Goal: Task Accomplishment & Management: Use online tool/utility

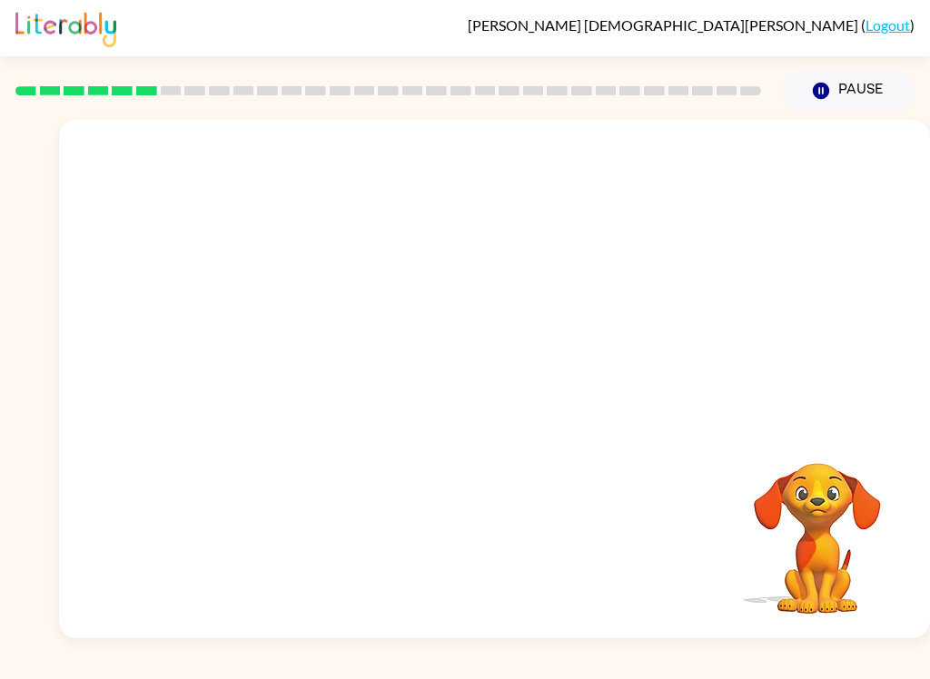
click at [787, 602] on video "Your browser must support playing .mp4 files to use Literably. Please try using…" at bounding box center [817, 526] width 182 height 182
click at [449, 287] on video "Your browser must support playing .mp4 files to use Literably. Please try using…" at bounding box center [494, 272] width 871 height 305
click at [527, 375] on div at bounding box center [495, 388] width 116 height 66
click at [504, 392] on icon "button" at bounding box center [495, 388] width 32 height 32
click at [798, 636] on div "Your browser must support playing .mp4 files to use Literably. Please try using…" at bounding box center [494, 379] width 871 height 519
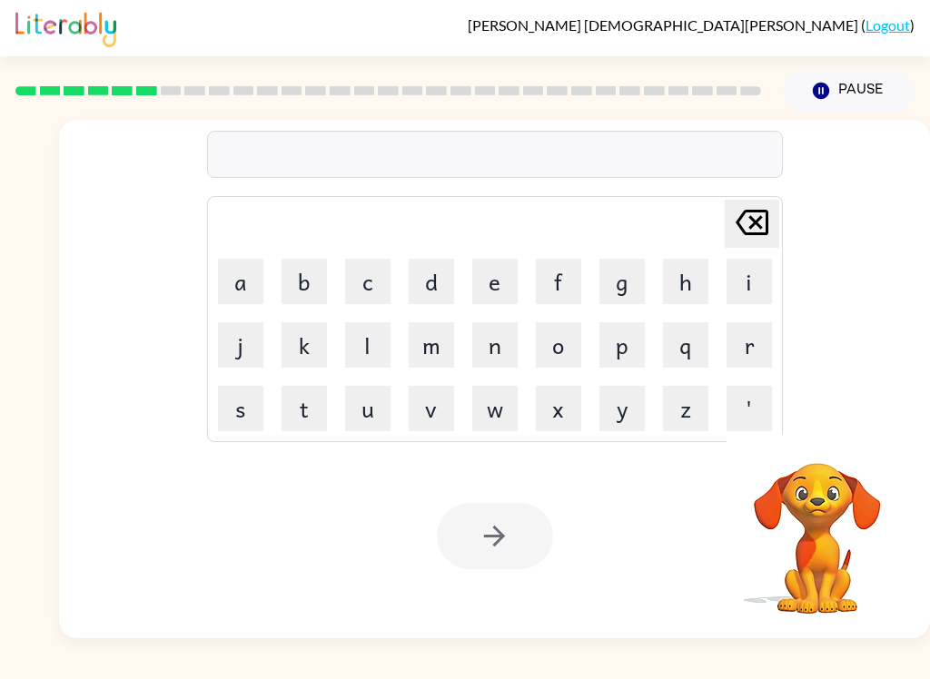
click at [298, 264] on button "b" at bounding box center [304, 281] width 45 height 45
click at [479, 249] on table "[PERSON_NAME] last character input a b c d e f g h i j k l m n o p q r s t u v …" at bounding box center [495, 319] width 574 height 244
click at [502, 259] on button "e" at bounding box center [494, 281] width 45 height 45
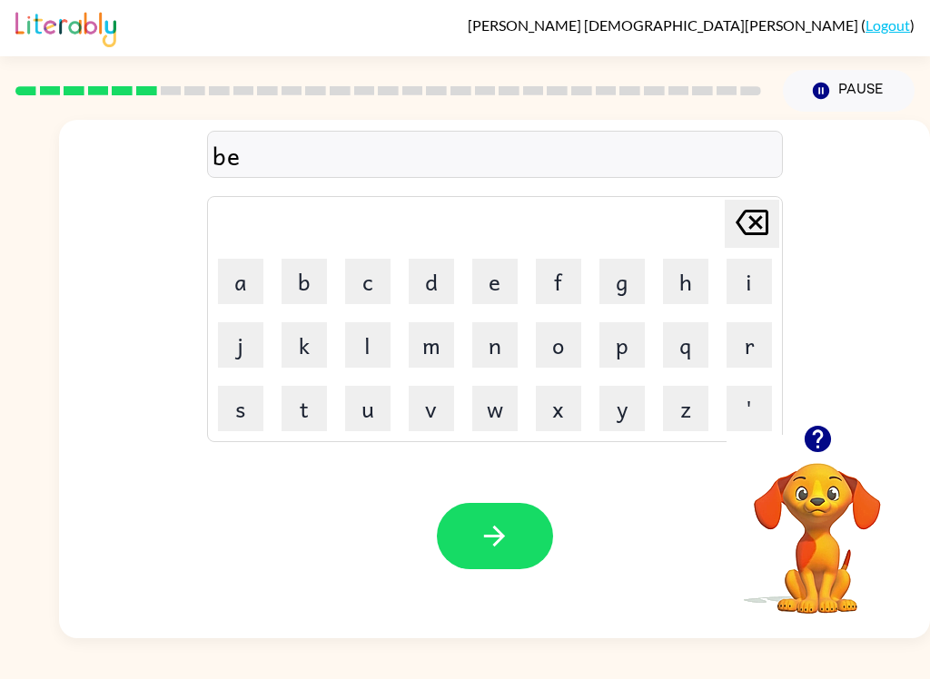
click at [689, 282] on button "h" at bounding box center [685, 281] width 45 height 45
click at [740, 266] on button "i" at bounding box center [748, 281] width 45 height 45
click at [505, 340] on button "n" at bounding box center [494, 344] width 45 height 45
click at [436, 268] on button "d" at bounding box center [431, 281] width 45 height 45
click at [494, 287] on button "e" at bounding box center [494, 281] width 45 height 45
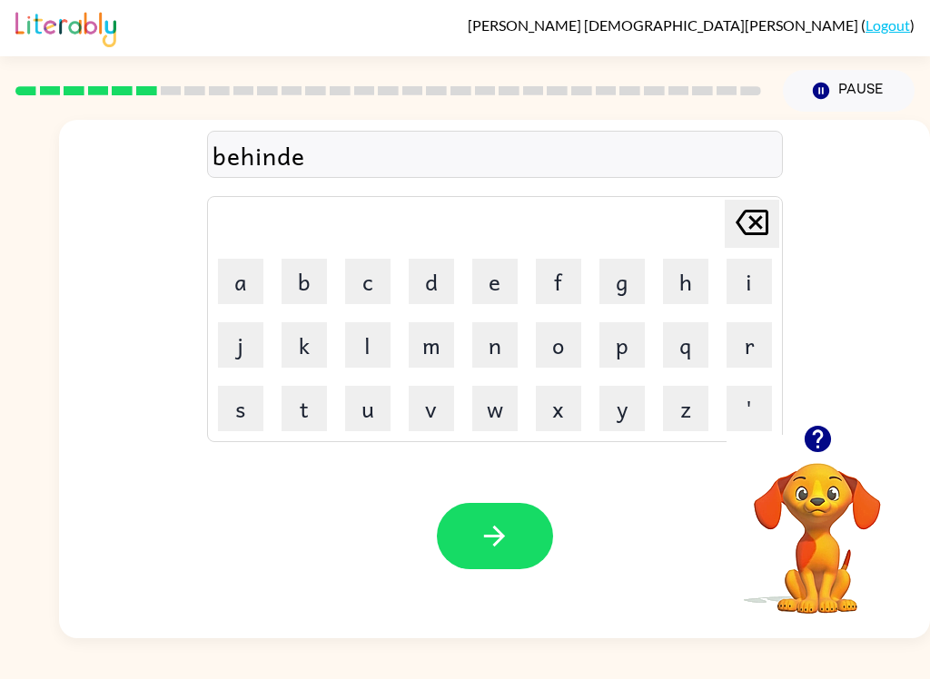
click at [754, 235] on icon at bounding box center [752, 222] width 33 height 25
click at [475, 545] on button "button" at bounding box center [495, 536] width 116 height 66
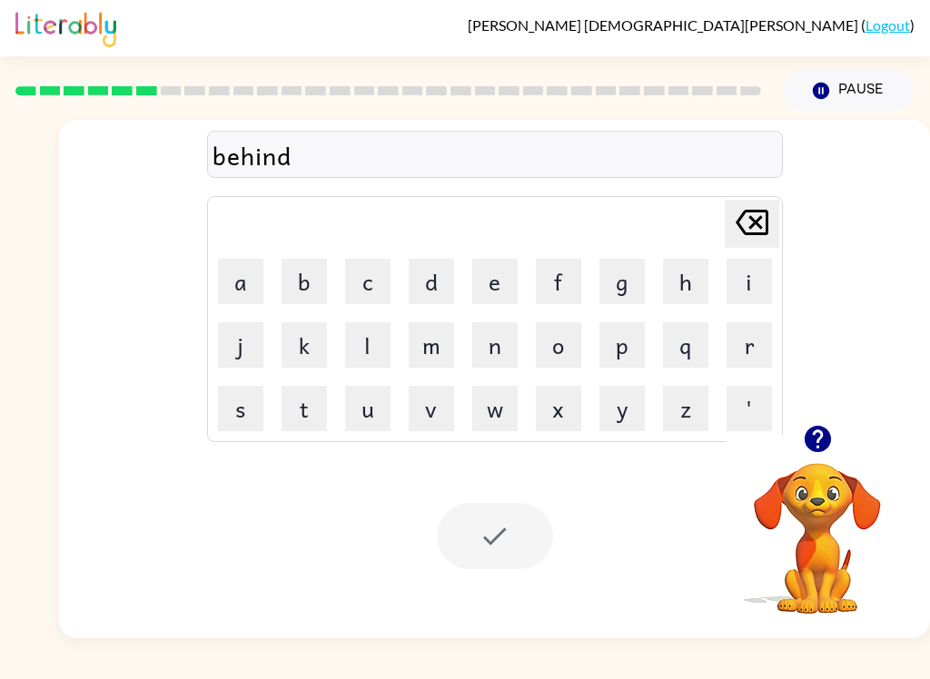
click at [485, 504] on div at bounding box center [495, 536] width 116 height 66
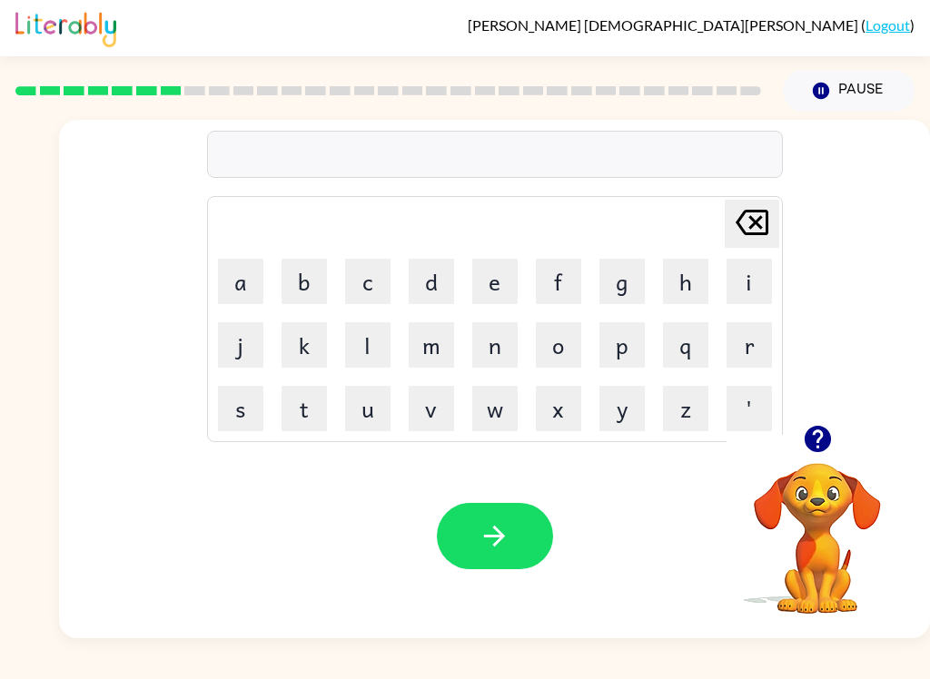
click at [301, 393] on button "t" at bounding box center [304, 408] width 45 height 45
click at [738, 338] on button "r" at bounding box center [748, 344] width 45 height 45
click at [746, 277] on button "i" at bounding box center [748, 281] width 45 height 45
click at [659, 365] on td "q" at bounding box center [686, 345] width 62 height 62
click at [619, 340] on button "p" at bounding box center [621, 344] width 45 height 45
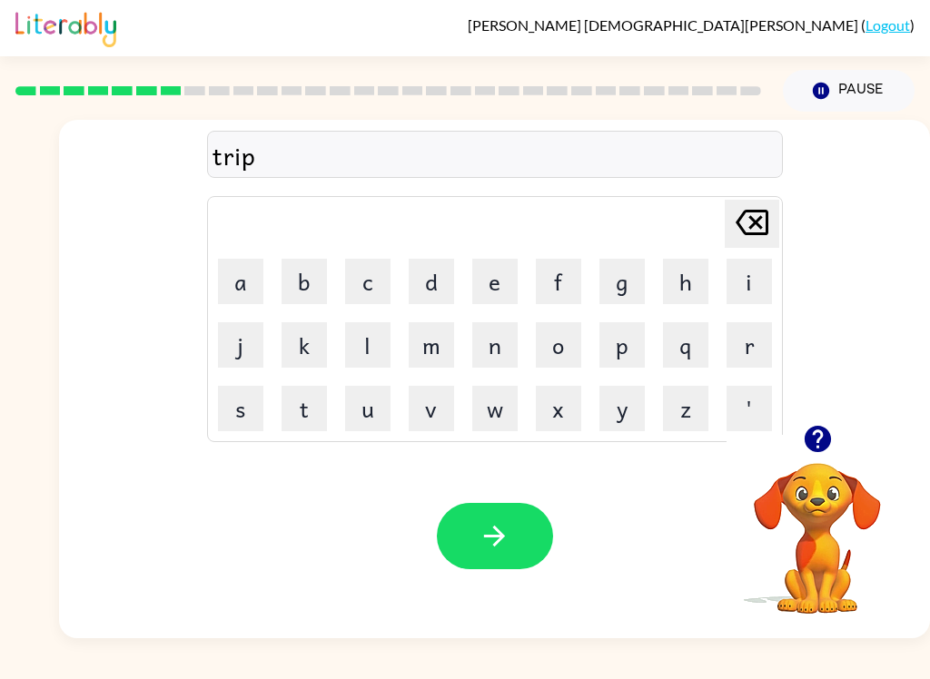
click at [370, 351] on button "l" at bounding box center [367, 344] width 45 height 45
click at [504, 291] on button "e" at bounding box center [494, 281] width 45 height 45
click at [517, 546] on button "button" at bounding box center [495, 536] width 116 height 66
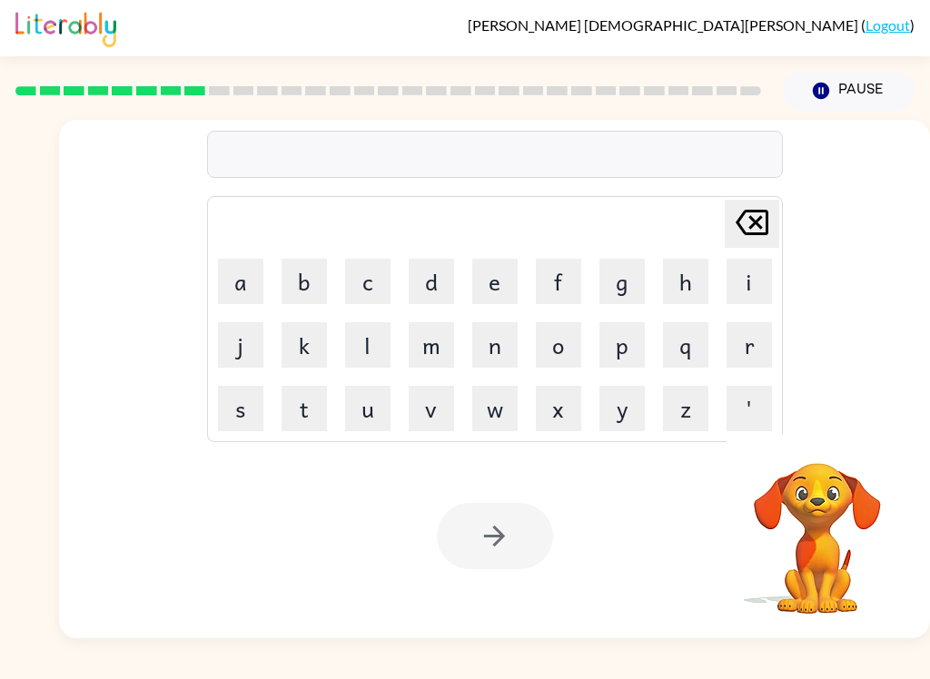
click at [440, 339] on button "m" at bounding box center [431, 344] width 45 height 45
click at [732, 280] on button "i" at bounding box center [748, 281] width 45 height 45
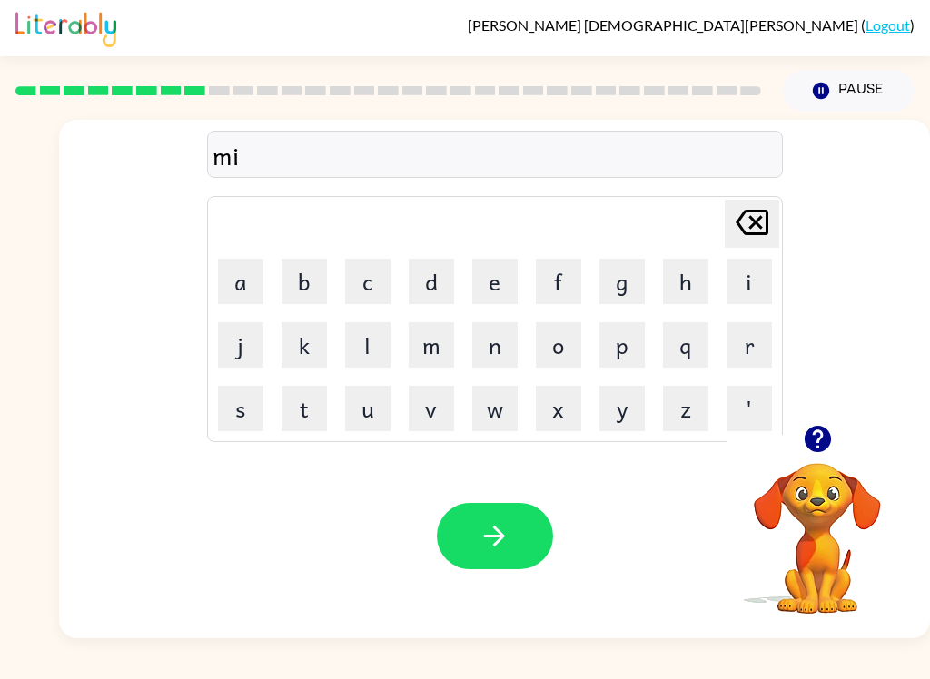
click at [738, 339] on button "r" at bounding box center [748, 344] width 45 height 45
click at [238, 284] on button "a" at bounding box center [240, 281] width 45 height 45
click at [379, 275] on button "c" at bounding box center [367, 281] width 45 height 45
click at [361, 344] on button "l" at bounding box center [367, 344] width 45 height 45
click at [728, 277] on button "i" at bounding box center [748, 281] width 45 height 45
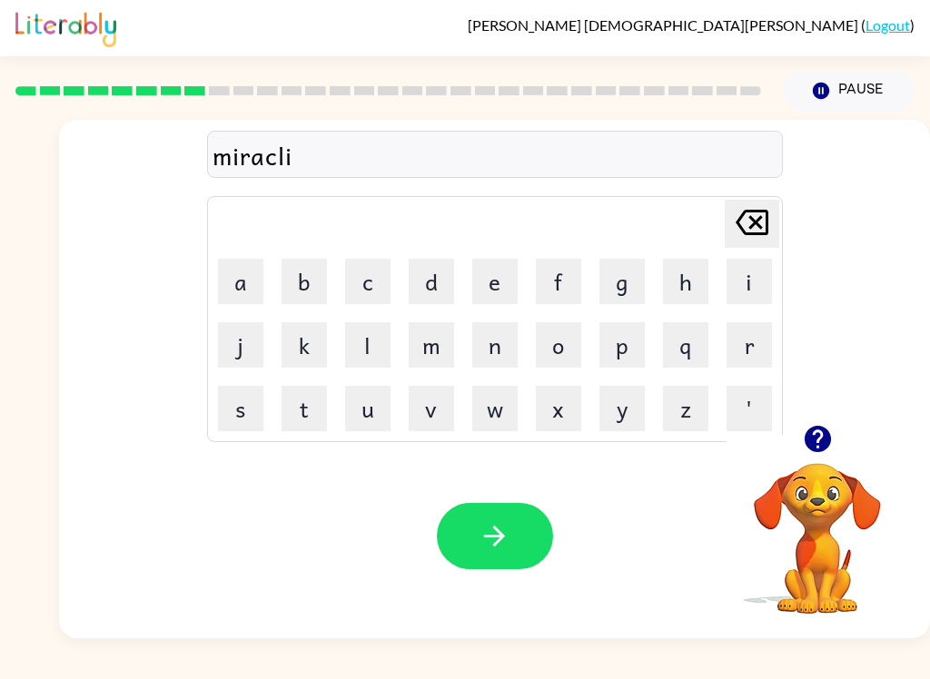
click at [449, 519] on button "button" at bounding box center [495, 536] width 116 height 66
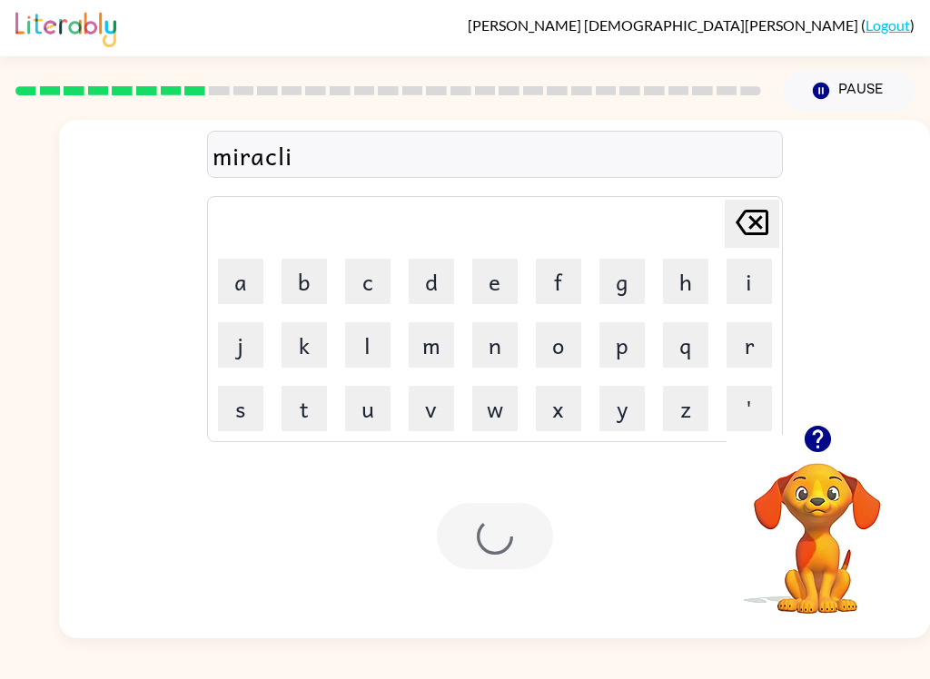
click at [508, 521] on div at bounding box center [495, 536] width 116 height 66
click at [422, 355] on button "m" at bounding box center [431, 344] width 45 height 45
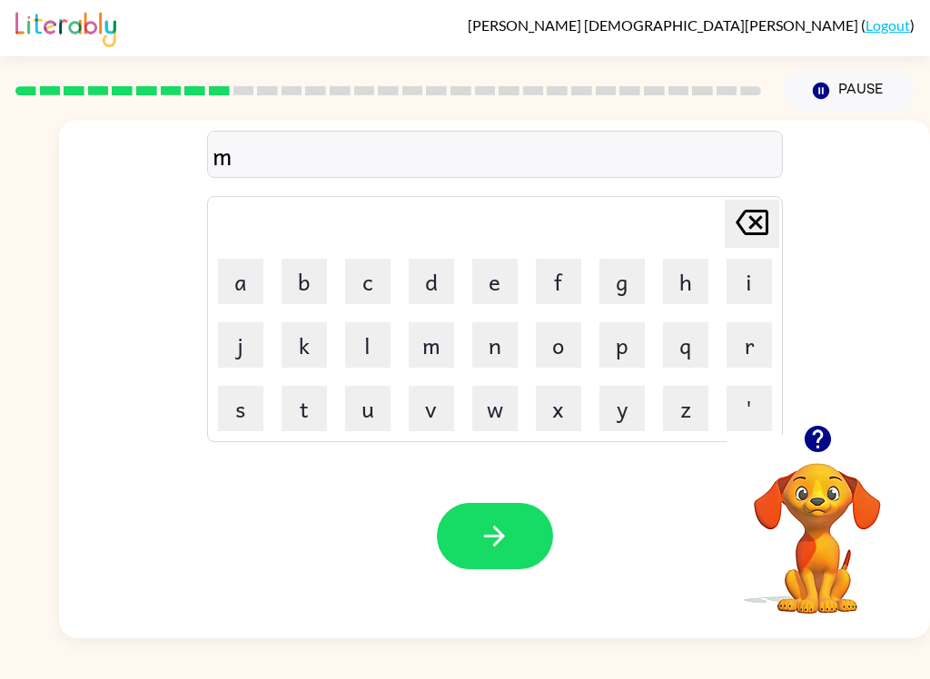
click at [738, 272] on button "i" at bounding box center [748, 281] width 45 height 45
click at [423, 364] on button "m" at bounding box center [431, 344] width 45 height 45
click at [306, 284] on button "b" at bounding box center [304, 281] width 45 height 45
click at [340, 354] on td "l" at bounding box center [368, 345] width 62 height 62
click at [370, 351] on button "l" at bounding box center [367, 344] width 45 height 45
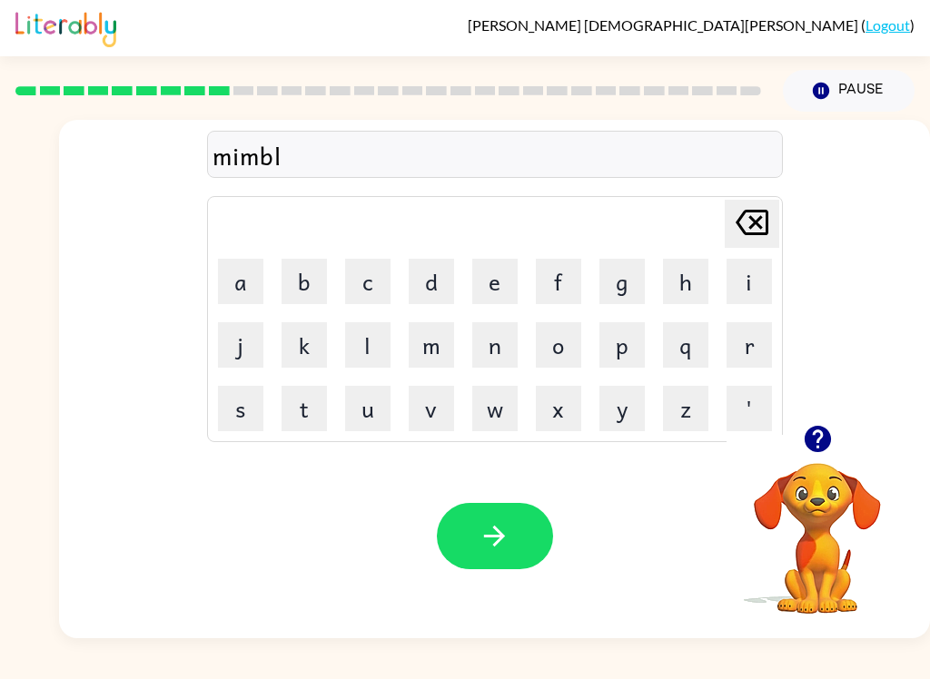
click at [499, 264] on button "e" at bounding box center [494, 281] width 45 height 45
click at [505, 559] on button "button" at bounding box center [495, 536] width 116 height 66
click at [375, 413] on button "u" at bounding box center [367, 408] width 45 height 45
click at [502, 337] on button "n" at bounding box center [494, 344] width 45 height 45
click at [558, 276] on button "f" at bounding box center [558, 281] width 45 height 45
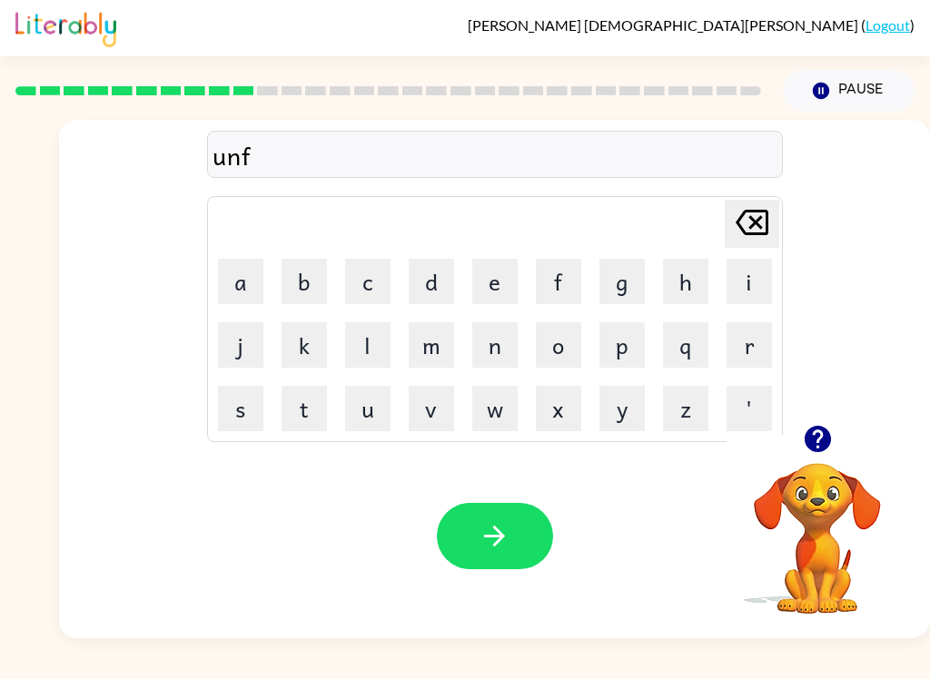
click at [563, 341] on button "o" at bounding box center [558, 344] width 45 height 45
click at [354, 349] on button "l" at bounding box center [367, 344] width 45 height 45
click at [436, 273] on button "d" at bounding box center [431, 281] width 45 height 45
click at [469, 544] on button "button" at bounding box center [495, 536] width 116 height 66
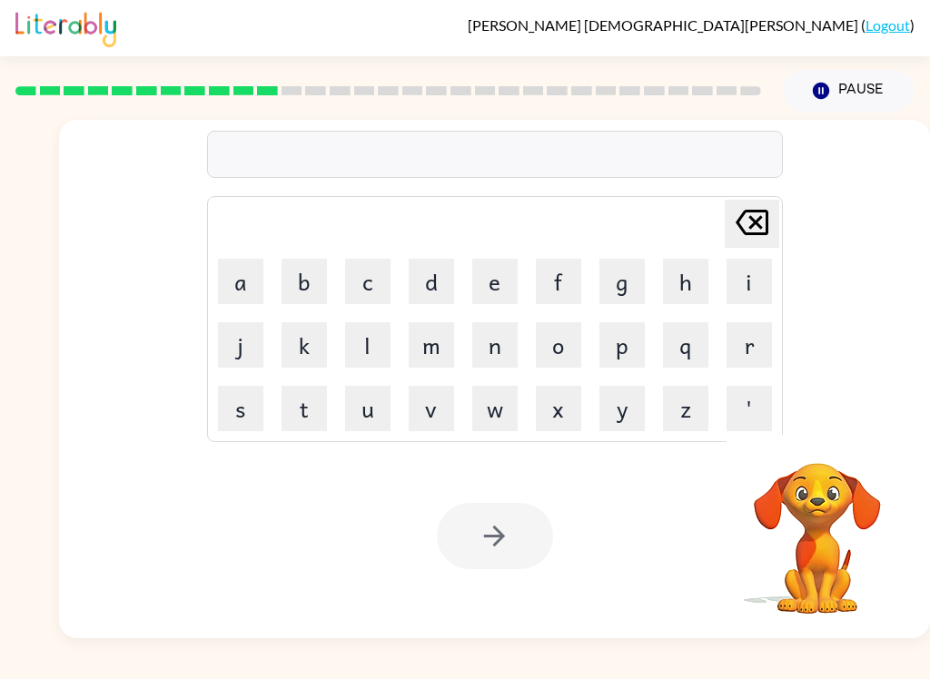
click at [439, 401] on button "v" at bounding box center [431, 408] width 45 height 45
click at [575, 328] on button "o" at bounding box center [558, 344] width 45 height 45
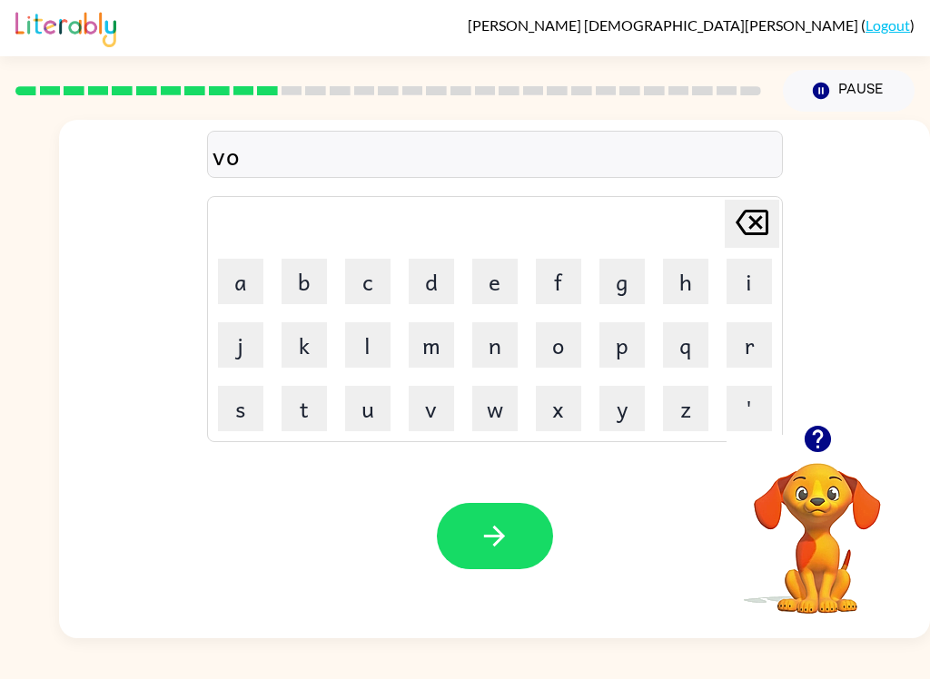
click at [296, 341] on button "k" at bounding box center [304, 344] width 45 height 45
click at [760, 218] on icon "[PERSON_NAME] last character input" at bounding box center [752, 223] width 44 height 44
click at [306, 400] on button "t" at bounding box center [304, 408] width 45 height 45
click at [515, 286] on button "e" at bounding box center [494, 281] width 45 height 45
click at [497, 529] on icon "button" at bounding box center [494, 536] width 21 height 21
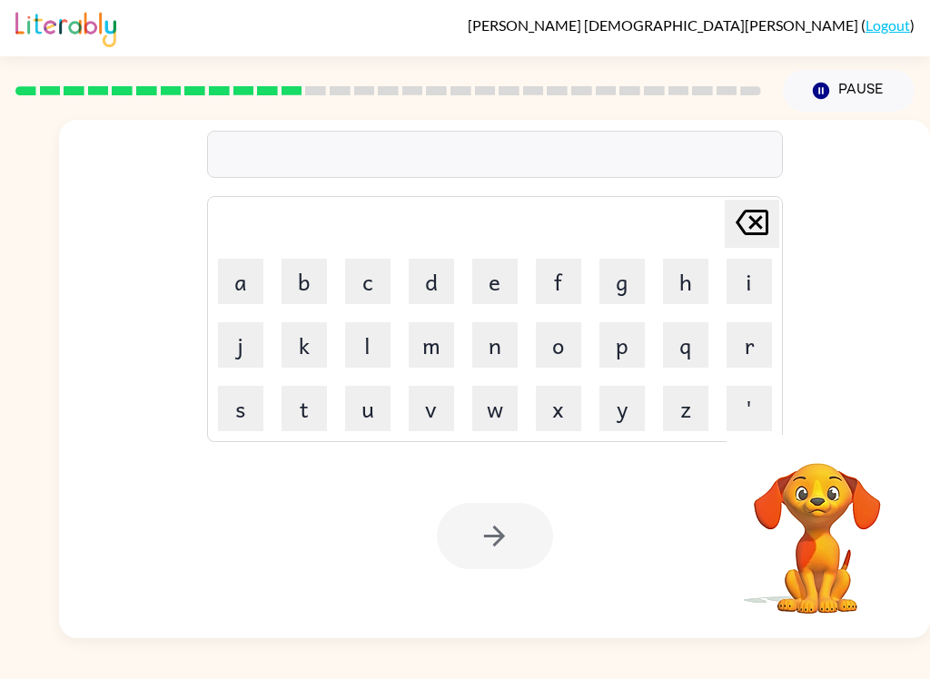
click at [301, 291] on button "b" at bounding box center [304, 281] width 45 height 45
click at [475, 285] on button "e" at bounding box center [494, 281] width 45 height 45
click at [440, 275] on button "d" at bounding box center [431, 281] width 45 height 45
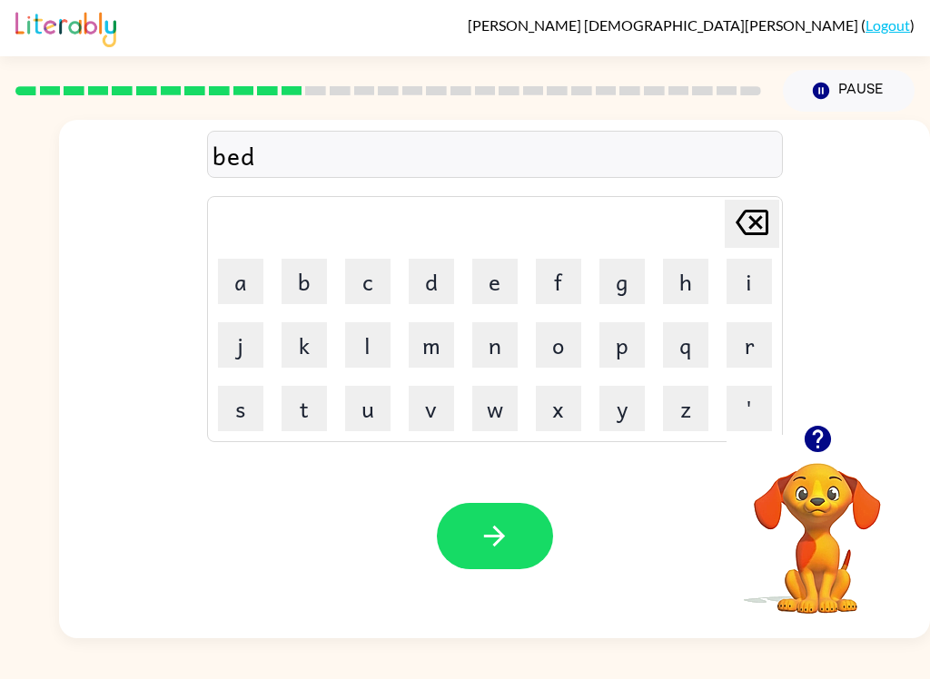
click at [297, 408] on button "t" at bounding box center [304, 408] width 45 height 45
click at [743, 272] on button "i" at bounding box center [748, 281] width 45 height 45
click at [434, 332] on button "m" at bounding box center [431, 344] width 45 height 45
click at [494, 271] on button "e" at bounding box center [494, 281] width 45 height 45
click at [504, 529] on icon "button" at bounding box center [495, 536] width 32 height 32
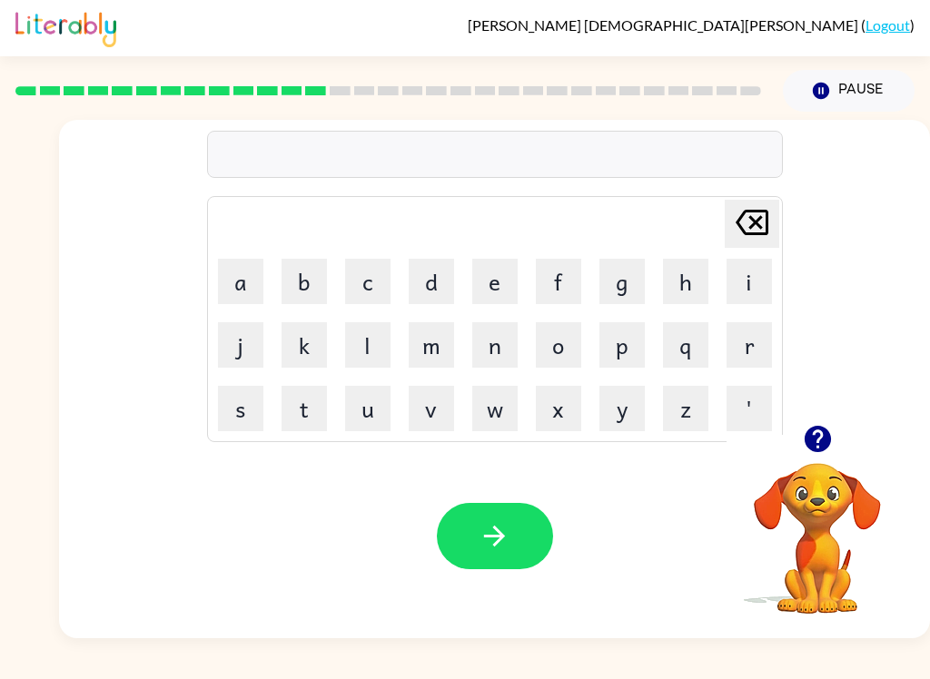
click at [565, 252] on td "f" at bounding box center [559, 282] width 62 height 62
click at [562, 278] on button "f" at bounding box center [558, 281] width 45 height 45
click at [732, 273] on button "i" at bounding box center [748, 281] width 45 height 45
click at [303, 412] on button "t" at bounding box center [304, 408] width 45 height 45
click at [501, 341] on button "n" at bounding box center [494, 344] width 45 height 45
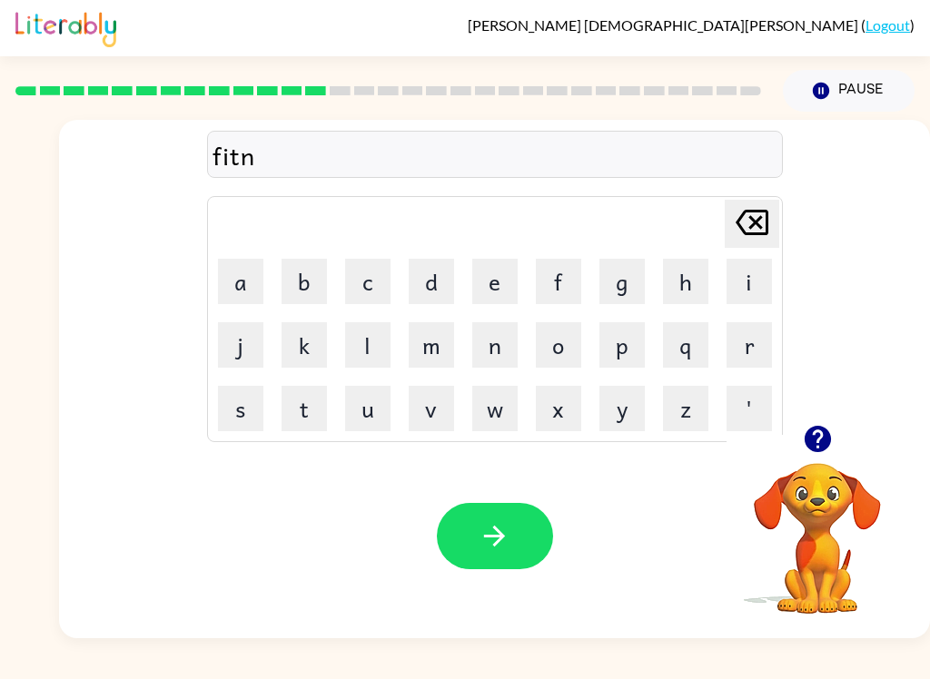
click at [509, 268] on button "e" at bounding box center [494, 281] width 45 height 45
click at [242, 400] on button "s" at bounding box center [240, 408] width 45 height 45
click at [502, 528] on icon "button" at bounding box center [495, 536] width 32 height 32
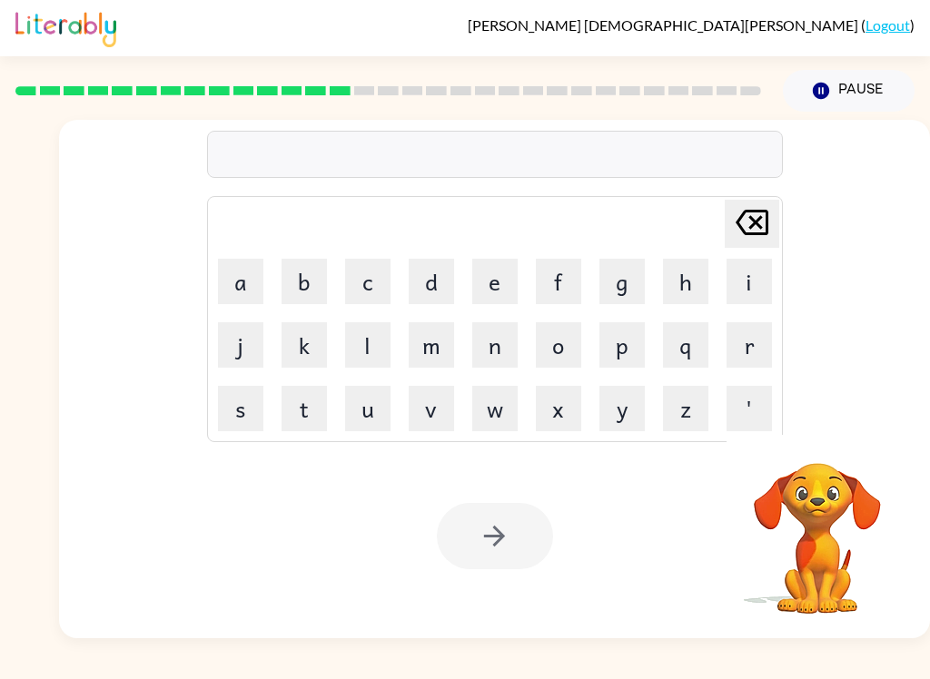
click at [429, 275] on button "d" at bounding box center [431, 281] width 45 height 45
click at [509, 277] on button "e" at bounding box center [494, 281] width 45 height 45
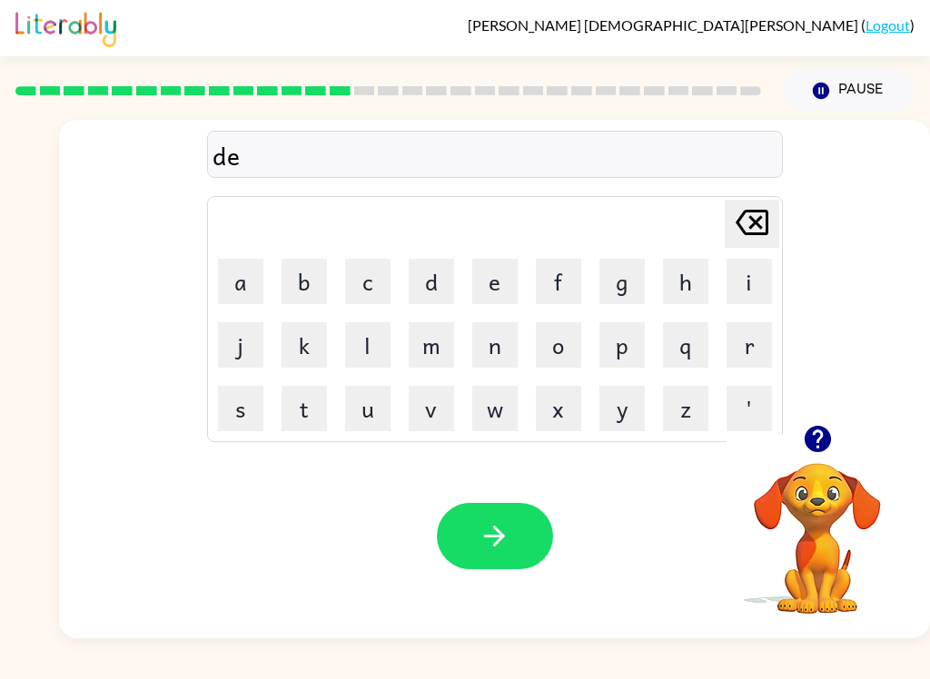
click at [361, 355] on button "l" at bounding box center [367, 344] width 45 height 45
click at [243, 286] on button "a" at bounding box center [240, 281] width 45 height 45
click at [608, 387] on button "y" at bounding box center [621, 408] width 45 height 45
click at [516, 560] on button "button" at bounding box center [495, 536] width 116 height 66
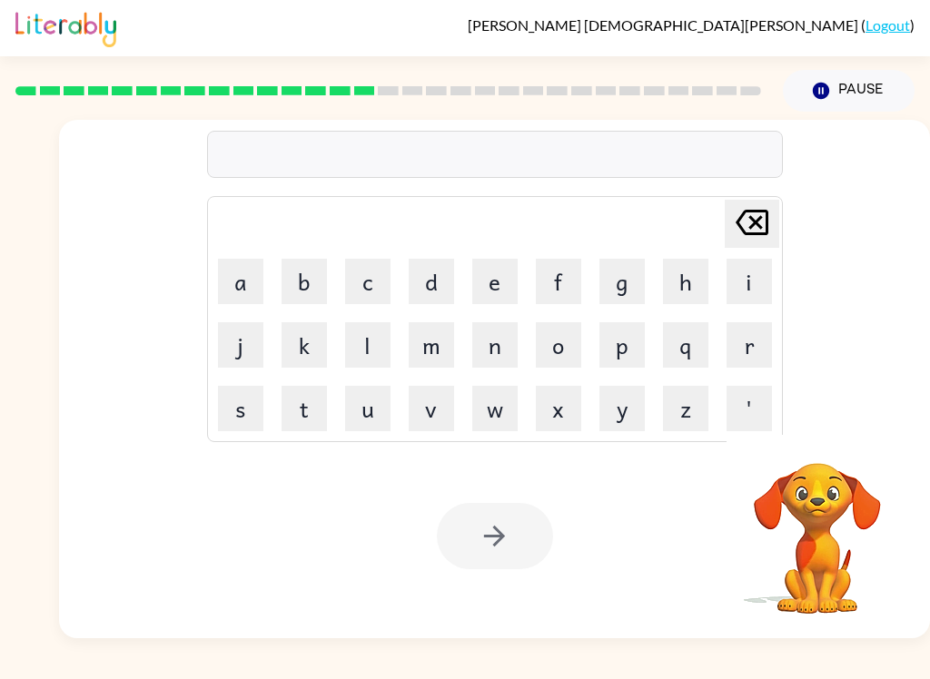
click at [293, 421] on button "t" at bounding box center [304, 408] width 45 height 45
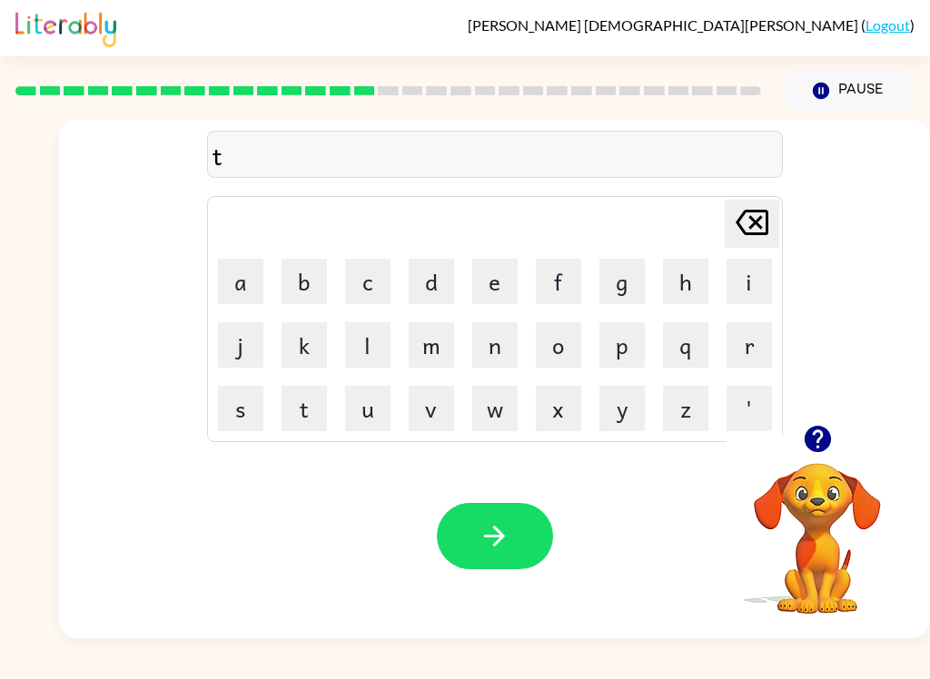
click at [380, 415] on button "u" at bounding box center [367, 408] width 45 height 45
click at [509, 337] on button "n" at bounding box center [494, 344] width 45 height 45
click at [749, 217] on icon "[PERSON_NAME] last character input" at bounding box center [752, 223] width 44 height 44
click at [738, 330] on button "r" at bounding box center [748, 344] width 45 height 45
click at [493, 362] on button "n" at bounding box center [494, 344] width 45 height 45
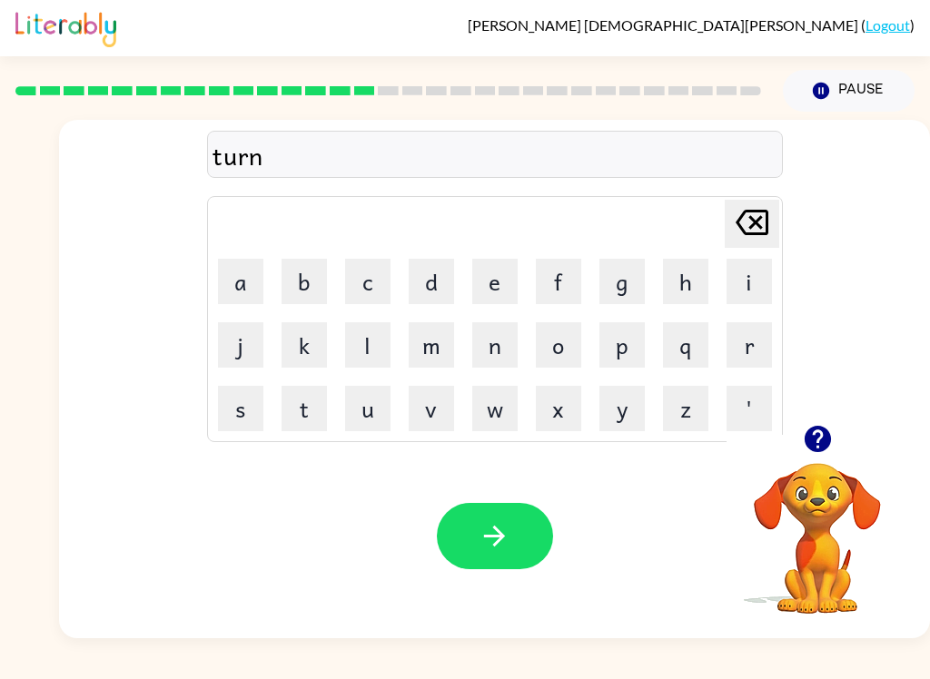
click at [508, 549] on icon "button" at bounding box center [495, 536] width 32 height 32
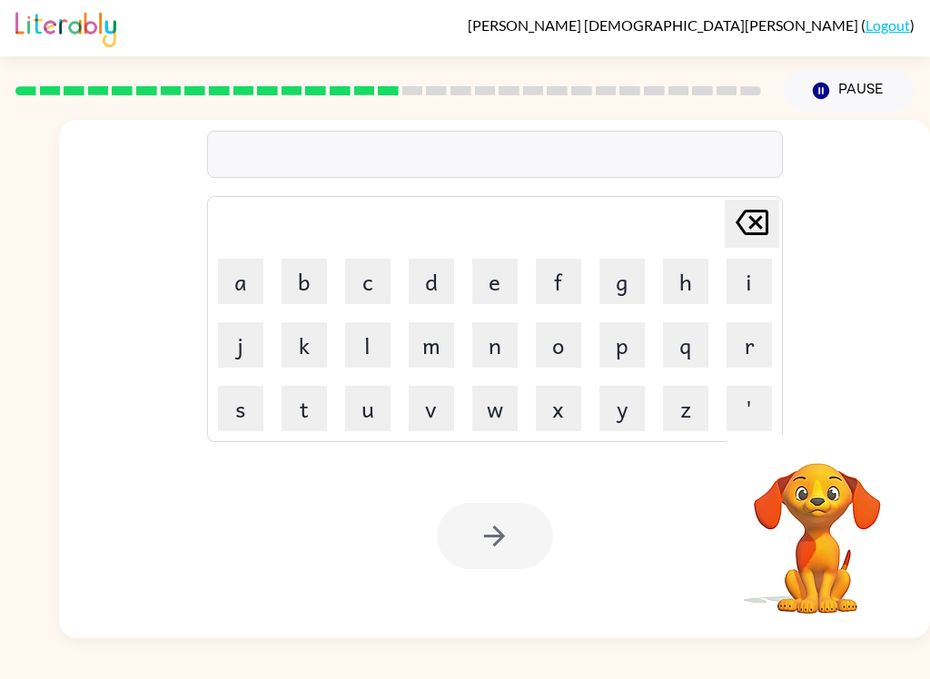
click at [248, 401] on button "s" at bounding box center [240, 408] width 45 height 45
click at [499, 282] on button "e" at bounding box center [494, 281] width 45 height 45
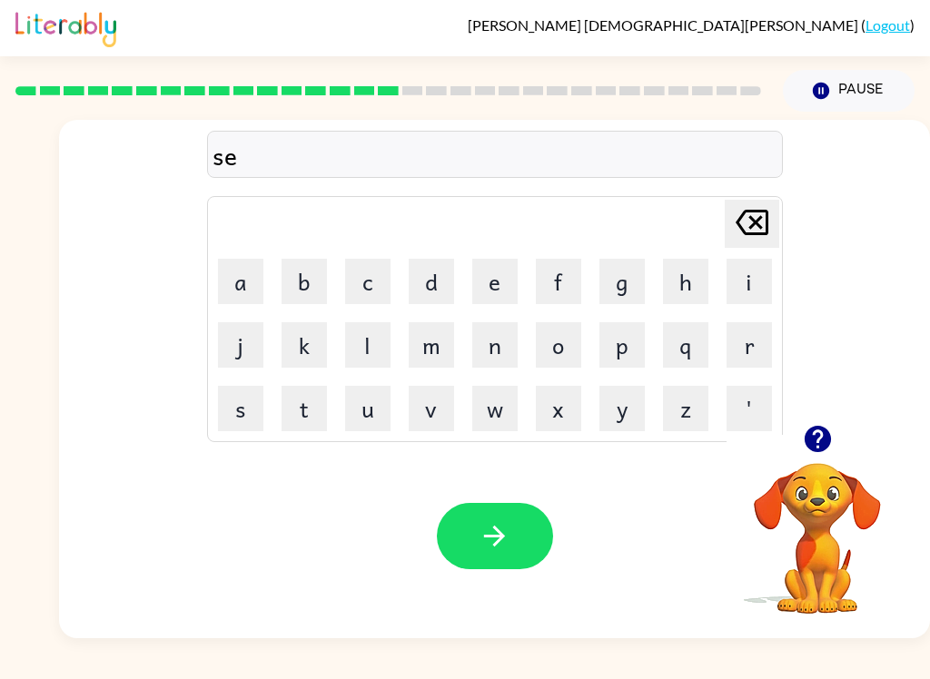
click at [310, 401] on button "t" at bounding box center [304, 408] width 45 height 45
click at [459, 524] on button "button" at bounding box center [495, 536] width 116 height 66
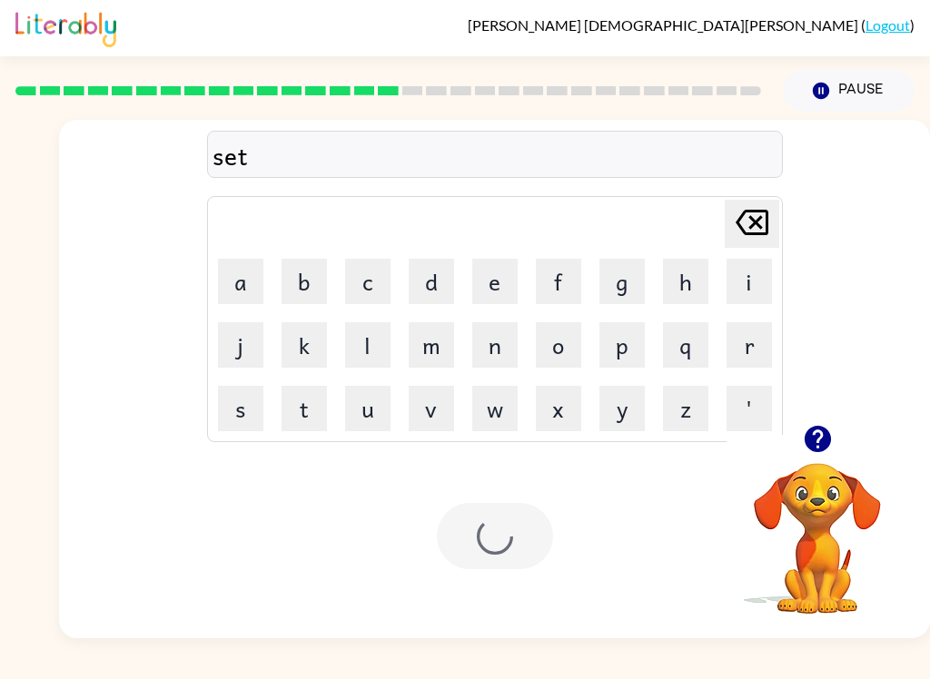
click at [496, 553] on div at bounding box center [495, 536] width 116 height 66
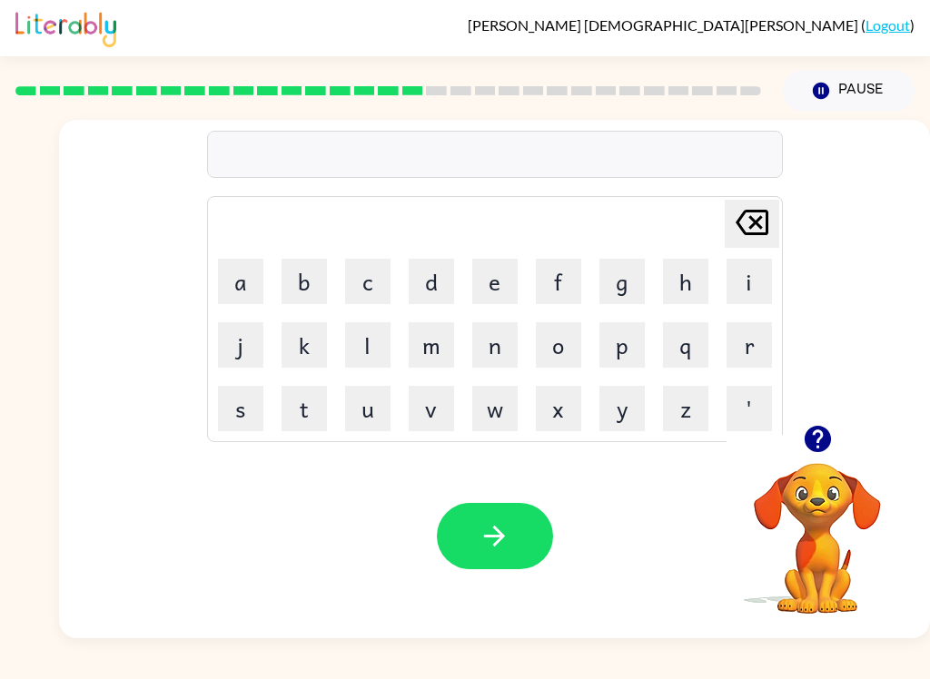
click at [819, 451] on icon "button" at bounding box center [817, 439] width 26 height 26
click at [819, 451] on video "Your browser must support playing .mp4 files to use Literably. Please try using…" at bounding box center [817, 526] width 182 height 182
click at [297, 281] on button "b" at bounding box center [304, 281] width 45 height 45
click at [756, 346] on button "r" at bounding box center [748, 344] width 45 height 45
click at [739, 281] on button "i" at bounding box center [748, 281] width 45 height 45
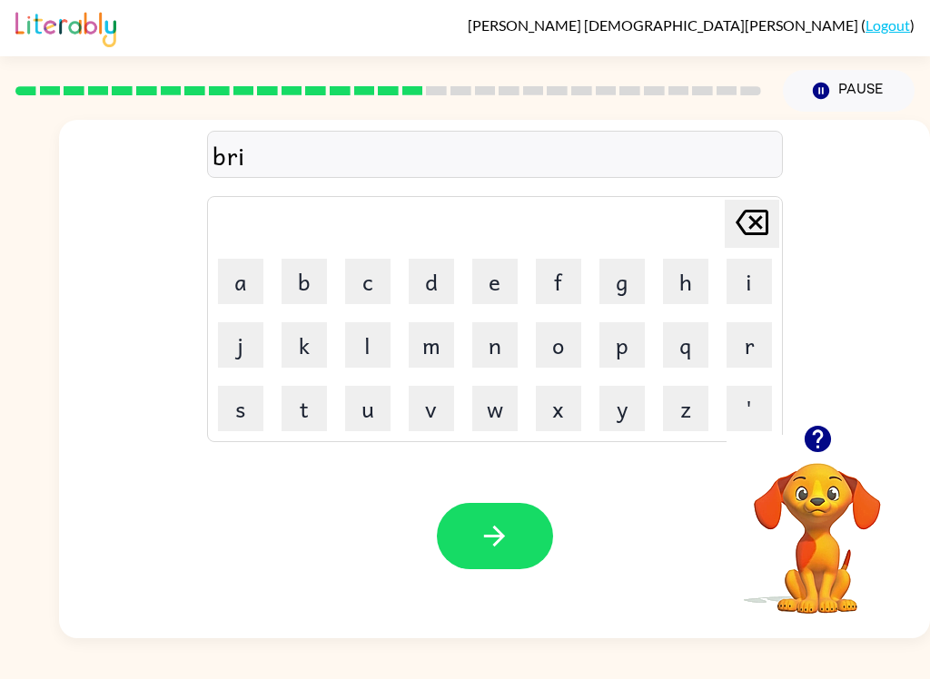
click at [496, 353] on button "n" at bounding box center [494, 344] width 45 height 45
click at [733, 267] on button "i" at bounding box center [748, 281] width 45 height 45
click at [578, 289] on button "f" at bounding box center [558, 281] width 45 height 45
click at [747, 229] on icon "[PERSON_NAME] last character input" at bounding box center [752, 223] width 44 height 44
click at [624, 286] on button "g" at bounding box center [621, 281] width 45 height 45
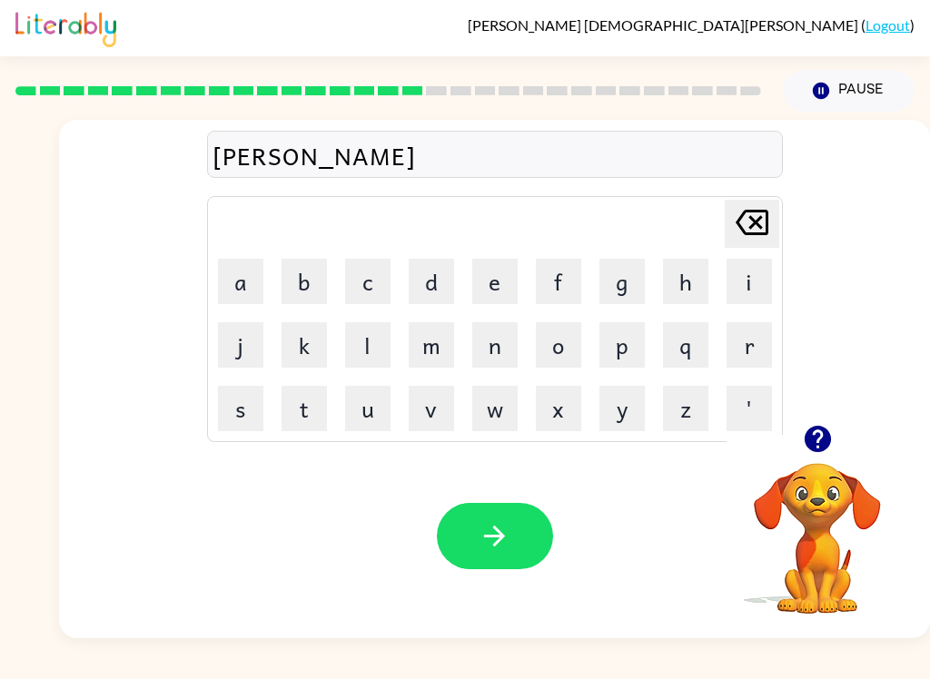
click at [495, 551] on icon "button" at bounding box center [495, 536] width 32 height 32
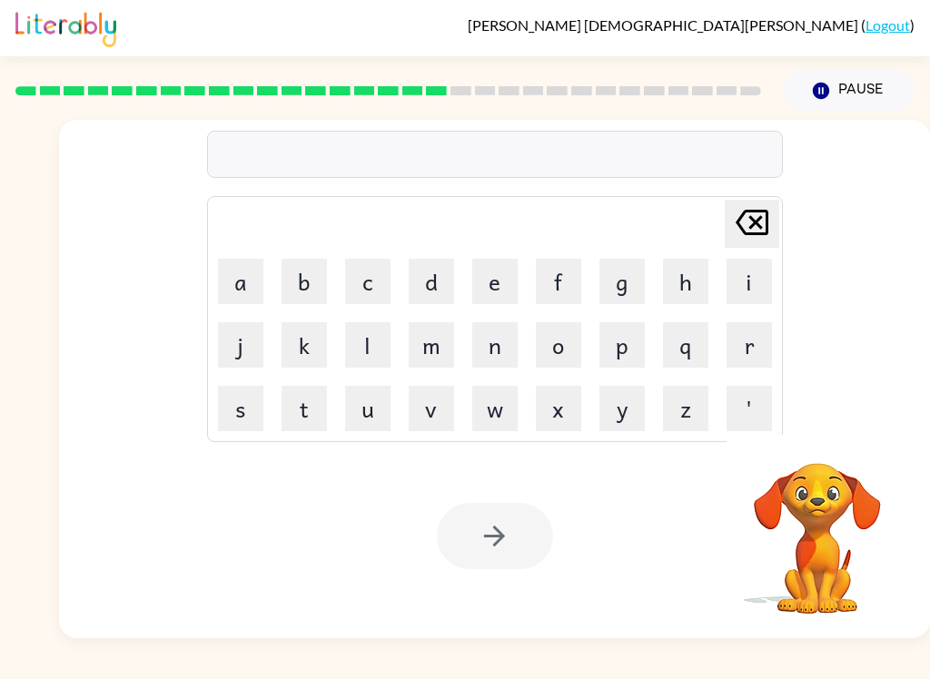
click at [682, 327] on button "q" at bounding box center [685, 344] width 45 height 45
click at [746, 229] on icon at bounding box center [752, 222] width 33 height 25
click at [633, 333] on button "p" at bounding box center [621, 344] width 45 height 45
click at [239, 286] on button "a" at bounding box center [240, 281] width 45 height 45
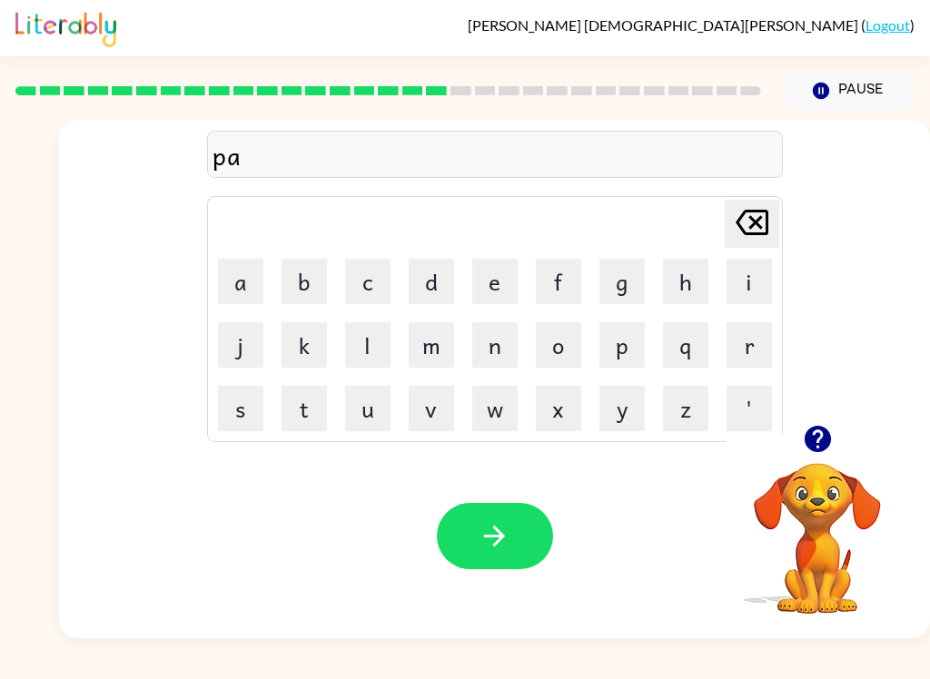
click at [233, 404] on button "s" at bounding box center [240, 408] width 45 height 45
click at [306, 411] on button "t" at bounding box center [304, 408] width 45 height 45
click at [743, 281] on button "i" at bounding box center [748, 281] width 45 height 45
click at [353, 278] on button "c" at bounding box center [367, 281] width 45 height 45
click at [509, 534] on icon "button" at bounding box center [495, 536] width 32 height 32
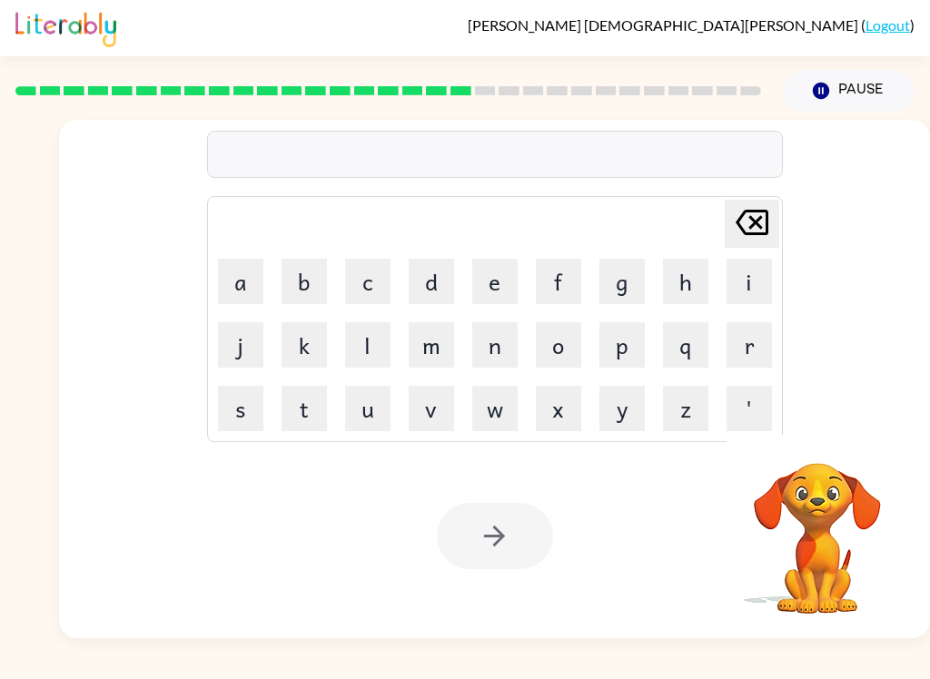
click at [420, 277] on button "d" at bounding box center [431, 281] width 45 height 45
click at [738, 277] on button "i" at bounding box center [748, 281] width 45 height 45
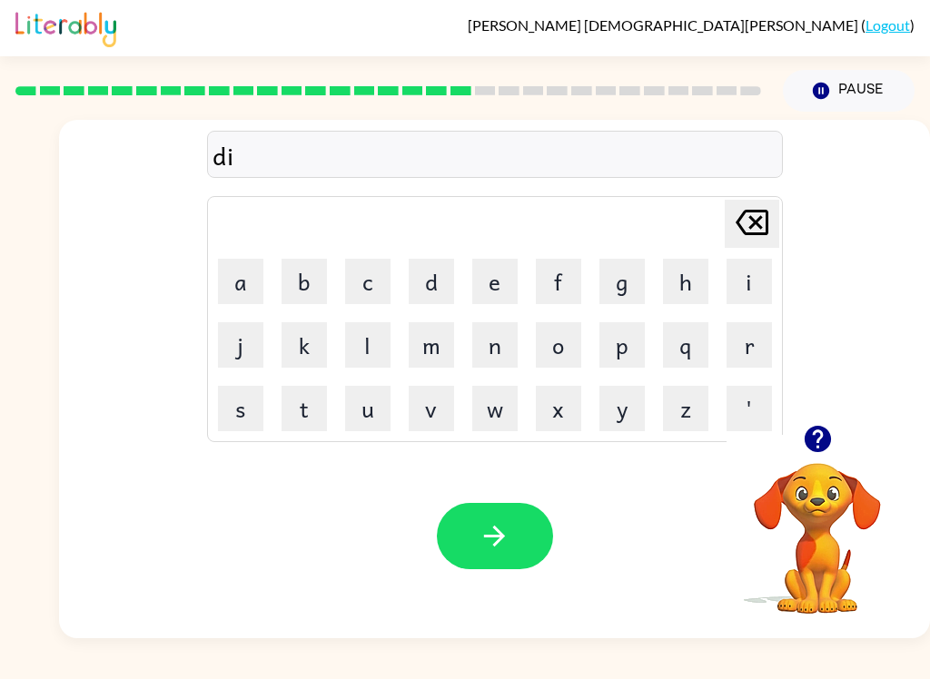
click at [228, 404] on button "s" at bounding box center [240, 408] width 45 height 45
click at [620, 340] on button "p" at bounding box center [621, 344] width 45 height 45
click at [370, 327] on button "l" at bounding box center [367, 344] width 45 height 45
click at [246, 276] on button "a" at bounding box center [240, 281] width 45 height 45
click at [575, 415] on button "x" at bounding box center [558, 408] width 45 height 45
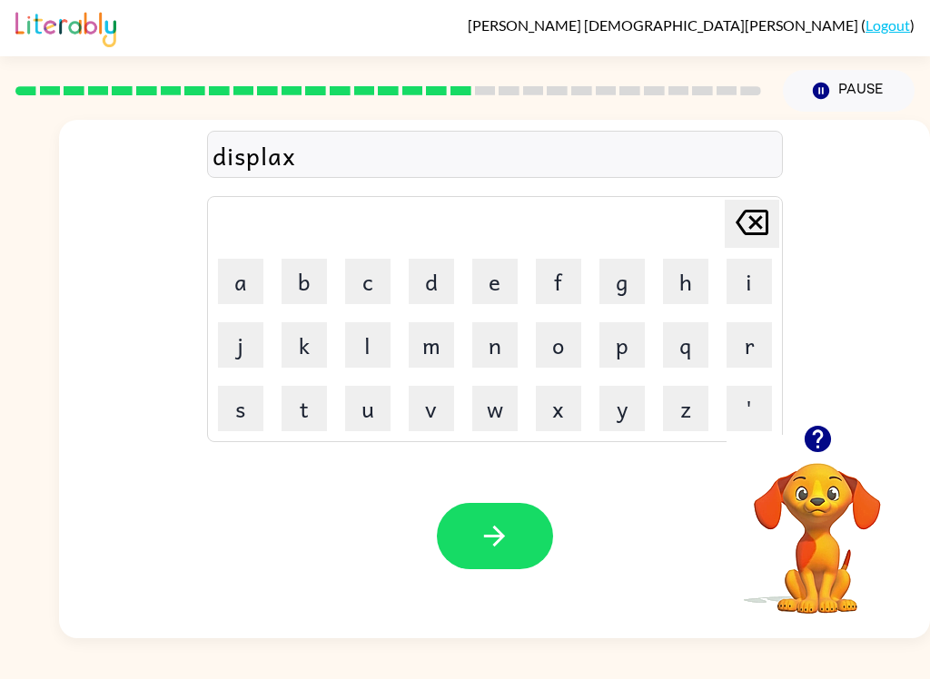
click at [739, 247] on div "[PERSON_NAME] last character input" at bounding box center [752, 224] width 44 height 46
click at [615, 390] on button "y" at bounding box center [621, 408] width 45 height 45
click at [492, 554] on button "button" at bounding box center [495, 536] width 116 height 66
click at [445, 279] on button "d" at bounding box center [431, 281] width 45 height 45
click at [357, 401] on button "u" at bounding box center [367, 408] width 45 height 45
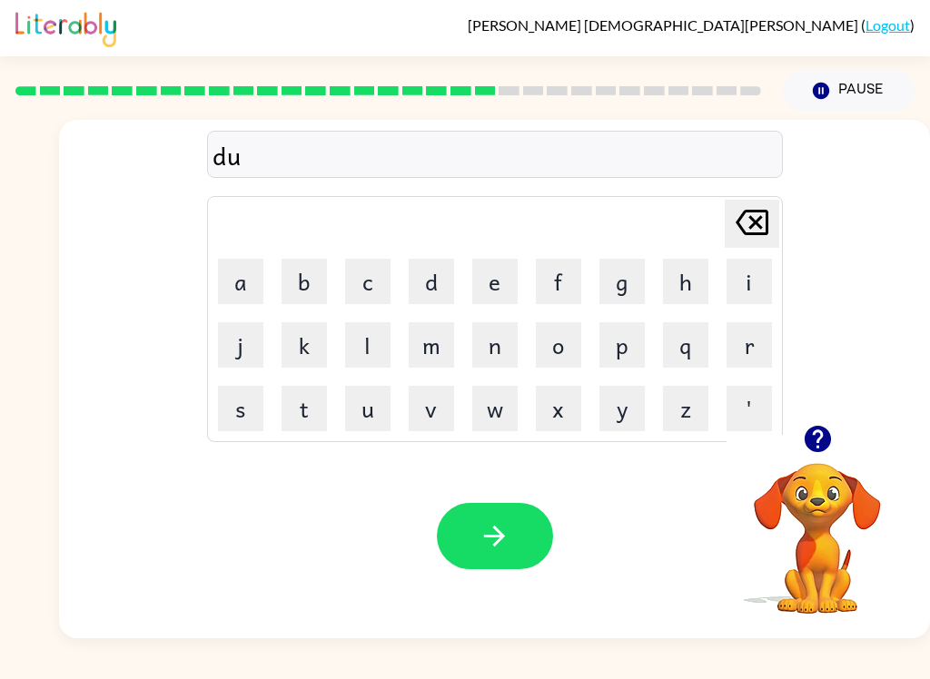
click at [218, 422] on button "s" at bounding box center [240, 408] width 45 height 45
click at [296, 411] on button "t" at bounding box center [304, 408] width 45 height 45
click at [738, 278] on button "i" at bounding box center [748, 281] width 45 height 45
click at [304, 401] on button "t" at bounding box center [304, 408] width 45 height 45
click at [496, 568] on button "button" at bounding box center [495, 536] width 116 height 66
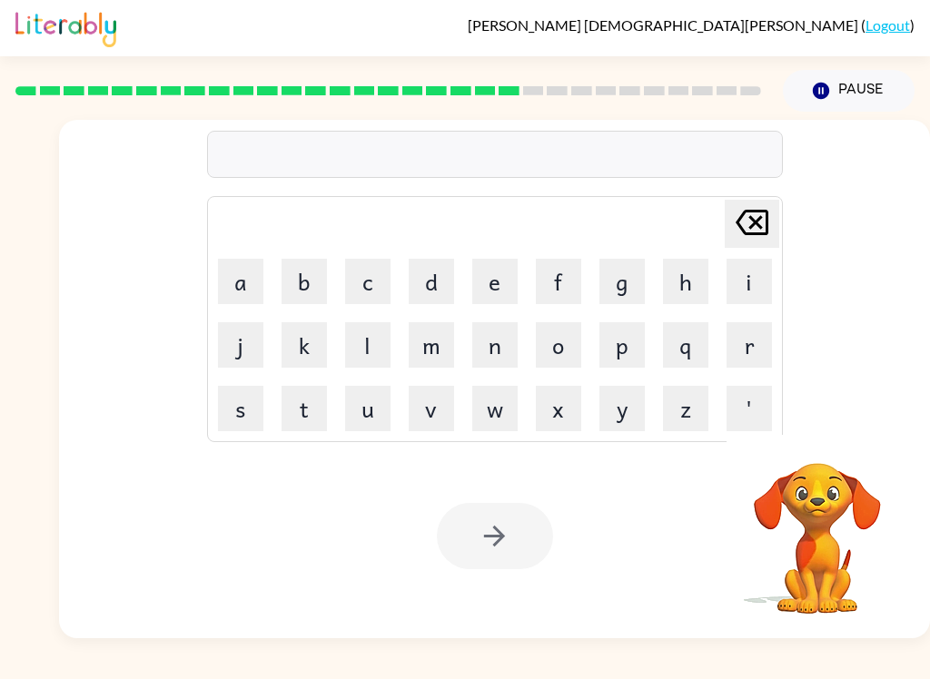
click at [257, 419] on button "s" at bounding box center [240, 408] width 45 height 45
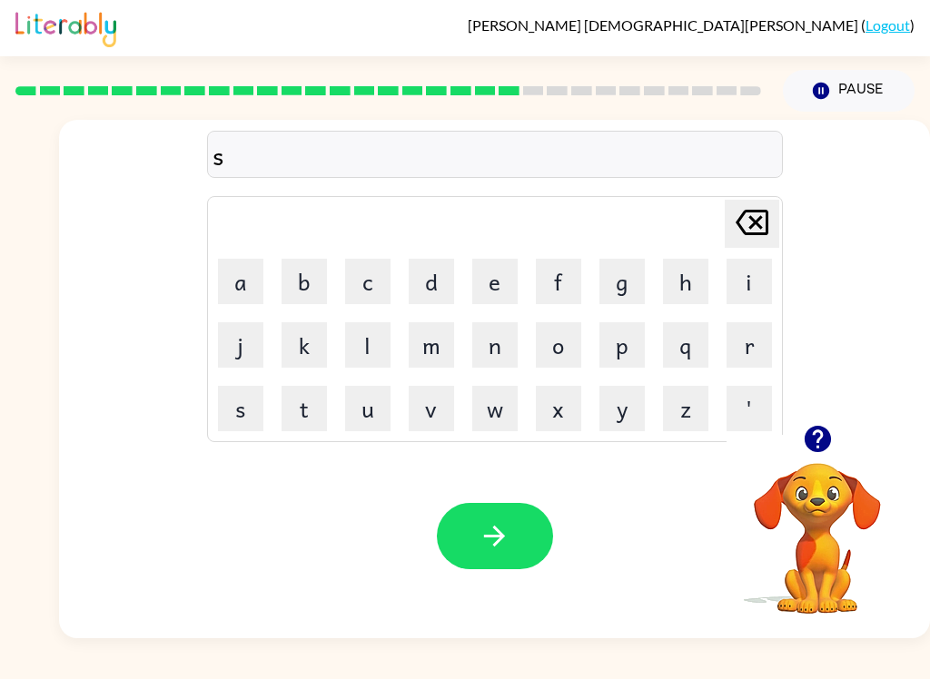
click at [495, 341] on button "n" at bounding box center [494, 344] width 45 height 45
click at [302, 393] on button "t" at bounding box center [304, 408] width 45 height 45
click at [736, 273] on button "i" at bounding box center [748, 281] width 45 height 45
click at [628, 342] on button "p" at bounding box center [621, 344] width 45 height 45
click at [744, 272] on button "i" at bounding box center [748, 281] width 45 height 45
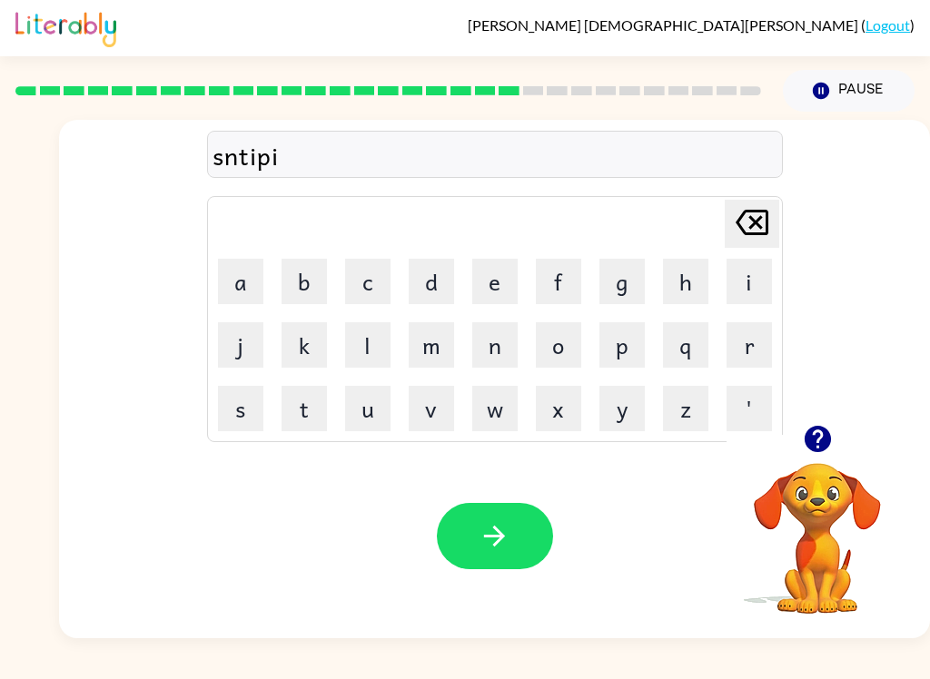
click at [528, 566] on button "button" at bounding box center [495, 536] width 116 height 66
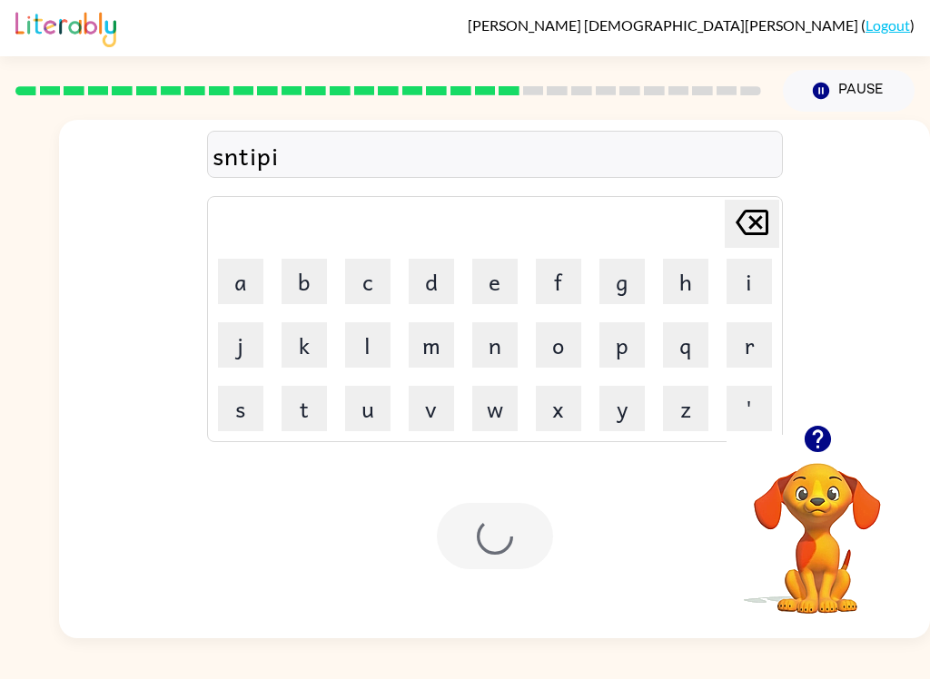
click at [538, 574] on div "Your browser must support playing .mp4 files to use Literably. Please try using…" at bounding box center [494, 536] width 871 height 204
click at [508, 520] on div at bounding box center [495, 536] width 116 height 66
click at [732, 342] on button "r" at bounding box center [748, 344] width 45 height 45
click at [232, 280] on button "a" at bounding box center [240, 281] width 45 height 45
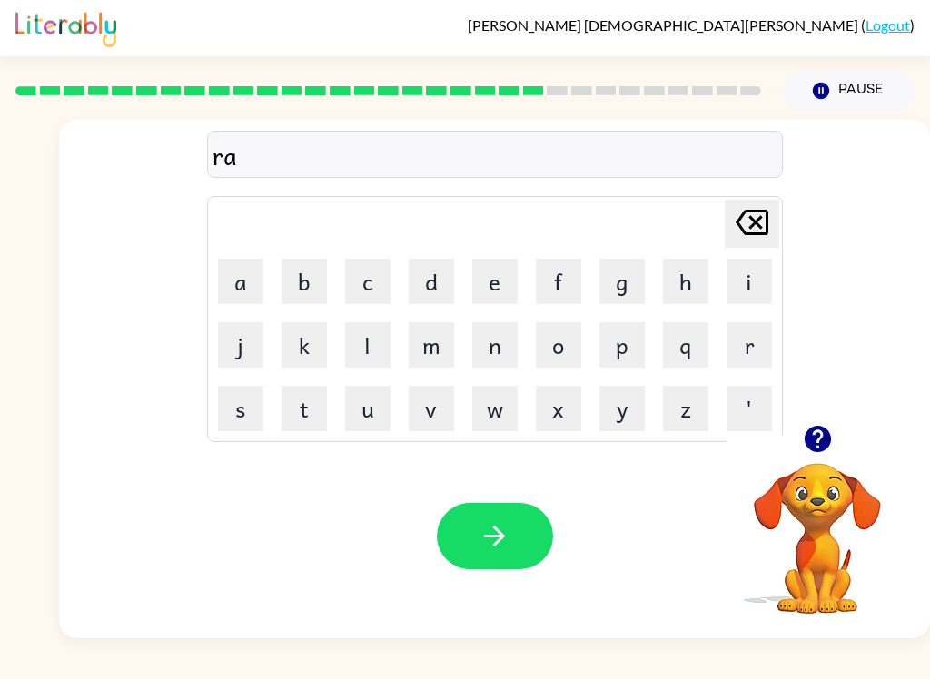
click at [746, 280] on button "i" at bounding box center [748, 281] width 45 height 45
click at [495, 352] on button "n" at bounding box center [494, 344] width 45 height 45
click at [376, 291] on button "c" at bounding box center [367, 281] width 45 height 45
click at [547, 351] on button "o" at bounding box center [558, 344] width 45 height 45
click at [248, 279] on button "a" at bounding box center [240, 281] width 45 height 45
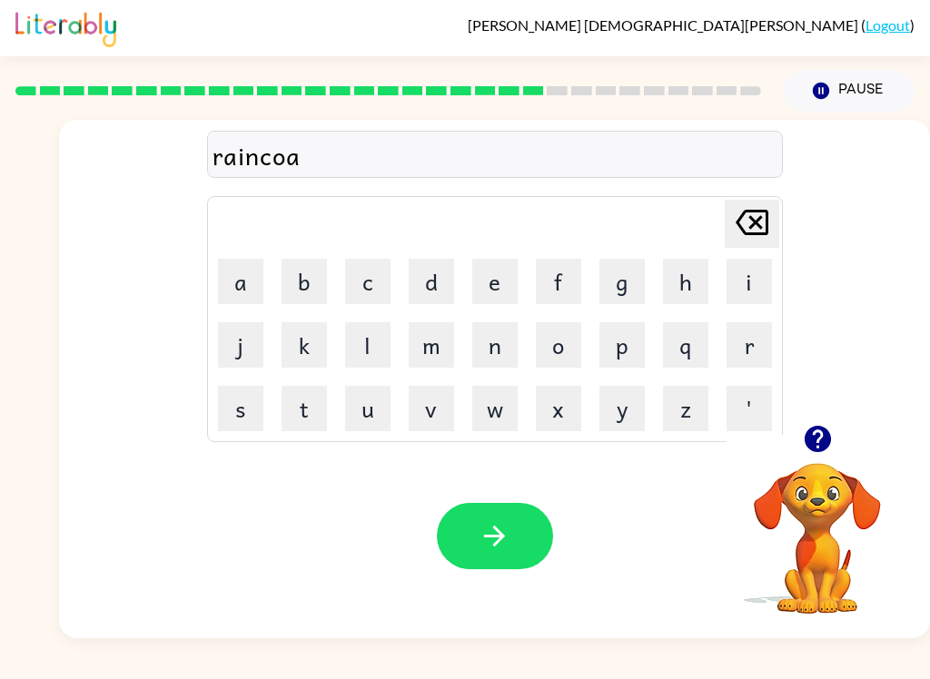
click at [291, 419] on button "t" at bounding box center [304, 408] width 45 height 45
click at [516, 558] on button "button" at bounding box center [495, 536] width 116 height 66
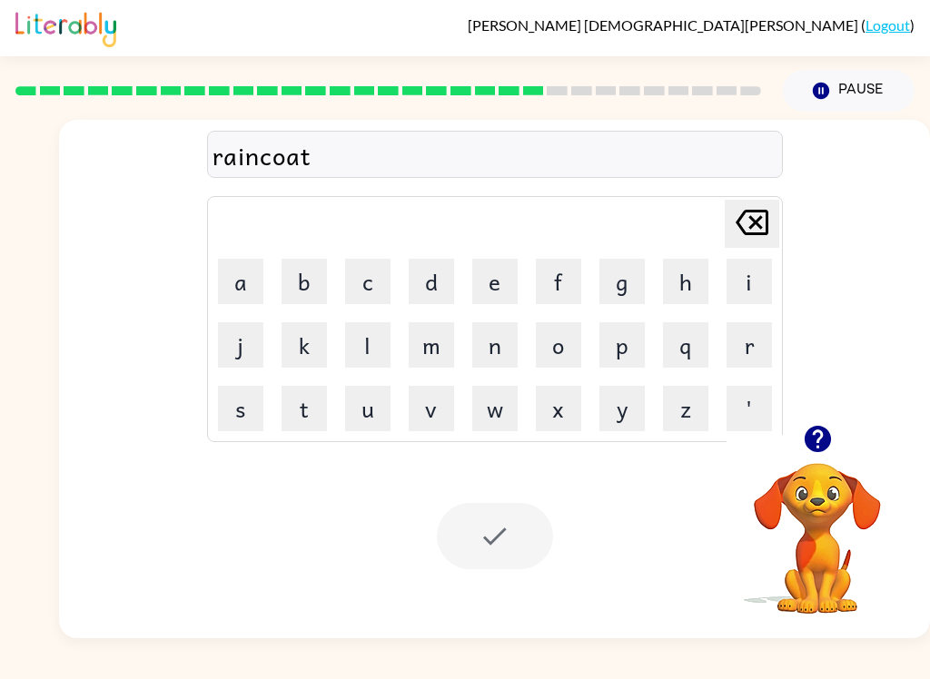
click at [501, 548] on div at bounding box center [495, 536] width 116 height 66
click at [431, 346] on button "m" at bounding box center [431, 344] width 45 height 45
click at [244, 282] on button "a" at bounding box center [240, 281] width 45 height 45
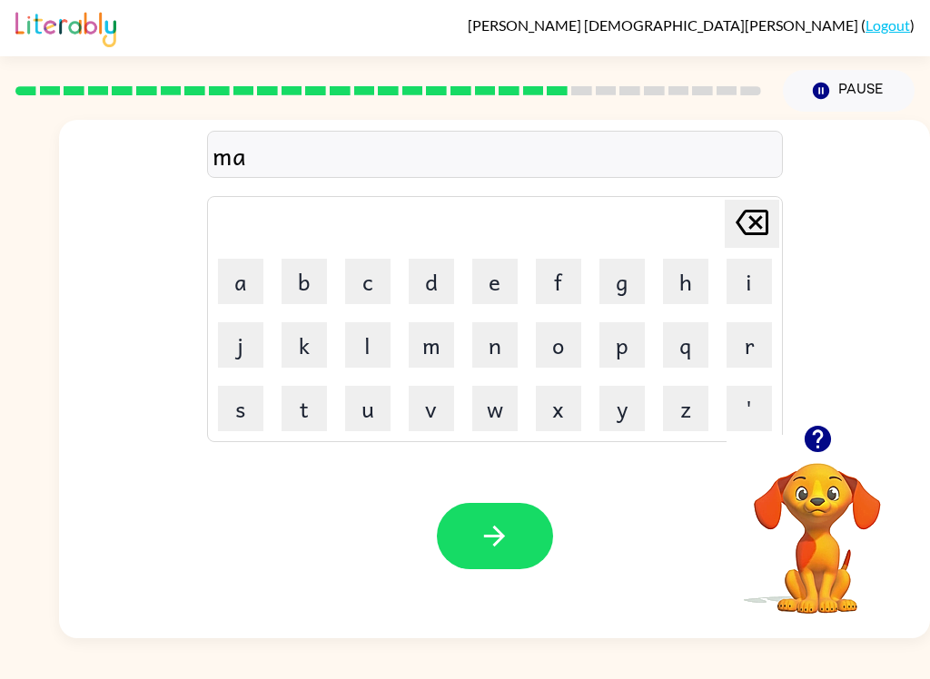
click at [741, 335] on button "r" at bounding box center [748, 344] width 45 height 45
click at [363, 269] on button "c" at bounding box center [367, 281] width 45 height 45
click at [499, 286] on button "e" at bounding box center [494, 281] width 45 height 45
click at [750, 213] on icon "[PERSON_NAME] last character input" at bounding box center [752, 223] width 44 height 44
click at [750, 212] on icon at bounding box center [752, 222] width 33 height 25
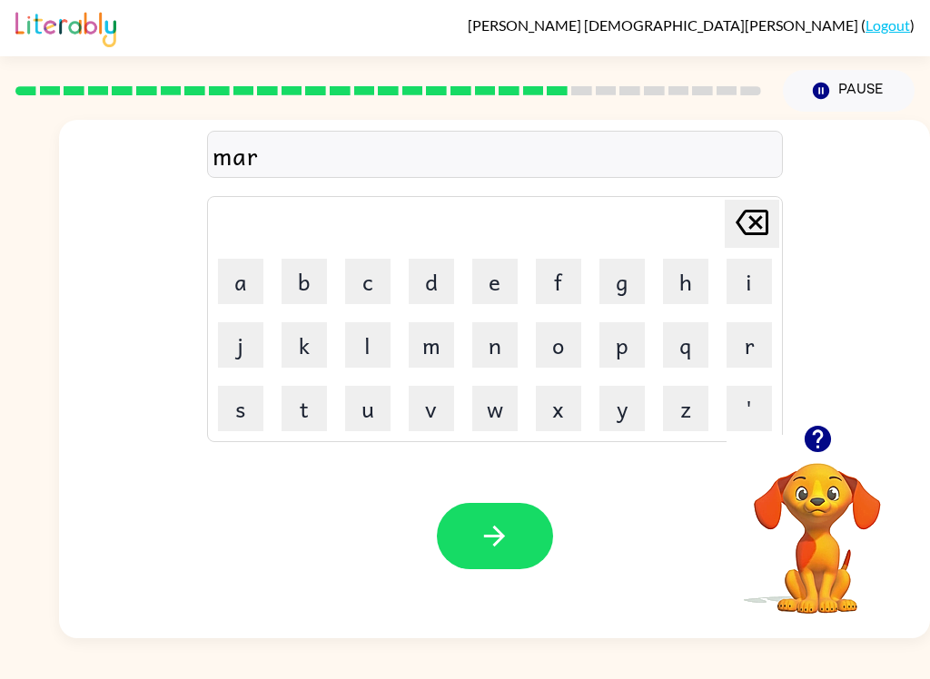
click at [315, 355] on button "k" at bounding box center [304, 344] width 45 height 45
click at [493, 276] on button "e" at bounding box center [494, 281] width 45 height 45
click at [736, 331] on button "r" at bounding box center [748, 344] width 45 height 45
click at [513, 561] on button "button" at bounding box center [495, 536] width 116 height 66
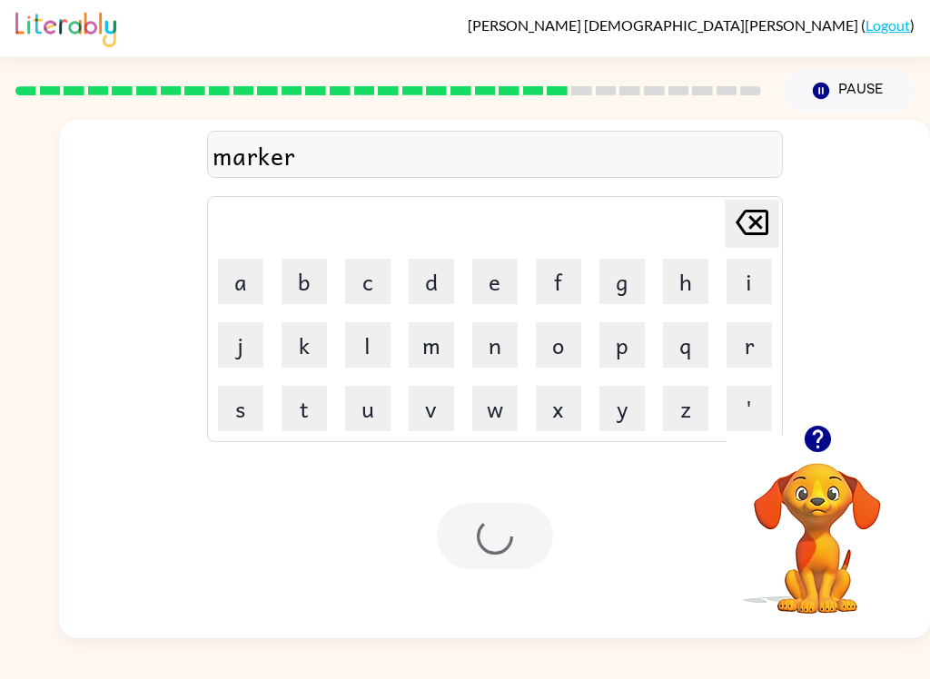
click at [513, 561] on div at bounding box center [495, 536] width 116 height 66
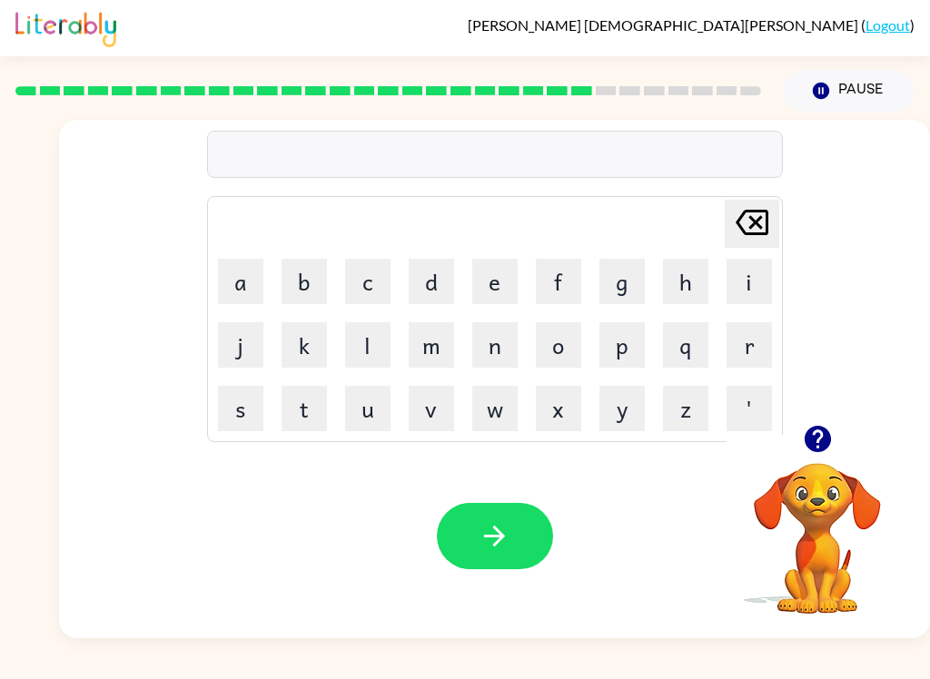
click at [806, 468] on video "Your browser must support playing .mp4 files to use Literably. Please try using…" at bounding box center [817, 526] width 182 height 182
click at [825, 430] on icon "button" at bounding box center [817, 439] width 26 height 26
click at [238, 274] on button "a" at bounding box center [240, 281] width 45 height 45
click at [436, 273] on button "d" at bounding box center [431, 281] width 45 height 45
click at [239, 284] on button "a" at bounding box center [240, 281] width 45 height 45
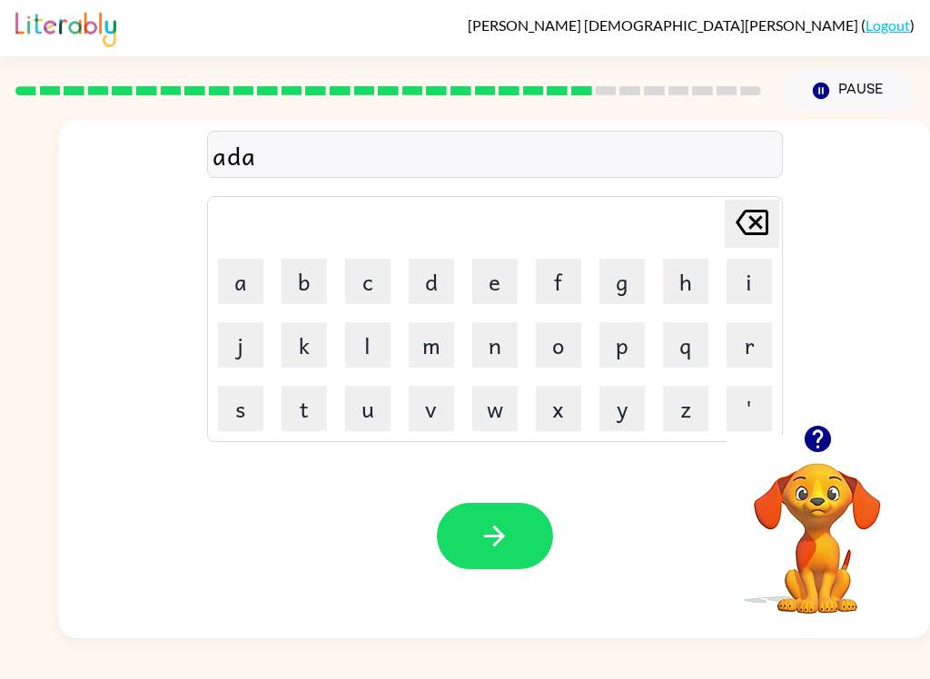
click at [501, 348] on button "n" at bounding box center [494, 344] width 45 height 45
click at [234, 393] on button "s" at bounding box center [240, 408] width 45 height 45
click at [744, 271] on button "i" at bounding box center [748, 281] width 45 height 45
click at [483, 354] on button "n" at bounding box center [494, 344] width 45 height 45
click at [641, 284] on button "g" at bounding box center [621, 281] width 45 height 45
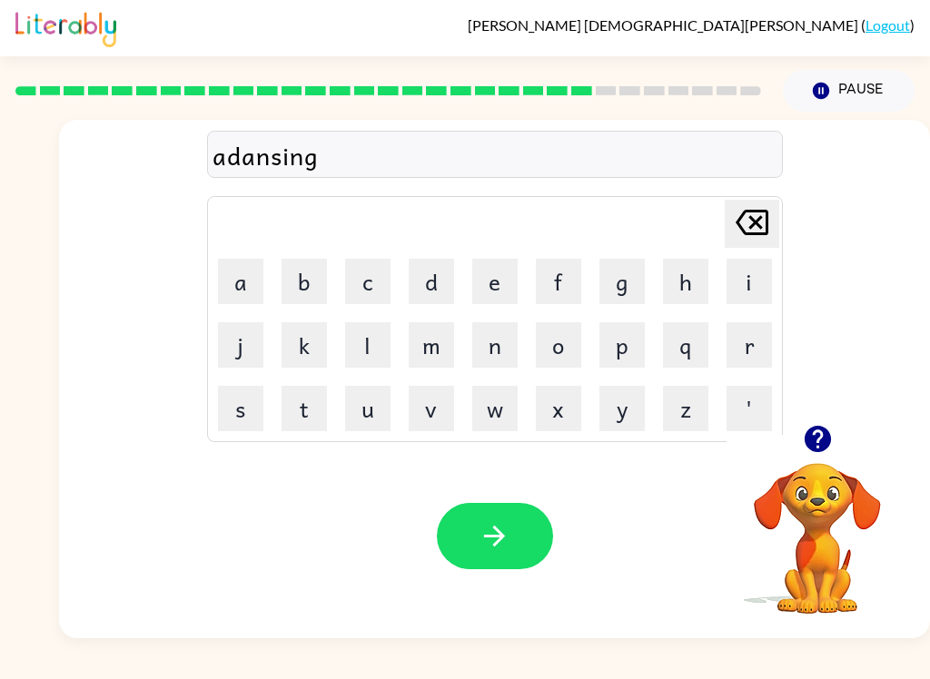
click at [500, 531] on icon "button" at bounding box center [495, 536] width 32 height 32
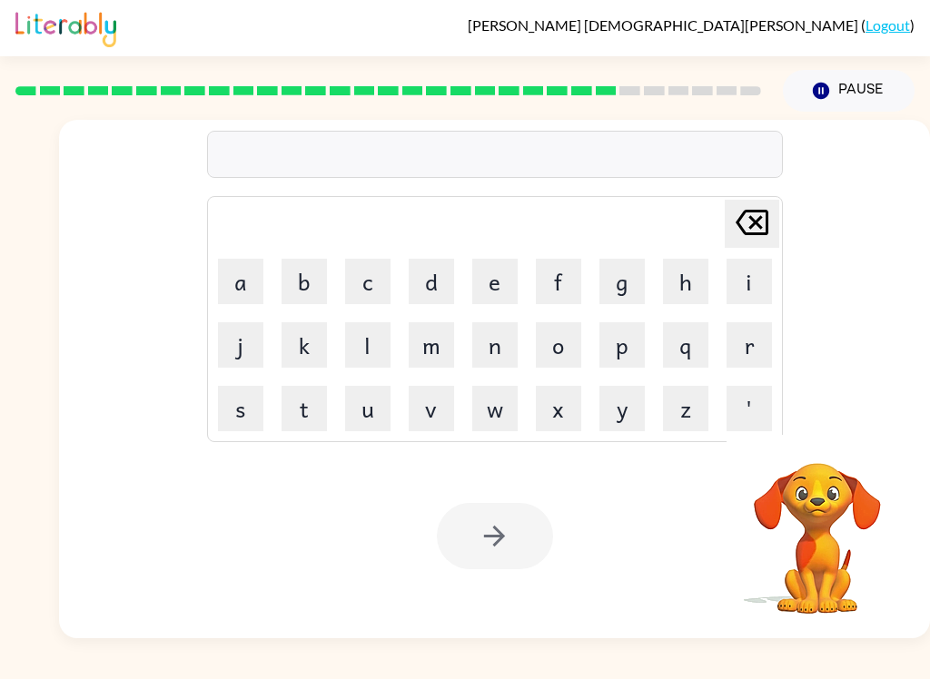
click at [612, 287] on button "g" at bounding box center [621, 281] width 45 height 45
click at [564, 342] on button "o" at bounding box center [558, 344] width 45 height 45
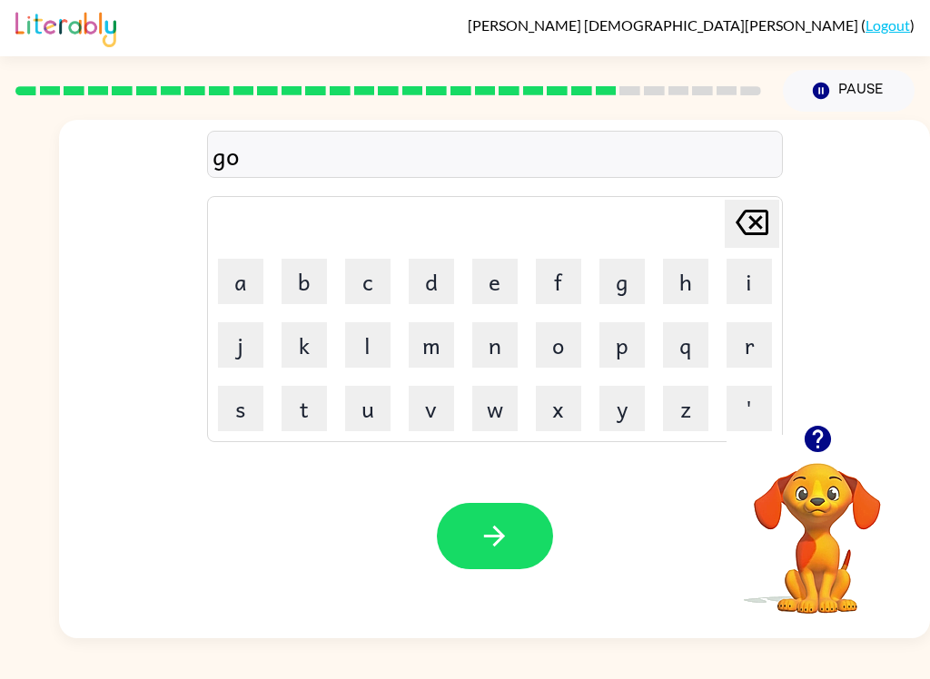
click at [316, 273] on button "b" at bounding box center [304, 281] width 45 height 45
click at [370, 348] on button "l" at bounding box center [367, 344] width 45 height 45
click at [748, 274] on button "i" at bounding box center [748, 281] width 45 height 45
click at [489, 340] on button "n" at bounding box center [494, 344] width 45 height 45
click at [467, 542] on button "button" at bounding box center [495, 536] width 116 height 66
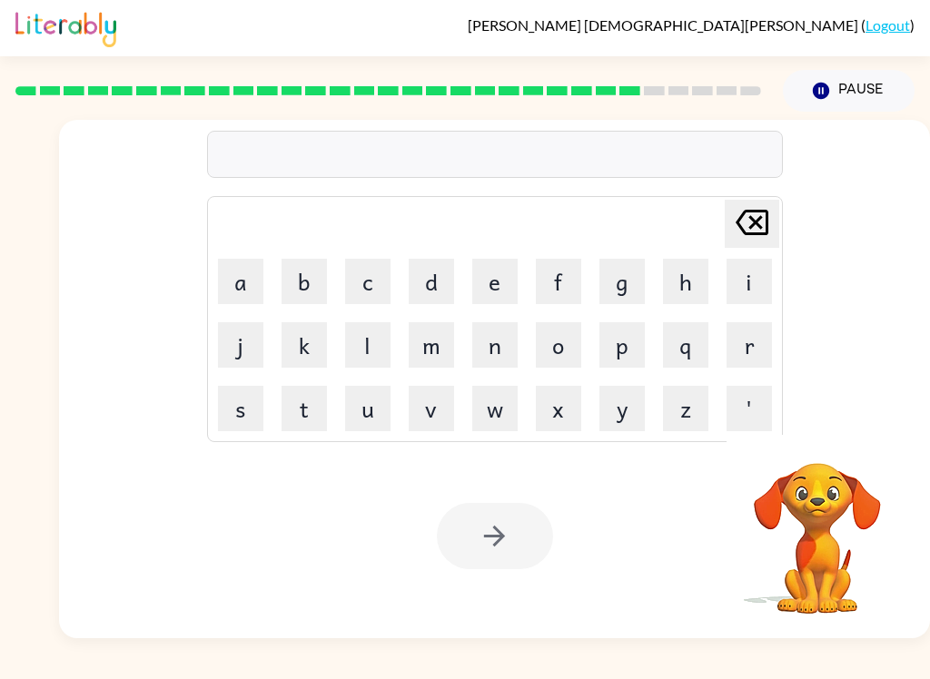
click at [607, 291] on button "g" at bounding box center [621, 281] width 45 height 45
click at [567, 341] on button "o" at bounding box center [558, 344] width 45 height 45
click at [440, 399] on button "v" at bounding box center [431, 408] width 45 height 45
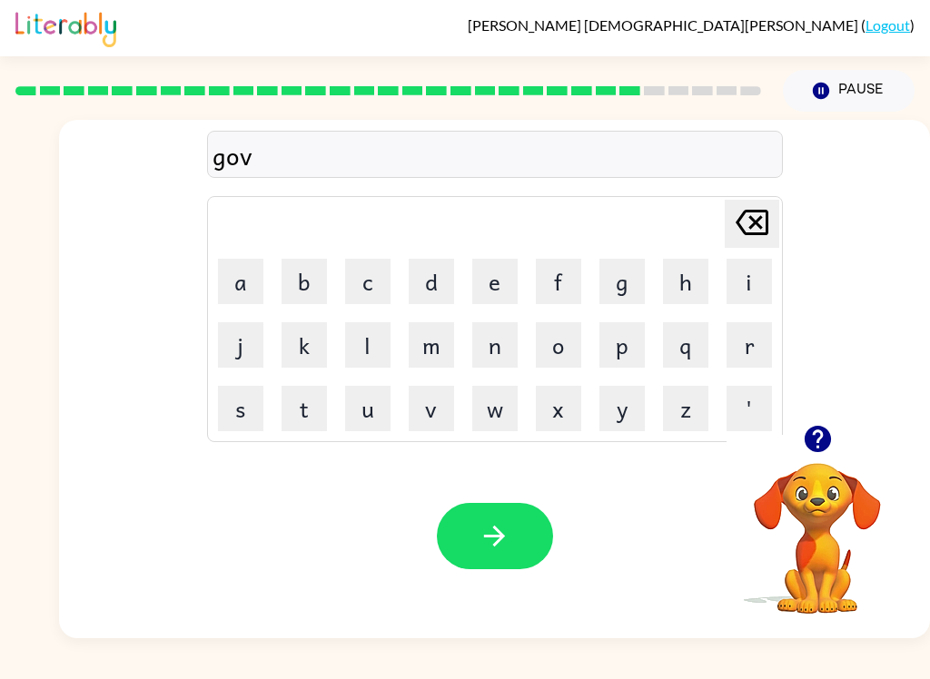
click at [492, 284] on button "e" at bounding box center [494, 281] width 45 height 45
click at [741, 341] on button "r" at bounding box center [748, 344] width 45 height 45
click at [436, 351] on button "m" at bounding box center [431, 344] width 45 height 45
click at [492, 275] on button "e" at bounding box center [494, 281] width 45 height 45
click at [508, 362] on button "n" at bounding box center [494, 344] width 45 height 45
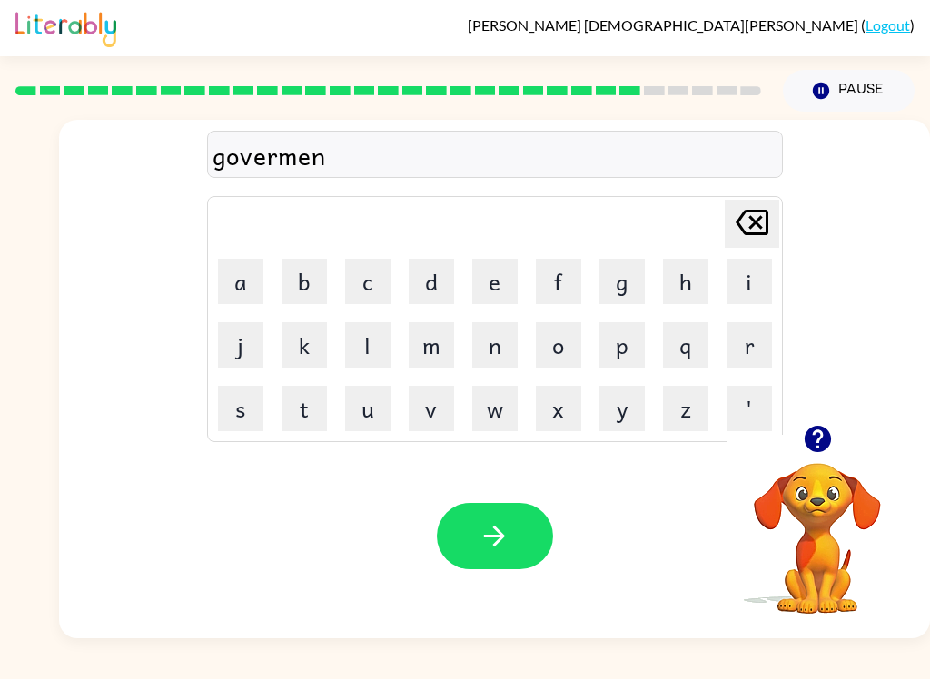
click at [309, 407] on button "t" at bounding box center [304, 408] width 45 height 45
click at [462, 542] on button "button" at bounding box center [495, 536] width 116 height 66
click at [301, 418] on button "t" at bounding box center [304, 408] width 45 height 45
click at [746, 323] on button "r" at bounding box center [748, 344] width 45 height 45
click at [260, 276] on button "a" at bounding box center [240, 281] width 45 height 45
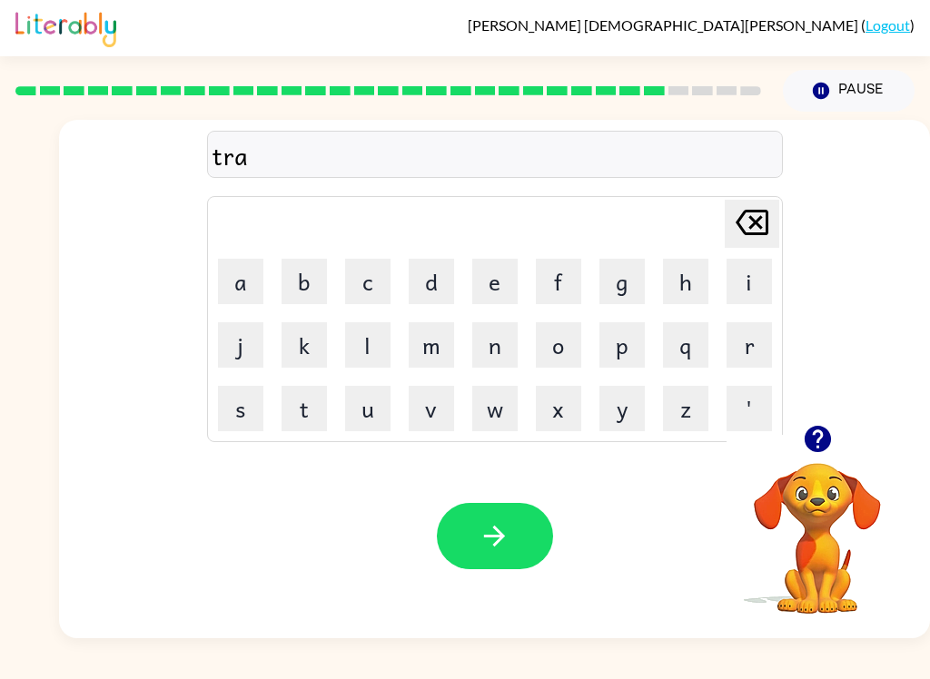
click at [741, 282] on button "i" at bounding box center [748, 281] width 45 height 45
click at [494, 346] on button "n" at bounding box center [494, 344] width 45 height 45
click at [499, 527] on icon "button" at bounding box center [495, 536] width 32 height 32
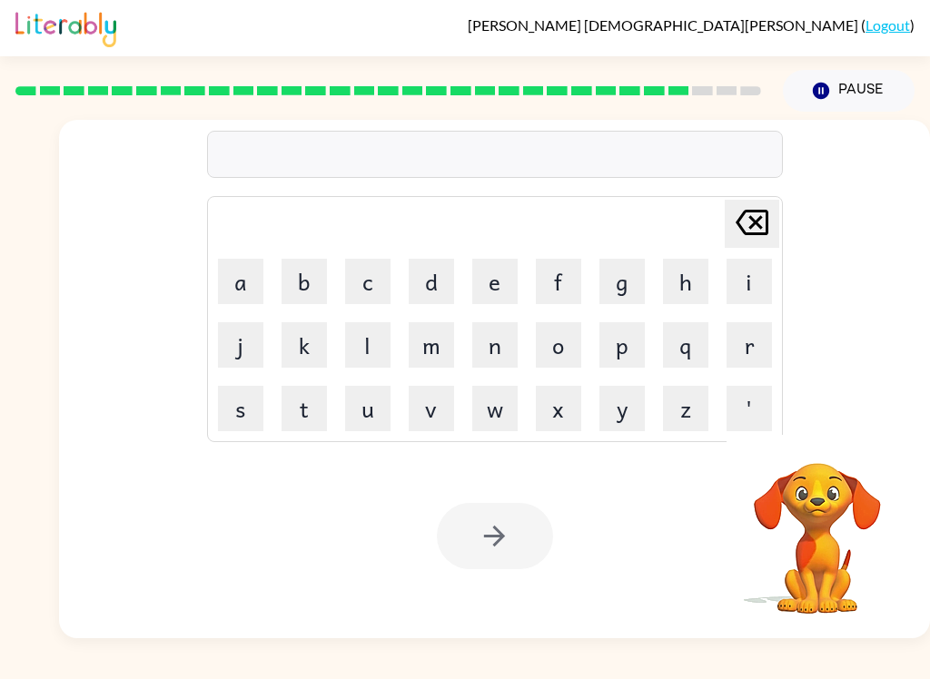
click at [231, 403] on button "s" at bounding box center [240, 408] width 45 height 45
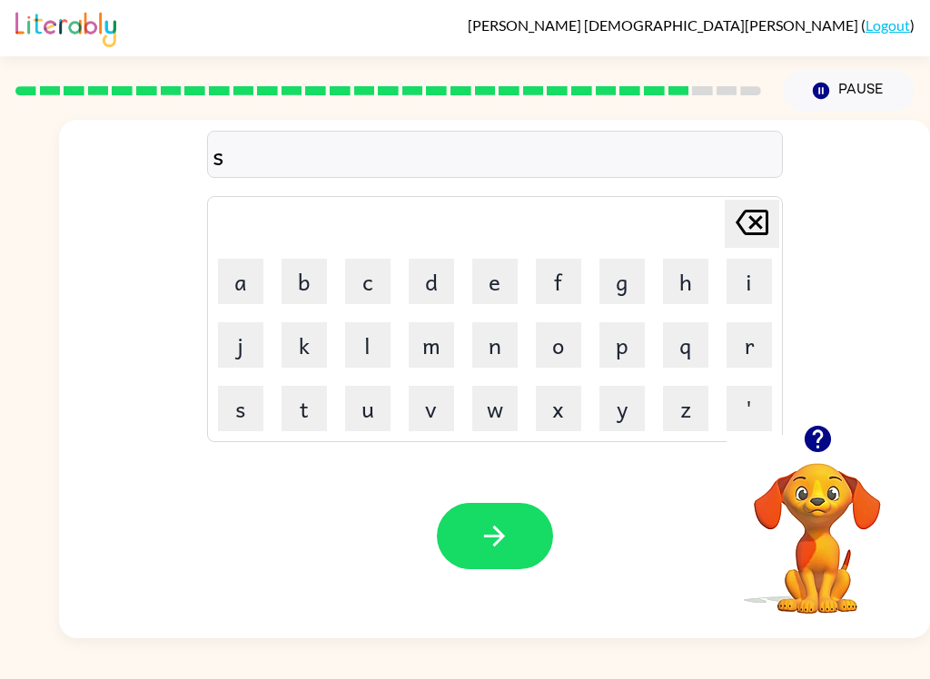
click at [686, 271] on button "h" at bounding box center [685, 281] width 45 height 45
click at [244, 281] on button "a" at bounding box center [240, 281] width 45 height 45
click at [299, 332] on button "k" at bounding box center [304, 344] width 45 height 45
click at [482, 280] on button "e" at bounding box center [494, 281] width 45 height 45
click at [520, 538] on button "button" at bounding box center [495, 536] width 116 height 66
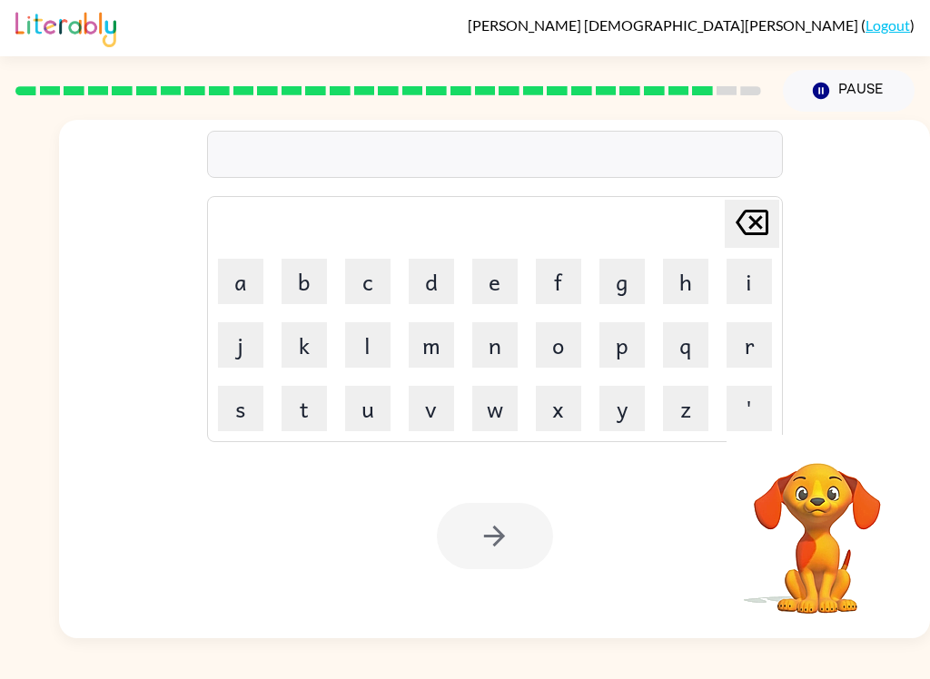
click at [505, 263] on button "e" at bounding box center [494, 281] width 45 height 45
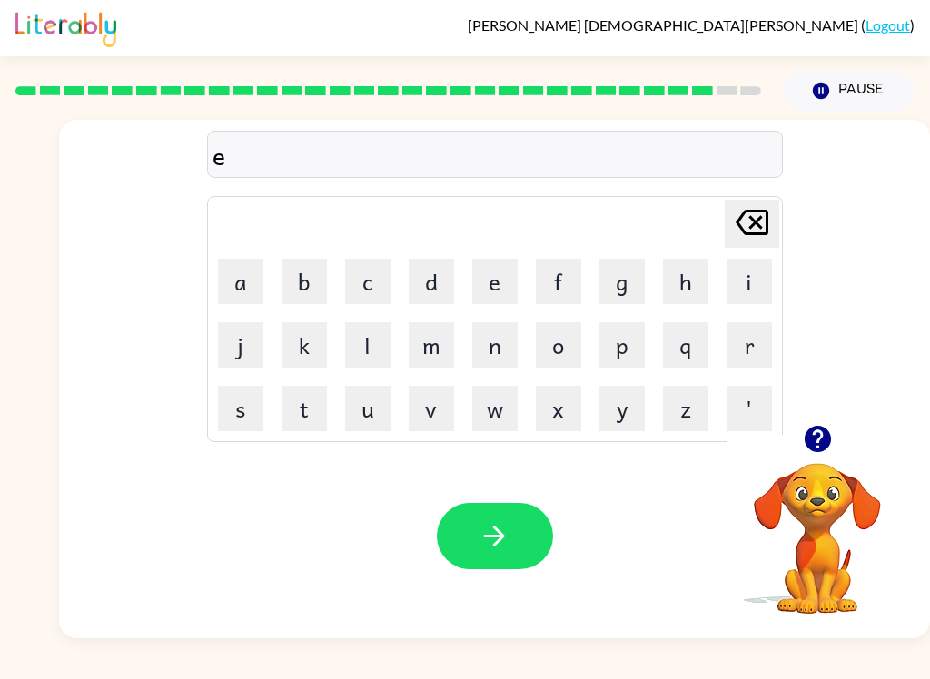
click at [570, 405] on button "x" at bounding box center [558, 408] width 45 height 45
click at [491, 260] on button "e" at bounding box center [494, 281] width 45 height 45
click at [365, 349] on button "l" at bounding box center [367, 344] width 45 height 45
click at [512, 262] on button "e" at bounding box center [494, 281] width 45 height 45
click at [496, 336] on button "n" at bounding box center [494, 344] width 45 height 45
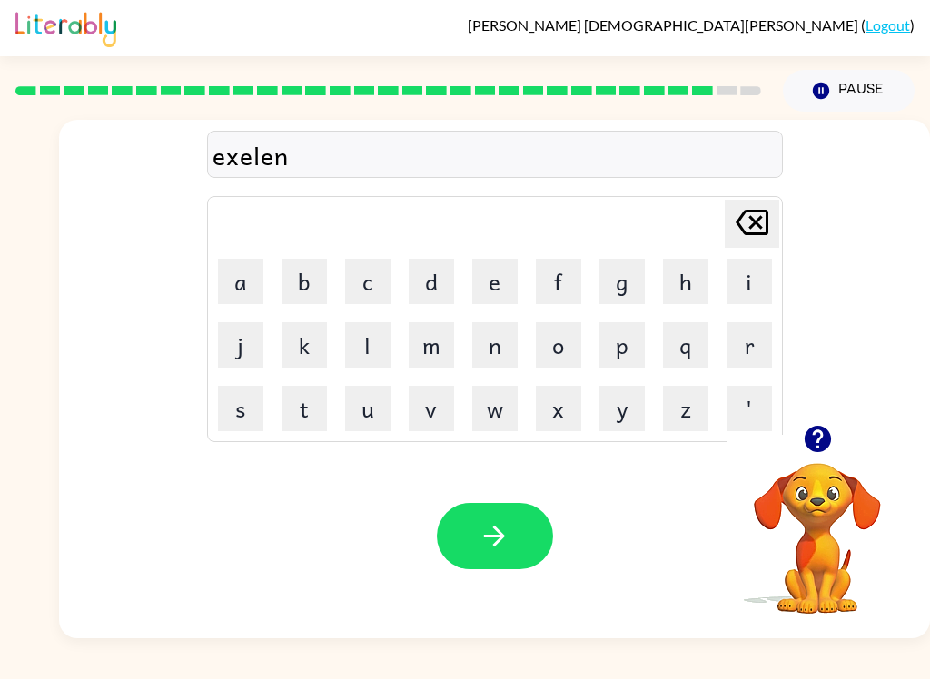
click at [311, 397] on button "t" at bounding box center [304, 408] width 45 height 45
click at [462, 514] on button "button" at bounding box center [495, 536] width 116 height 66
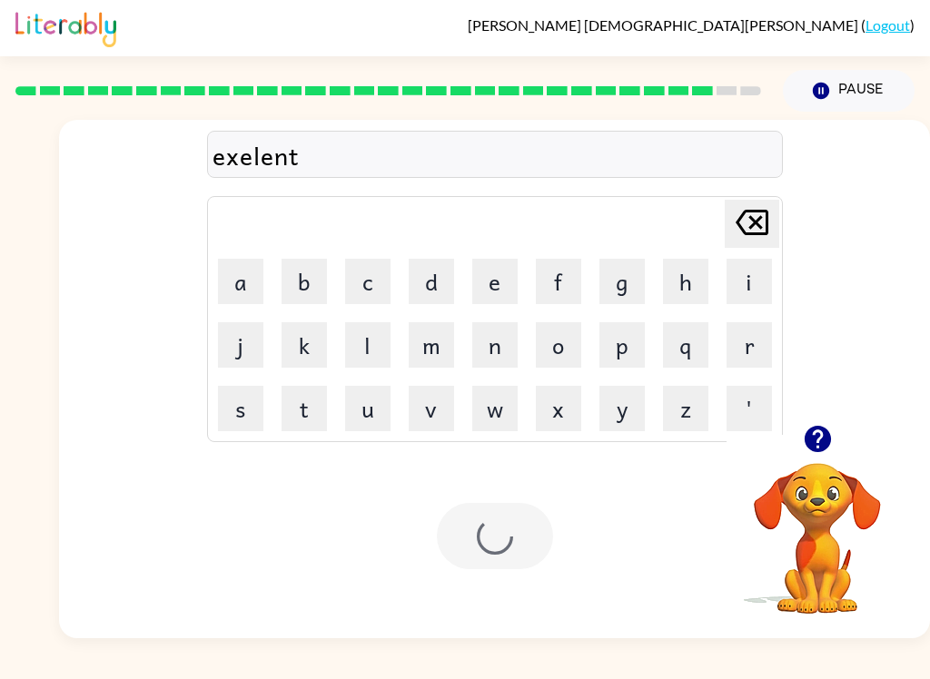
click at [478, 561] on div at bounding box center [495, 536] width 116 height 66
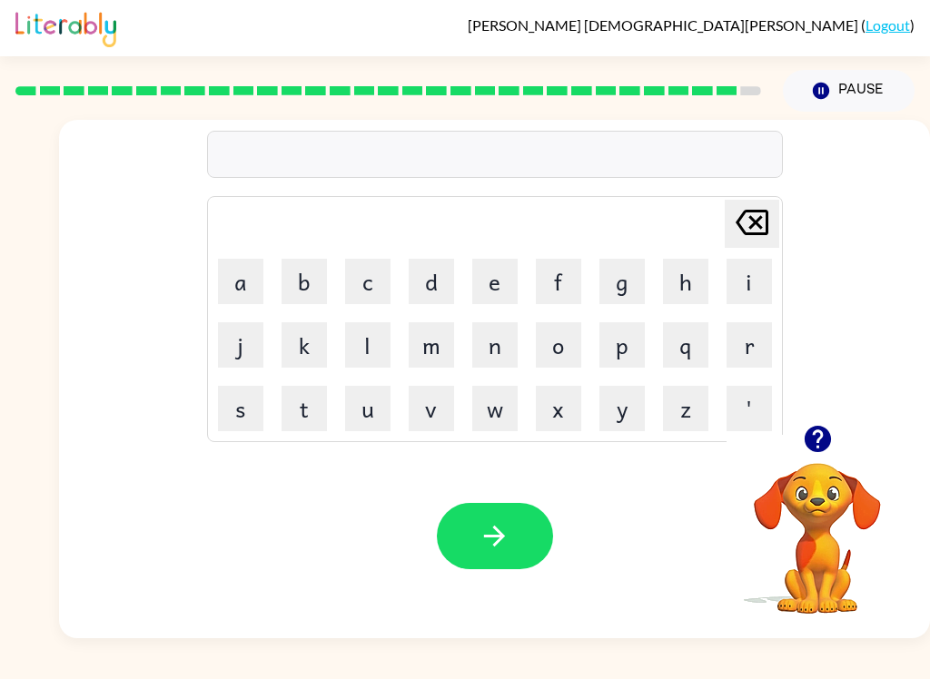
click at [823, 442] on icon "button" at bounding box center [817, 439] width 26 height 26
click at [822, 442] on video "Your browser must support playing .mp4 files to use Literably. Please try using…" at bounding box center [817, 526] width 182 height 182
click at [617, 411] on button "y" at bounding box center [621, 408] width 45 height 45
click at [241, 269] on button "a" at bounding box center [240, 281] width 45 height 45
click at [508, 413] on button "w" at bounding box center [494, 408] width 45 height 45
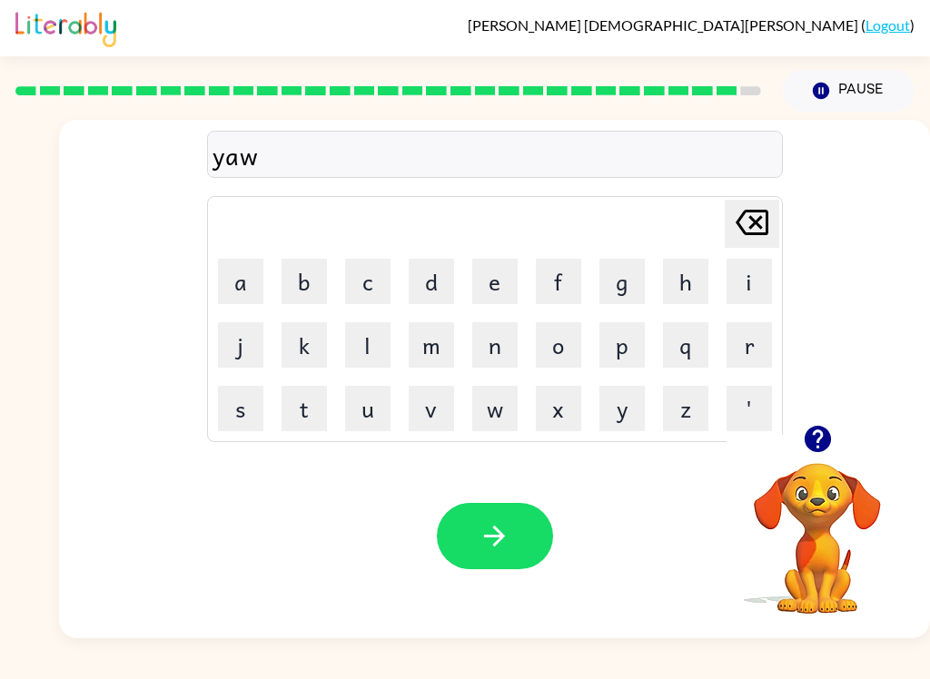
click at [526, 557] on button "button" at bounding box center [495, 536] width 116 height 66
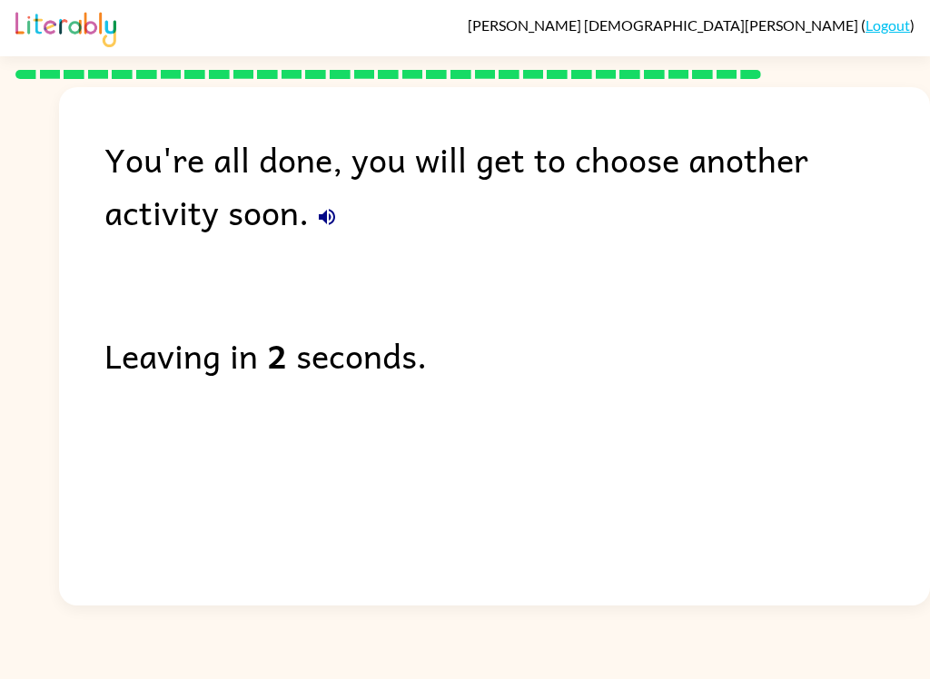
click at [309, 219] on button "button" at bounding box center [327, 217] width 36 height 36
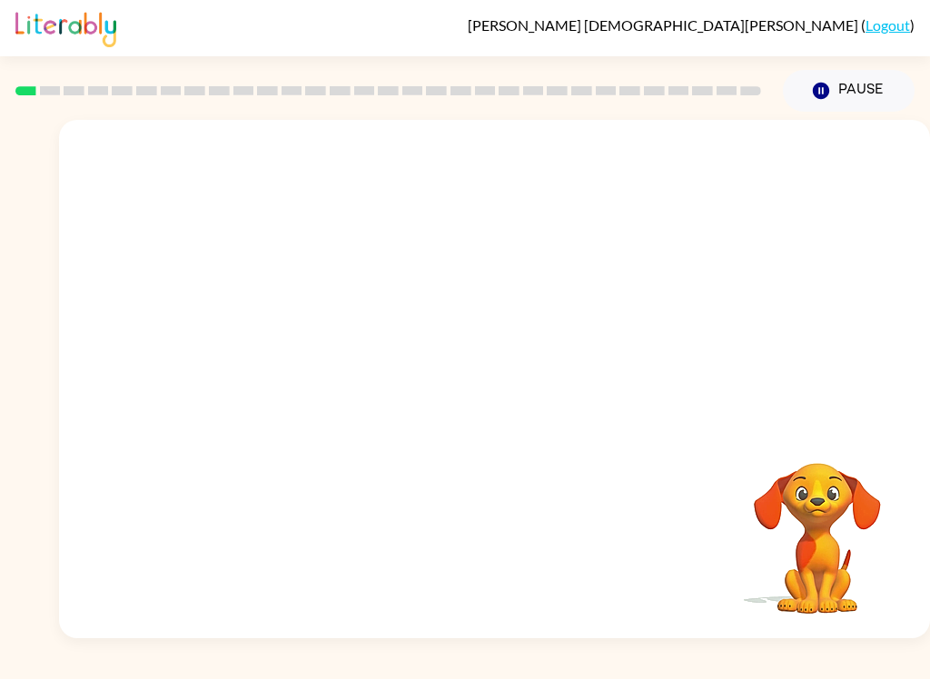
click at [873, 85] on button "Pause Pause" at bounding box center [849, 91] width 132 height 42
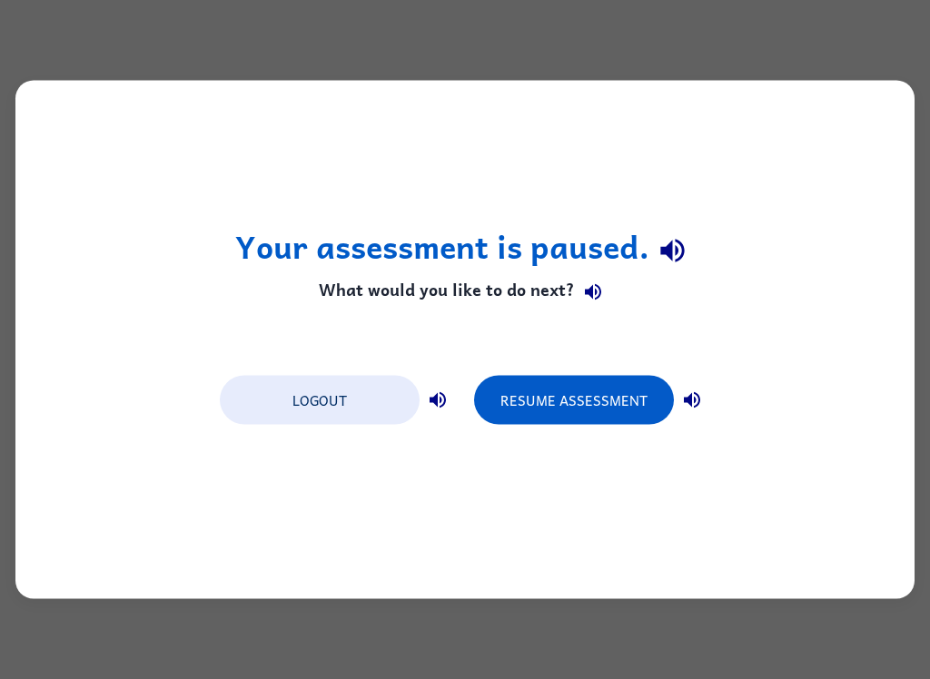
click at [924, 249] on div "Your assessment is paused. What would you like to do next? Logout Resume Assess…" at bounding box center [465, 339] width 930 height 679
click at [626, 380] on button "Resume Assessment" at bounding box center [574, 400] width 200 height 49
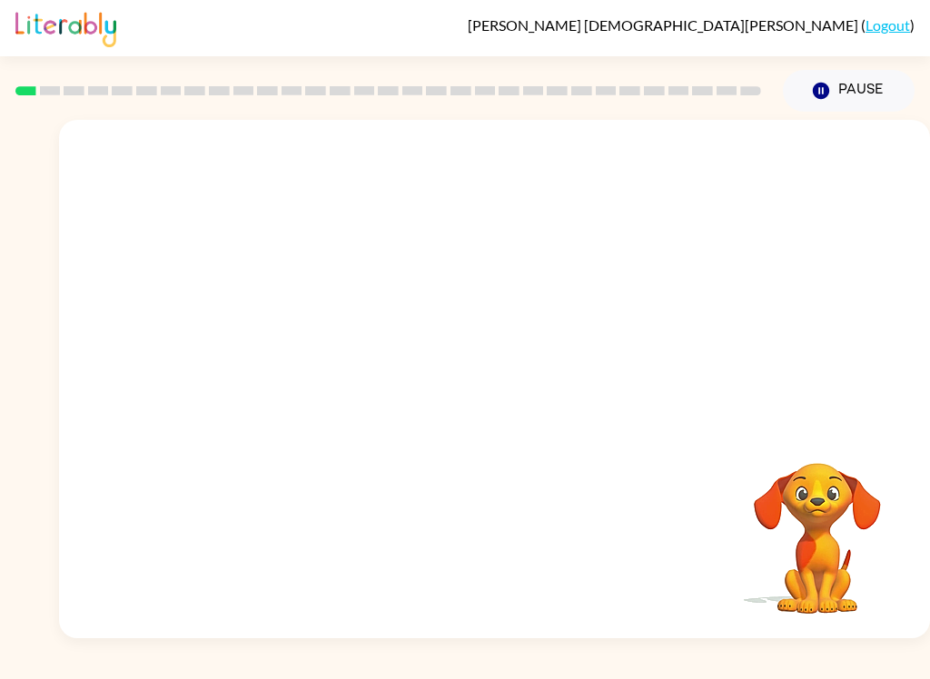
click at [310, 321] on video "Your browser must support playing .mp4 files to use Literably. Please try using…" at bounding box center [494, 272] width 871 height 305
click at [300, 341] on video "Your browser must support playing .mp4 files to use Literably. Please try using…" at bounding box center [494, 272] width 871 height 305
click at [299, 341] on video "Your browser must support playing .mp4 files to use Literably. Please try using…" at bounding box center [494, 272] width 871 height 305
click at [301, 348] on video "Your browser must support playing .mp4 files to use Literably. Please try using…" at bounding box center [494, 272] width 871 height 305
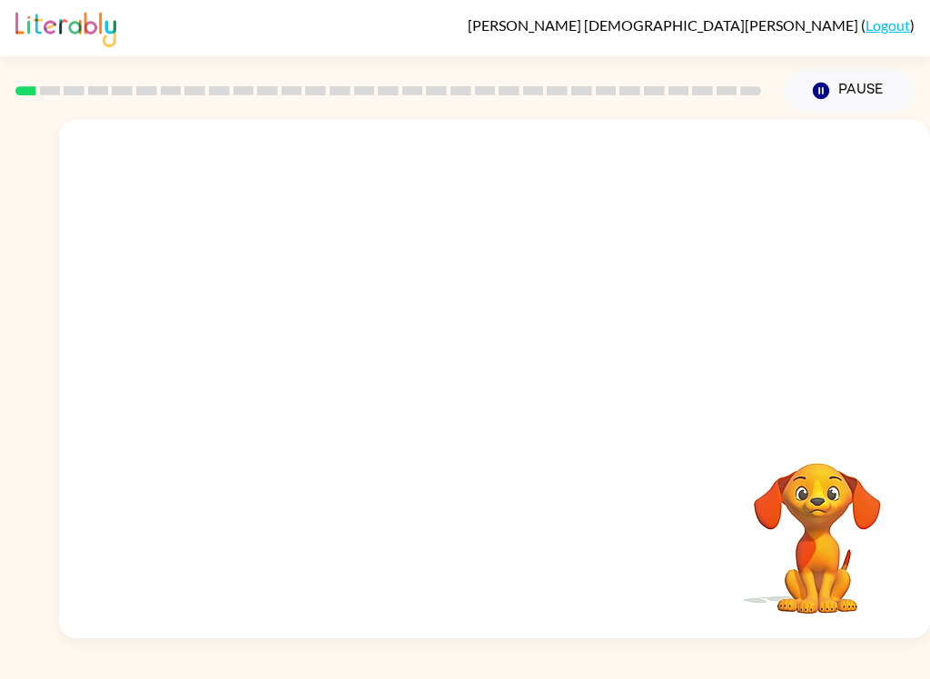
click at [301, 348] on video "Your browser must support playing .mp4 files to use Literably. Please try using…" at bounding box center [494, 272] width 871 height 305
click at [303, 352] on video "Your browser must support playing .mp4 files to use Literably. Please try using…" at bounding box center [494, 272] width 871 height 305
click at [301, 357] on video "Your browser must support playing .mp4 files to use Literably. Please try using…" at bounding box center [494, 272] width 871 height 305
click at [479, 411] on button "button" at bounding box center [495, 388] width 116 height 66
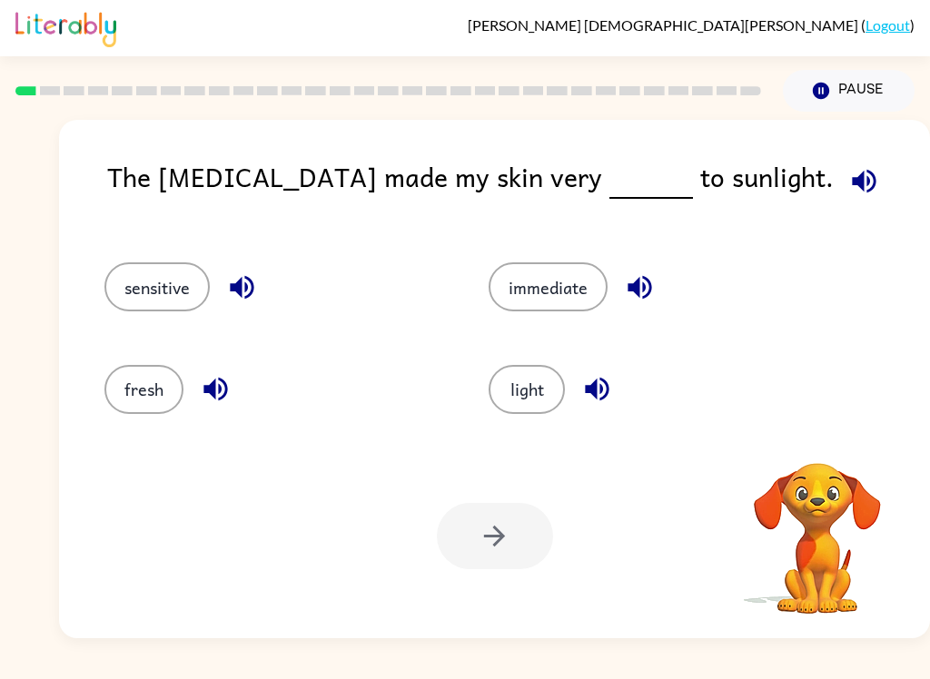
click at [482, 397] on div "light" at bounding box center [646, 382] width 384 height 102
click at [143, 271] on button "sensitive" at bounding box center [156, 286] width 105 height 49
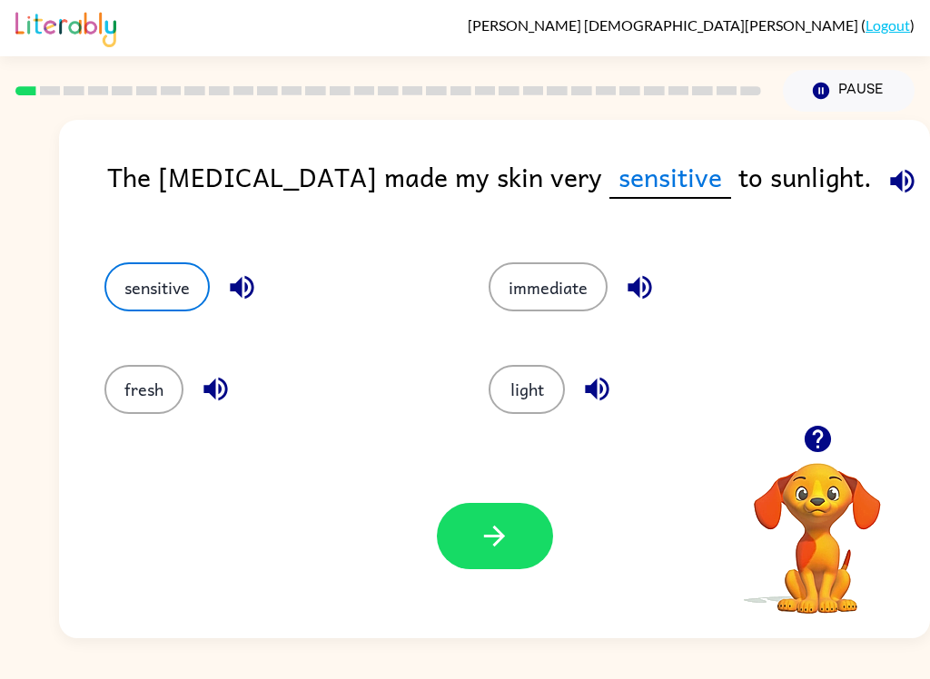
click at [522, 535] on button "button" at bounding box center [495, 536] width 116 height 66
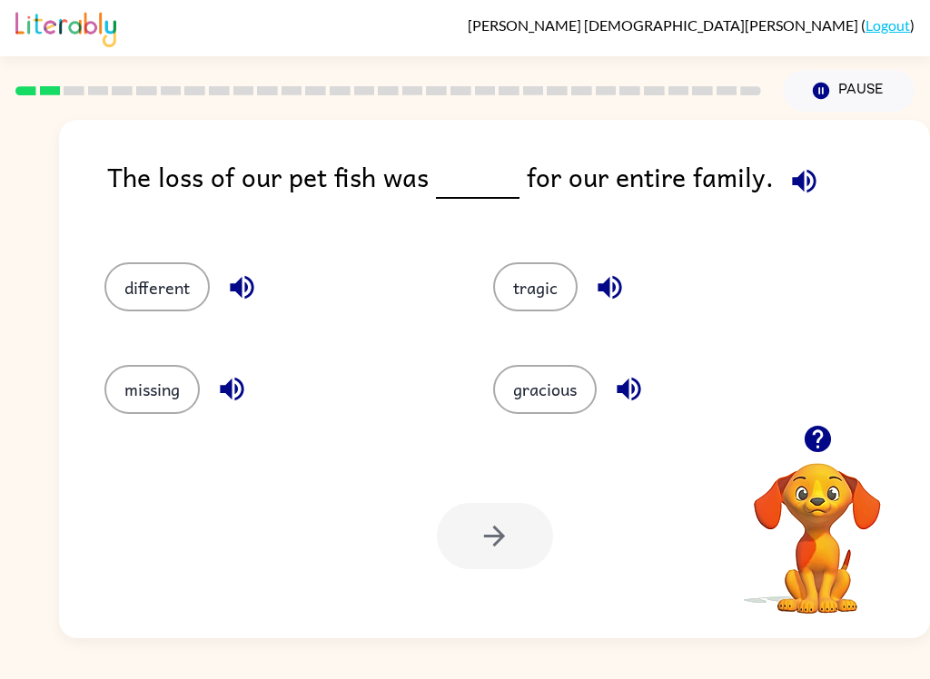
click at [148, 391] on button "missing" at bounding box center [151, 389] width 95 height 49
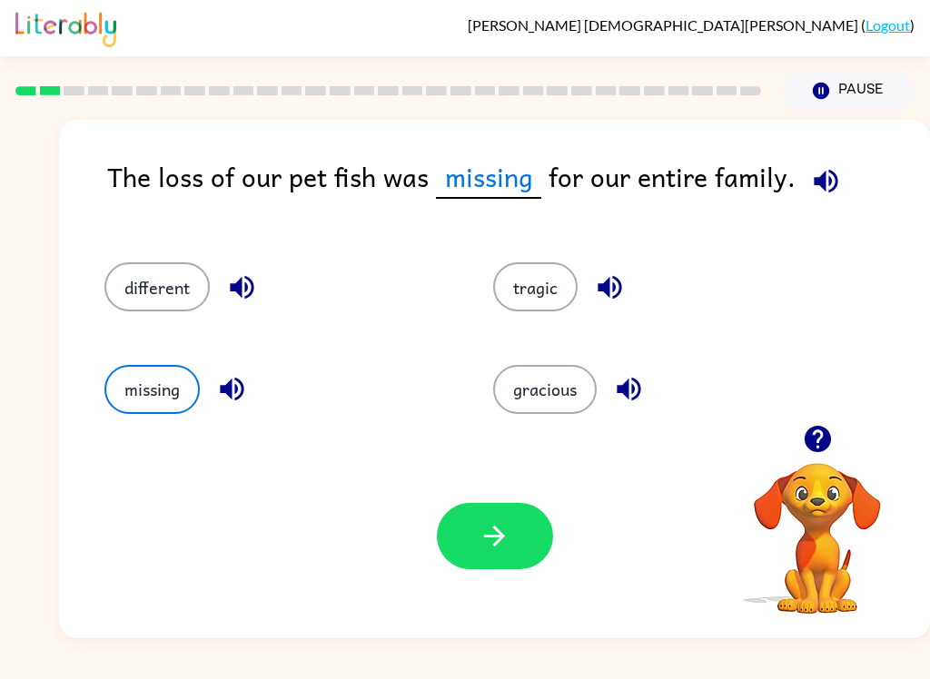
click at [500, 547] on icon "button" at bounding box center [495, 536] width 32 height 32
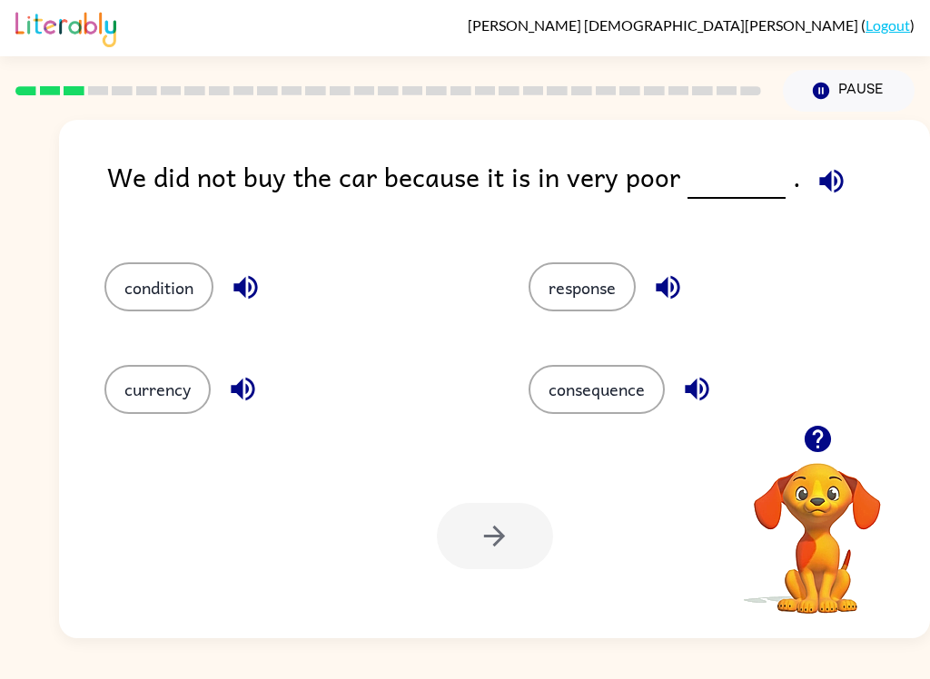
click at [831, 181] on icon "button" at bounding box center [831, 181] width 24 height 24
click at [830, 180] on icon "button" at bounding box center [831, 181] width 24 height 24
click at [819, 185] on icon "button" at bounding box center [831, 181] width 24 height 24
click at [819, 184] on icon "button" at bounding box center [831, 181] width 24 height 24
click at [825, 192] on icon "button" at bounding box center [831, 181] width 24 height 24
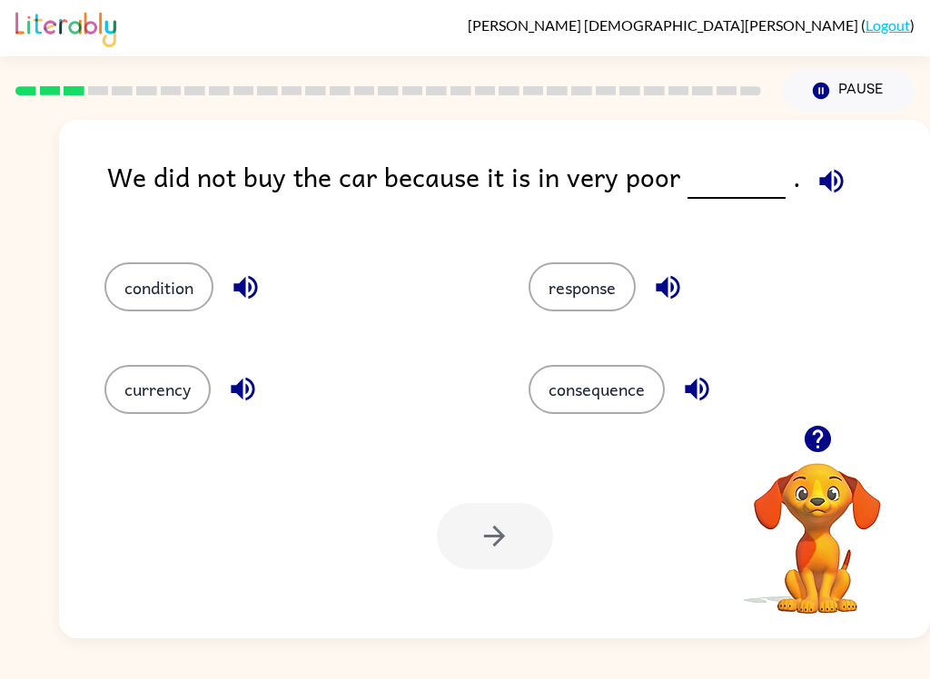
click at [825, 191] on icon "button" at bounding box center [831, 181] width 24 height 24
click at [820, 191] on icon "button" at bounding box center [831, 181] width 32 height 32
click at [160, 287] on button "condition" at bounding box center [158, 286] width 109 height 49
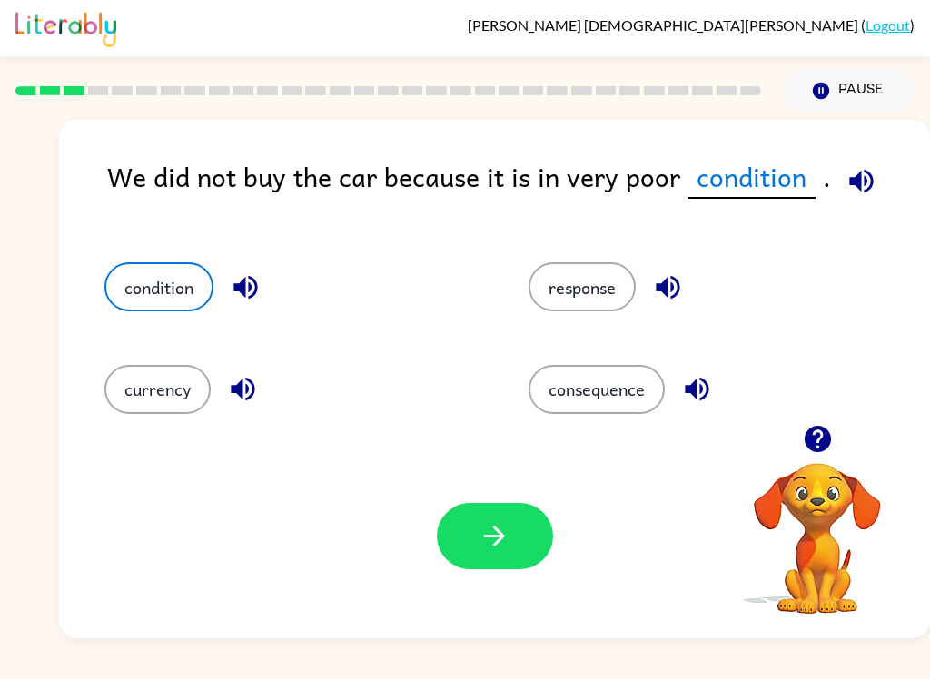
click at [487, 560] on button "button" at bounding box center [495, 536] width 116 height 66
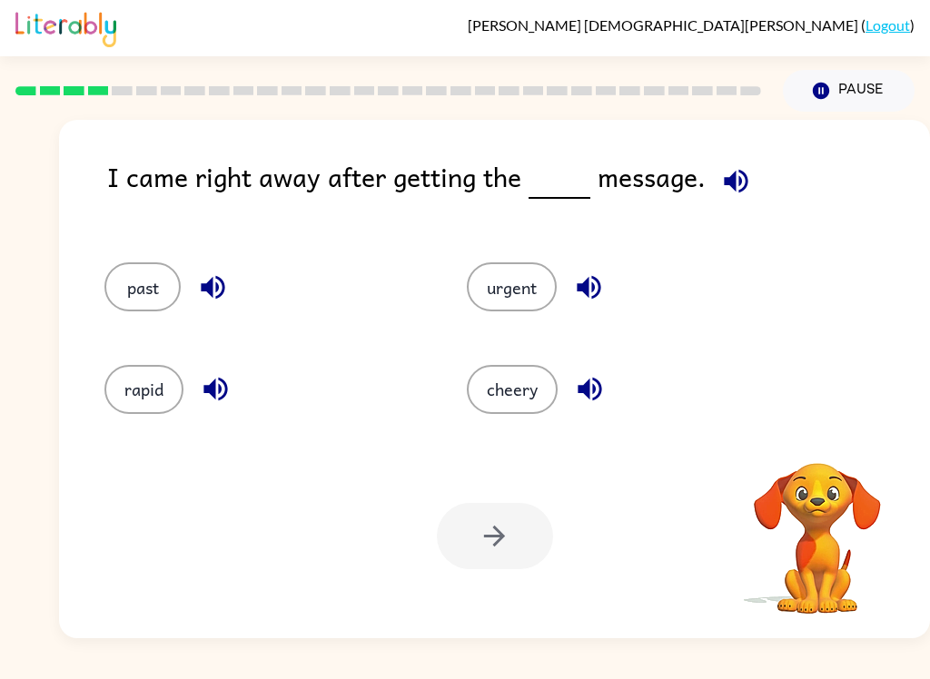
click at [479, 566] on div at bounding box center [495, 536] width 116 height 66
click at [157, 376] on button "rapid" at bounding box center [143, 389] width 79 height 49
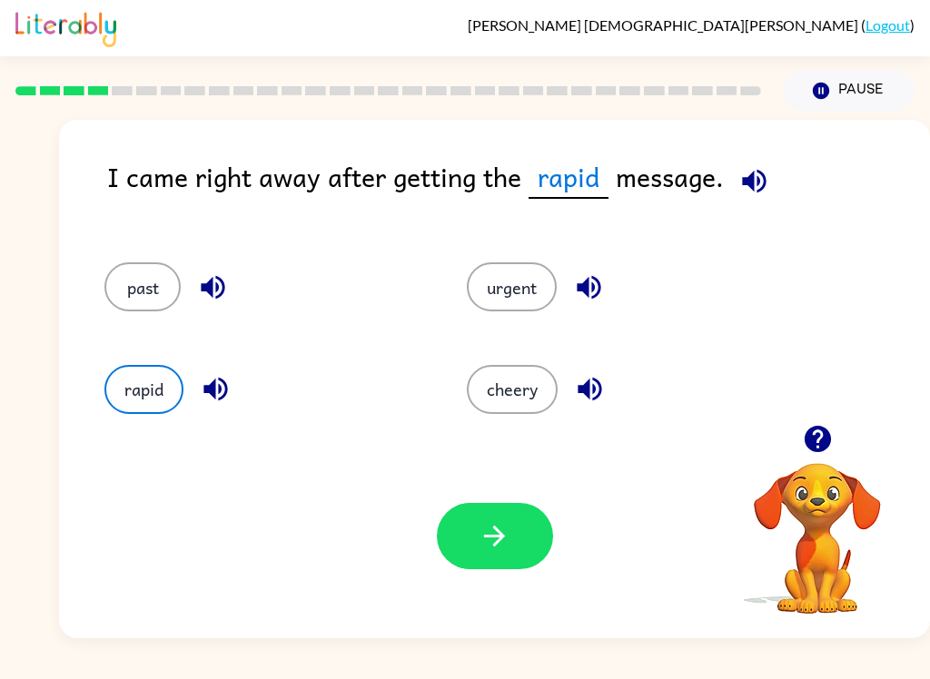
click at [454, 510] on button "button" at bounding box center [495, 536] width 116 height 66
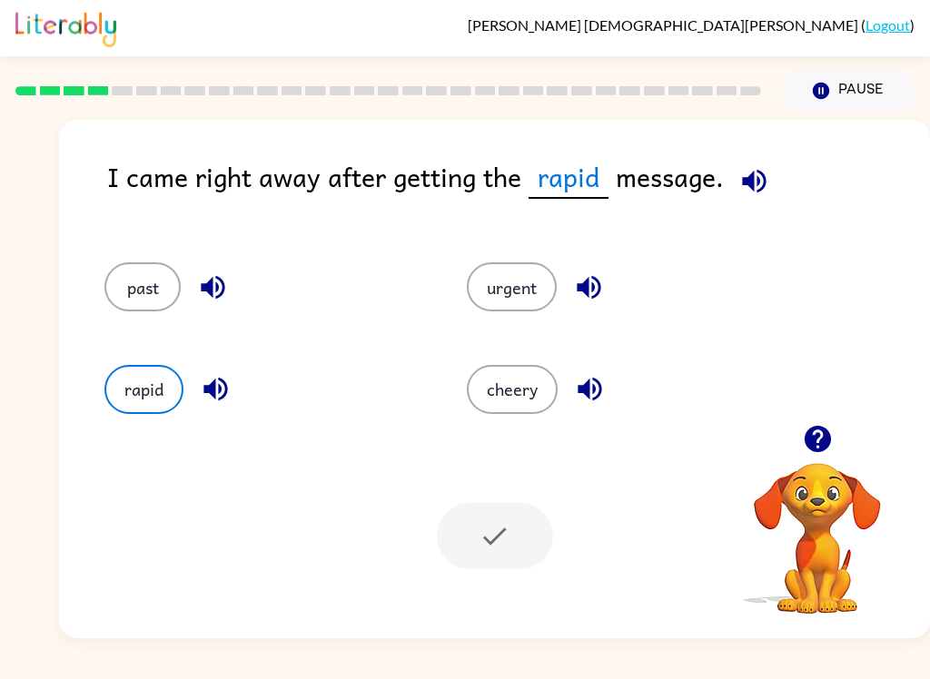
click at [480, 551] on div at bounding box center [495, 536] width 116 height 66
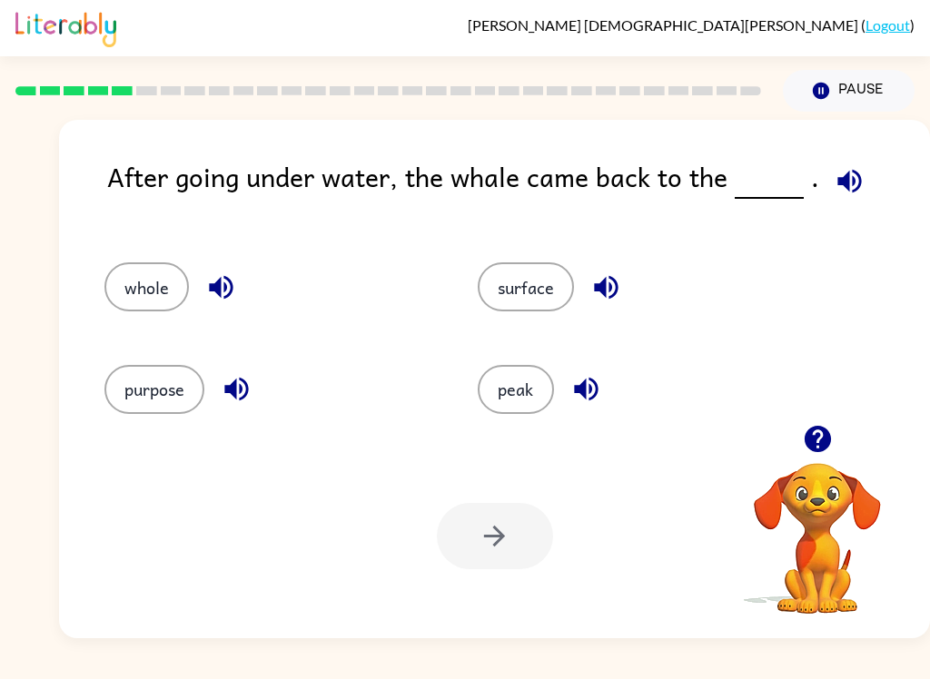
click at [144, 295] on button "whole" at bounding box center [146, 286] width 84 height 49
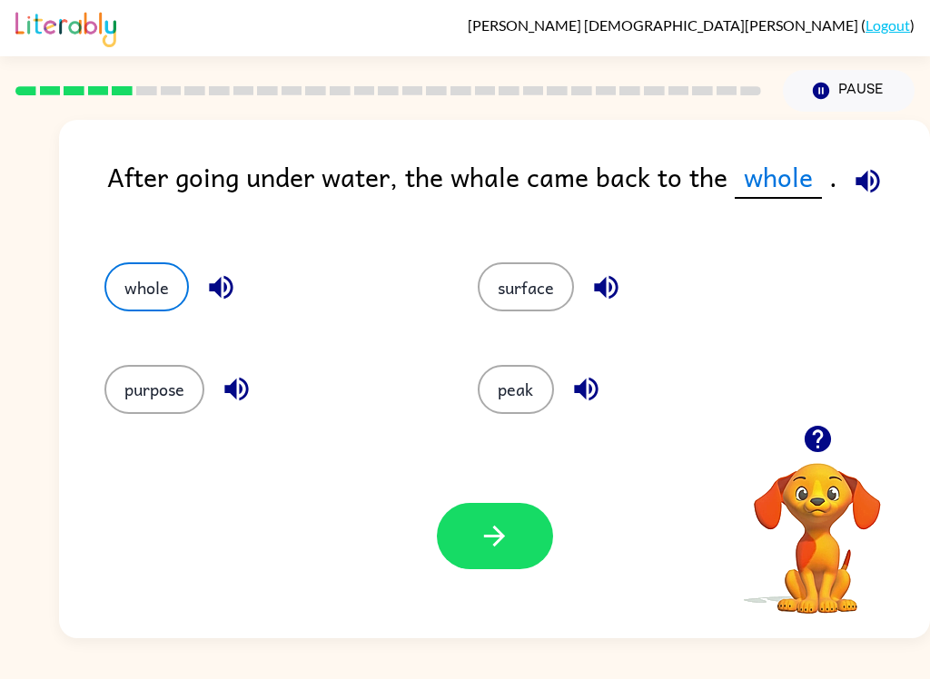
click at [469, 536] on button "button" at bounding box center [495, 536] width 116 height 66
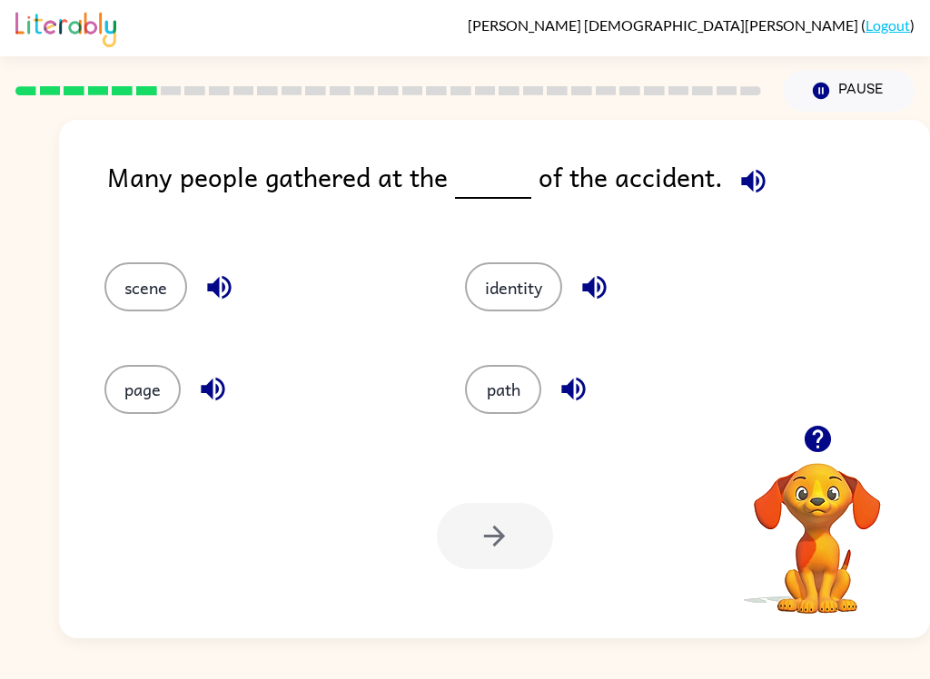
click at [140, 288] on button "scene" at bounding box center [145, 286] width 83 height 49
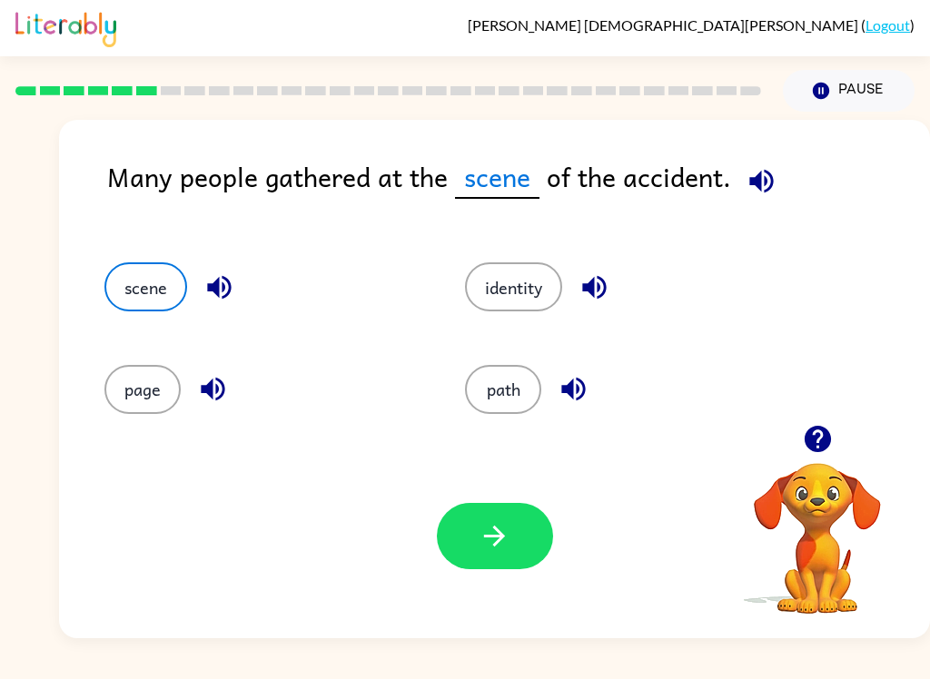
click at [500, 546] on icon "button" at bounding box center [495, 536] width 32 height 32
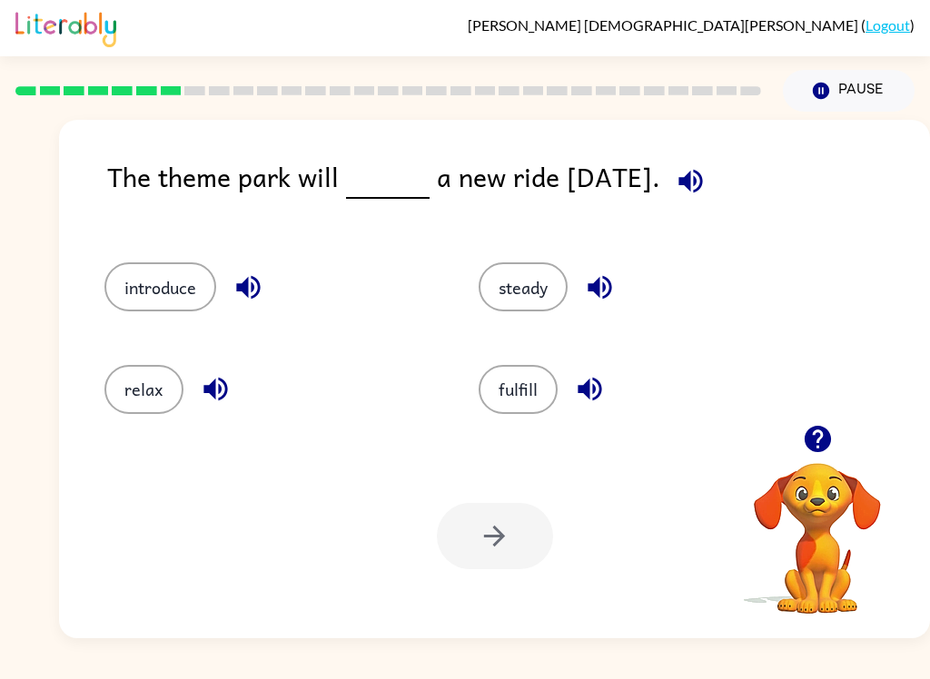
click at [522, 410] on button "fulfill" at bounding box center [518, 389] width 79 height 49
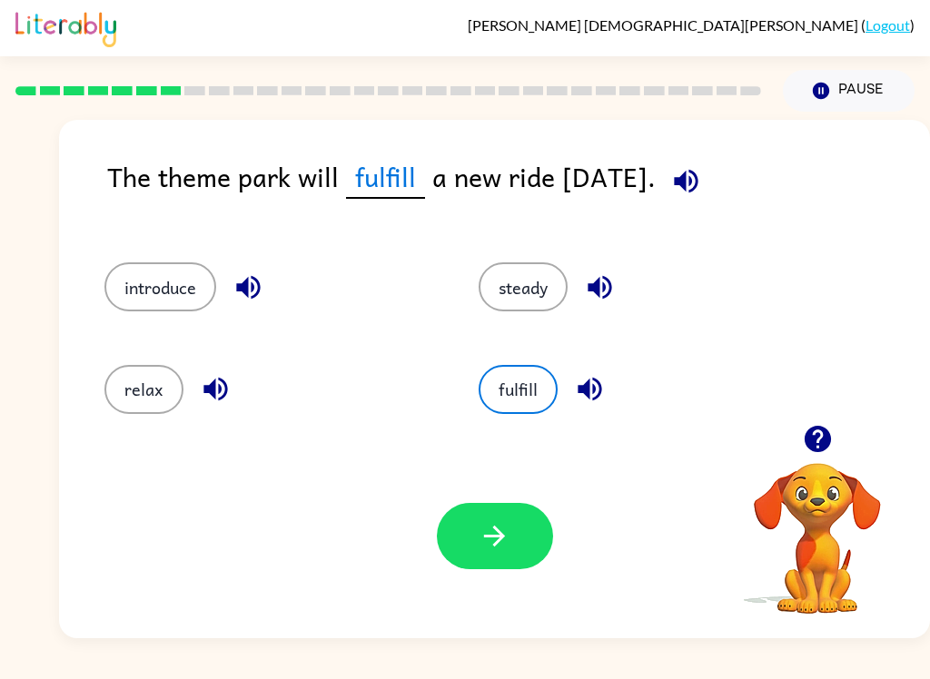
click at [492, 584] on div "Your browser must support playing .mp4 files to use Literably. Please try using…" at bounding box center [494, 536] width 871 height 204
click at [491, 583] on div "Your browser must support playing .mp4 files to use Literably. Please try using…" at bounding box center [494, 536] width 871 height 204
click at [502, 552] on icon "button" at bounding box center [495, 536] width 32 height 32
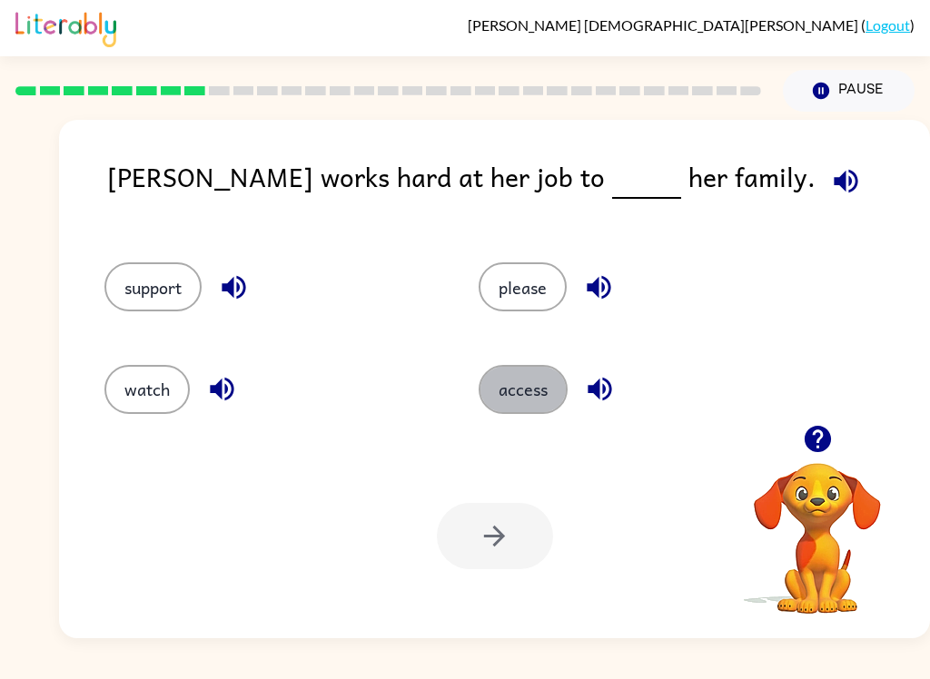
click at [491, 380] on button "access" at bounding box center [523, 389] width 89 height 49
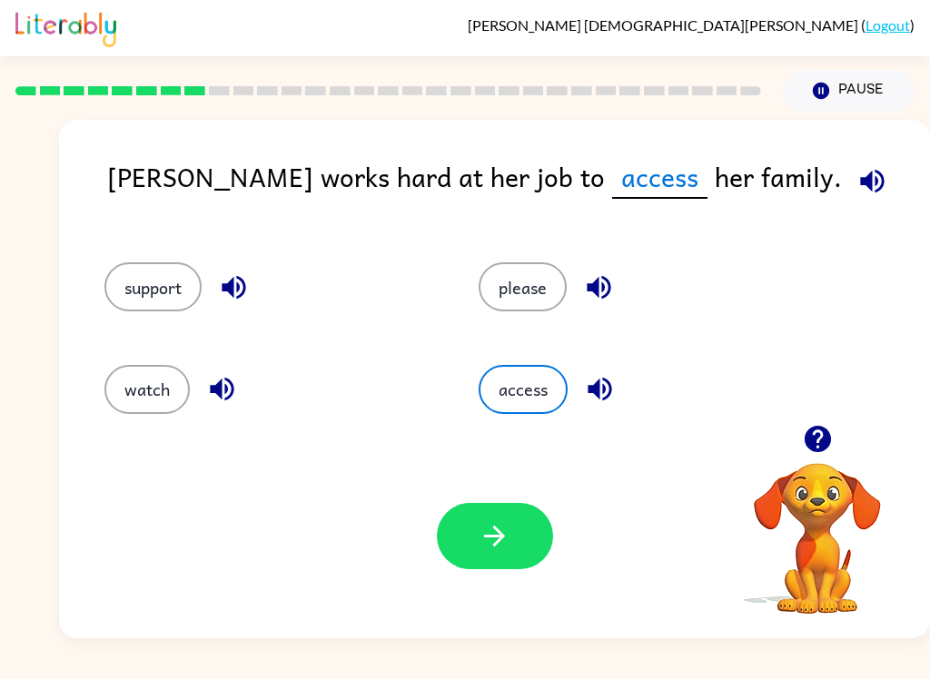
click at [533, 566] on button "button" at bounding box center [495, 536] width 116 height 66
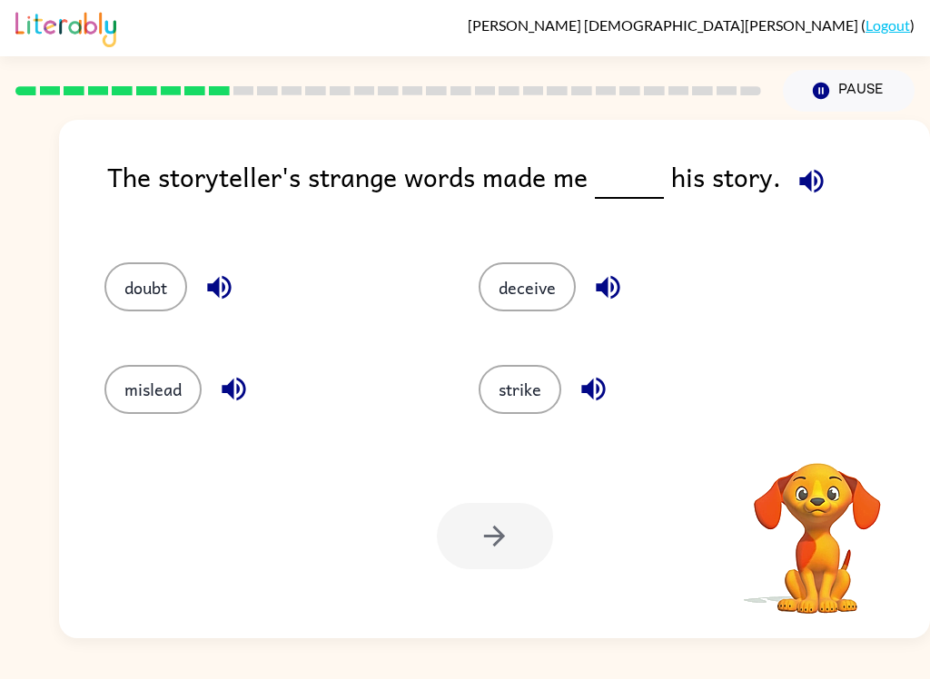
click at [135, 311] on button "doubt" at bounding box center [145, 286] width 83 height 49
click at [144, 321] on div "doubt" at bounding box center [257, 279] width 374 height 102
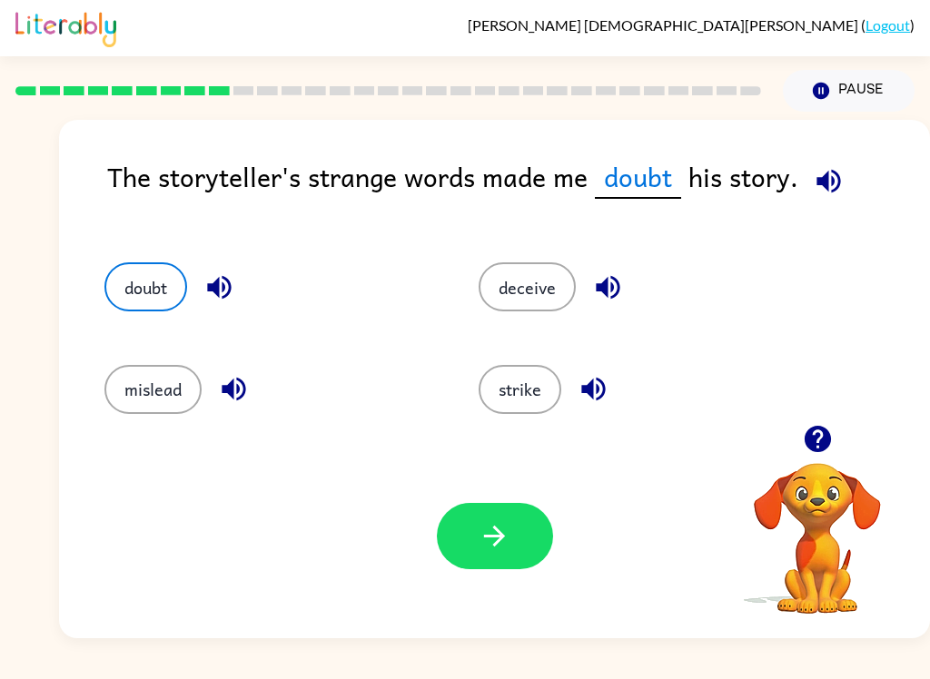
click at [472, 526] on button "button" at bounding box center [495, 536] width 116 height 66
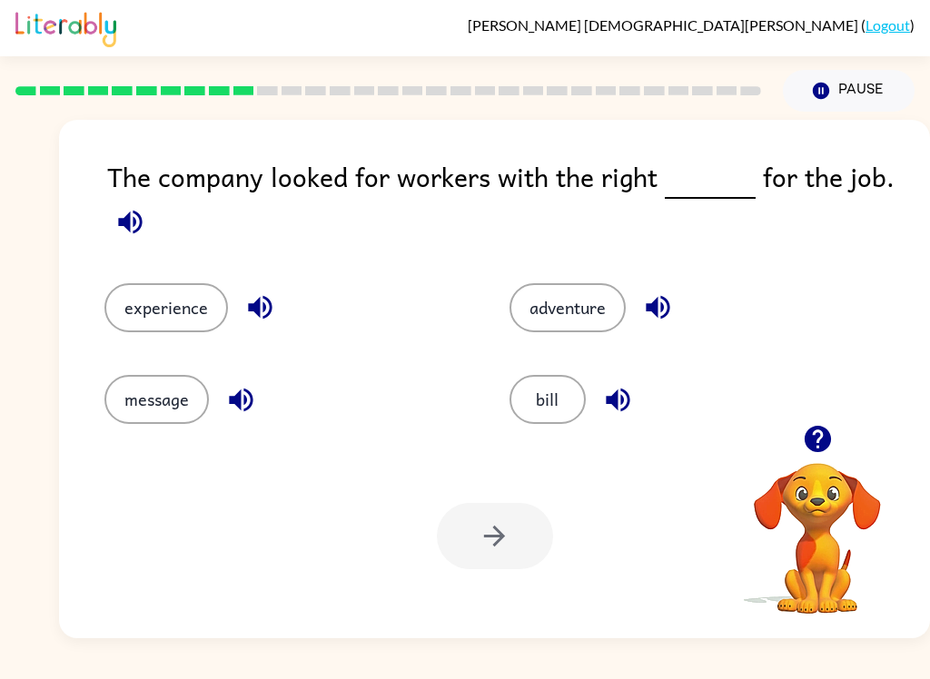
click at [567, 411] on button "bill" at bounding box center [547, 399] width 76 height 49
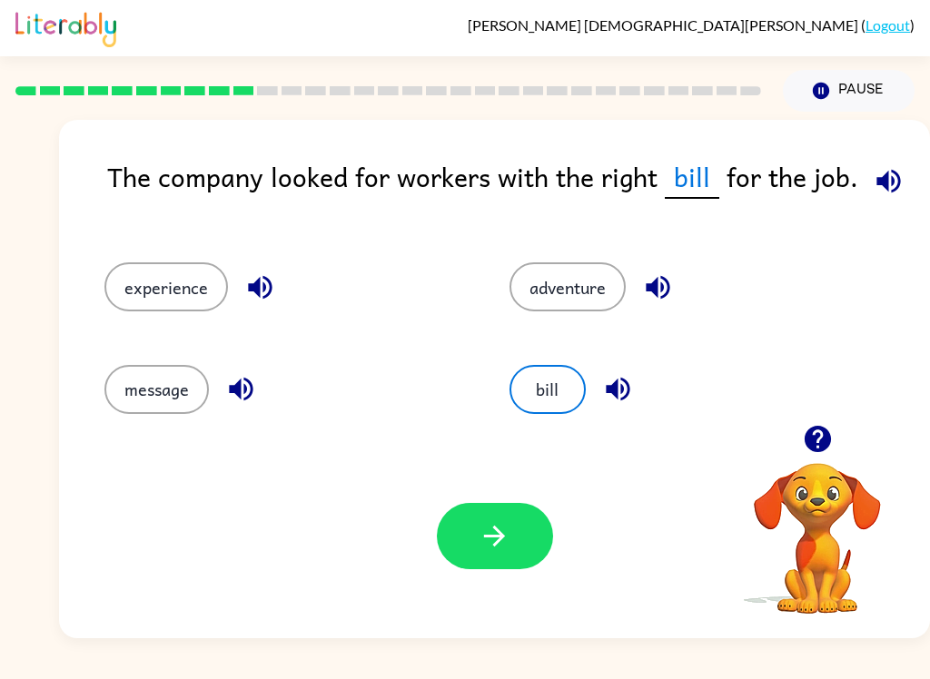
click at [509, 540] on icon "button" at bounding box center [495, 536] width 32 height 32
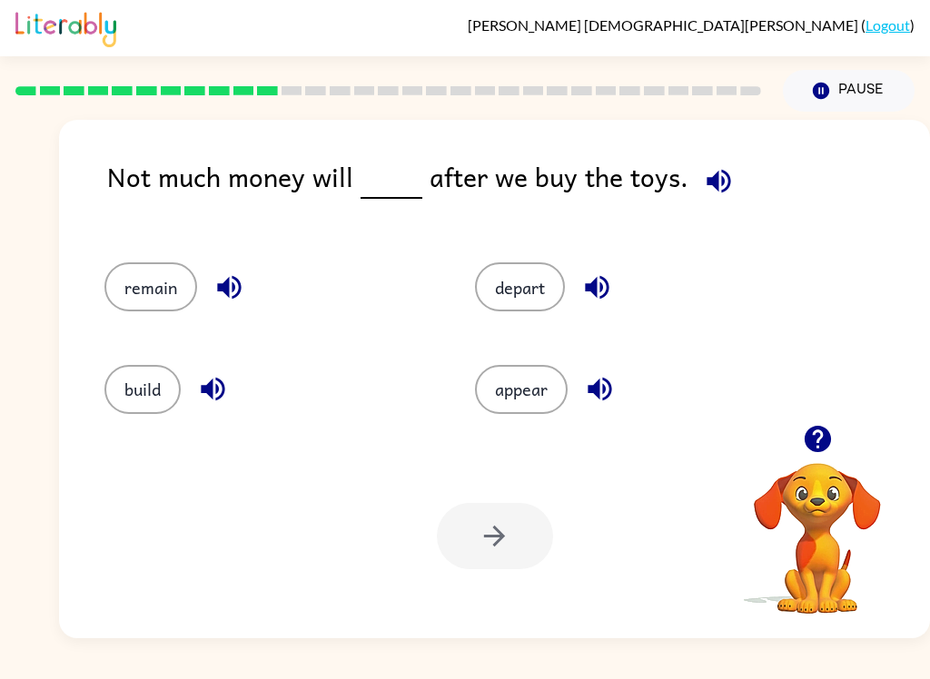
click at [100, 265] on div "remain" at bounding box center [255, 279] width 370 height 102
click at [142, 260] on div "remain" at bounding box center [255, 279] width 370 height 102
click at [153, 282] on button "remain" at bounding box center [150, 286] width 93 height 49
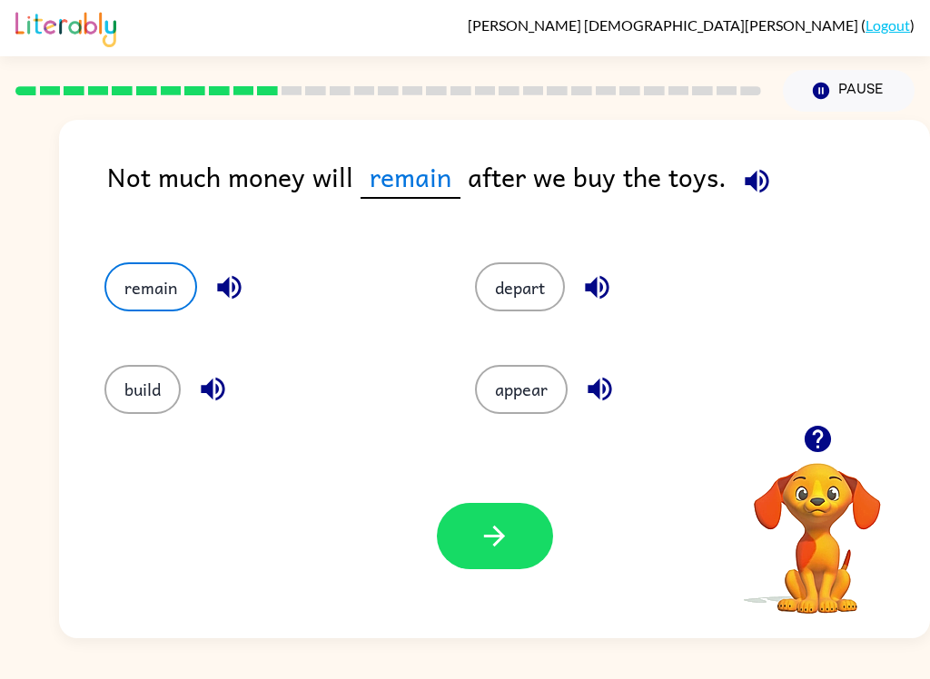
click at [456, 496] on div "Your browser must support playing .mp4 files to use Literably. Please try using…" at bounding box center [494, 536] width 871 height 204
click at [471, 521] on button "button" at bounding box center [495, 536] width 116 height 66
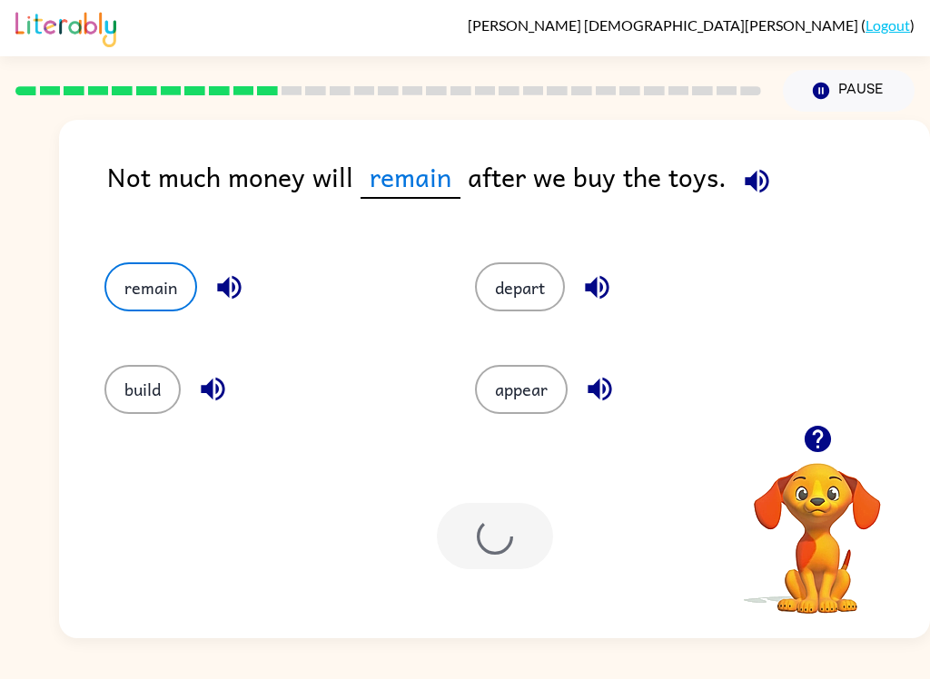
click at [471, 520] on div at bounding box center [495, 536] width 116 height 66
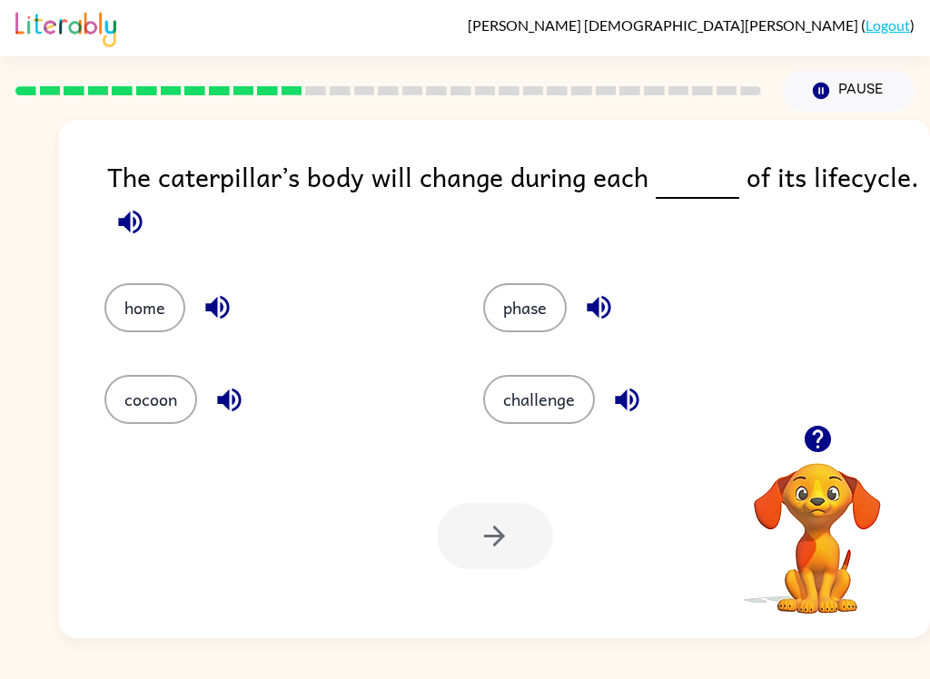
click at [158, 228] on div "The caterpillar’s body will change during each of its lifecycle." at bounding box center [518, 201] width 823 height 91
click at [129, 214] on icon "button" at bounding box center [130, 222] width 32 height 32
click at [123, 230] on icon "button" at bounding box center [130, 222] width 32 height 32
click at [126, 238] on icon "button" at bounding box center [130, 222] width 32 height 32
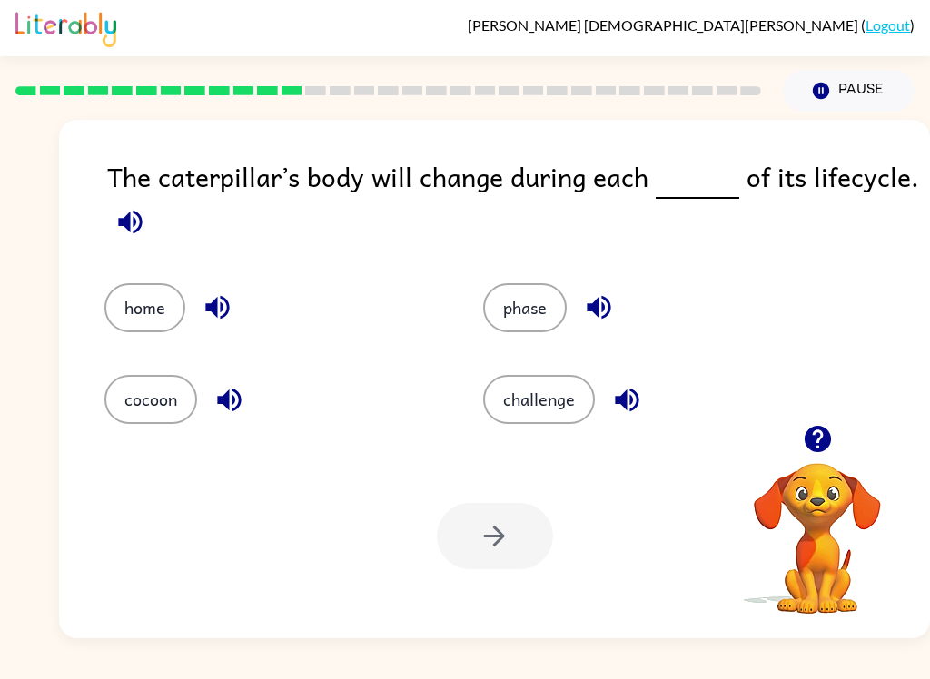
click at [125, 237] on icon "button" at bounding box center [130, 222] width 32 height 32
click at [513, 319] on button "phase" at bounding box center [525, 307] width 84 height 49
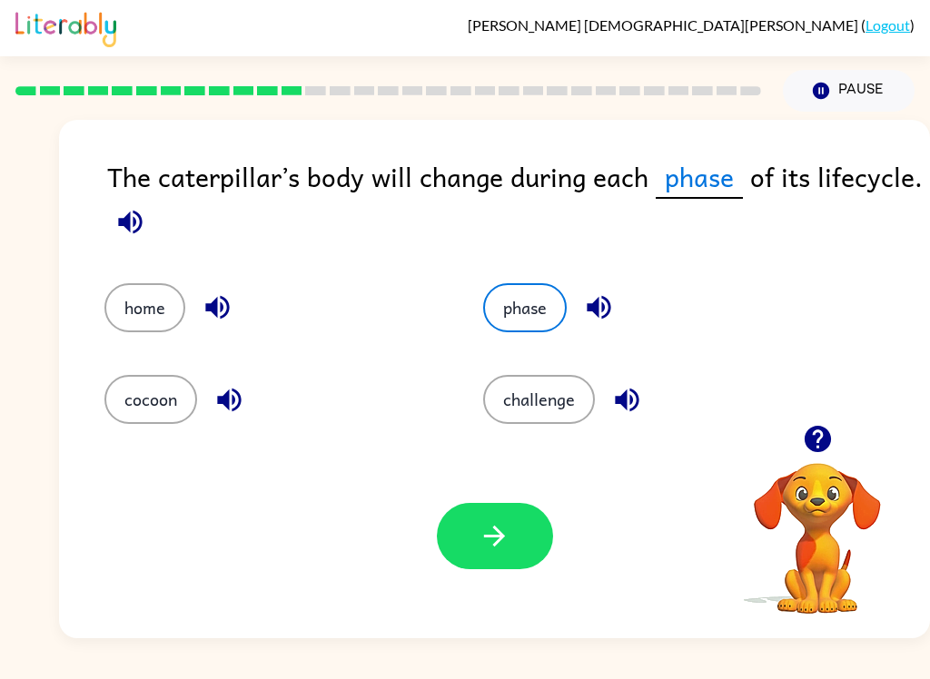
click at [513, 319] on button "phase" at bounding box center [525, 307] width 84 height 49
click at [485, 546] on icon "button" at bounding box center [495, 536] width 32 height 32
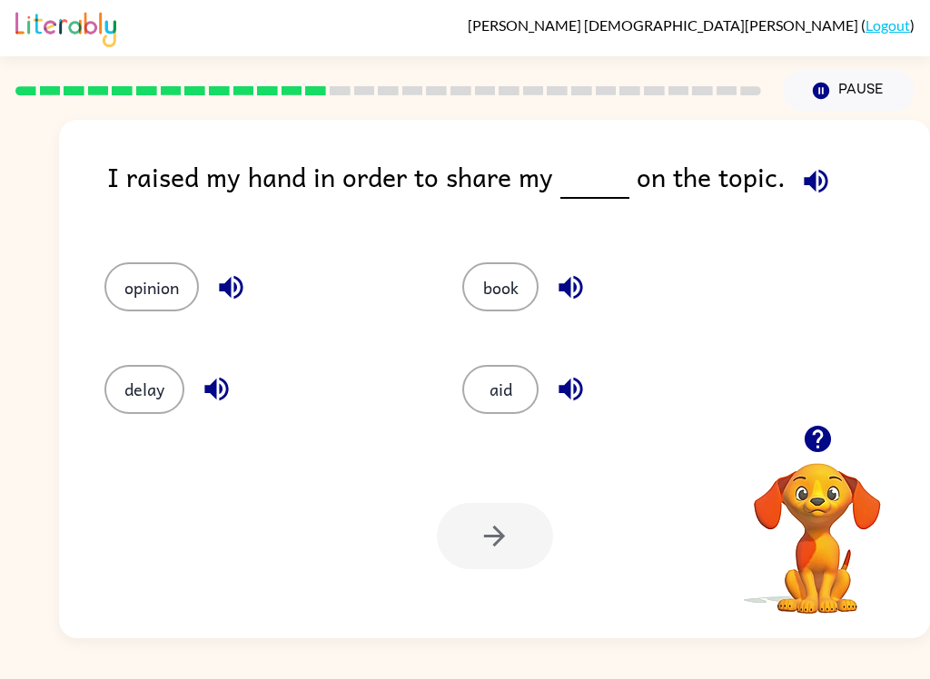
click at [793, 188] on button "button" at bounding box center [816, 181] width 46 height 46
click at [793, 187] on button "button" at bounding box center [816, 181] width 46 height 46
click at [827, 139] on div "I raised my hand in order to share my on the topic. opinion book delay aid Your…" at bounding box center [494, 379] width 871 height 519
click at [800, 197] on icon "button" at bounding box center [816, 181] width 32 height 32
click at [825, 193] on button "button" at bounding box center [816, 181] width 46 height 46
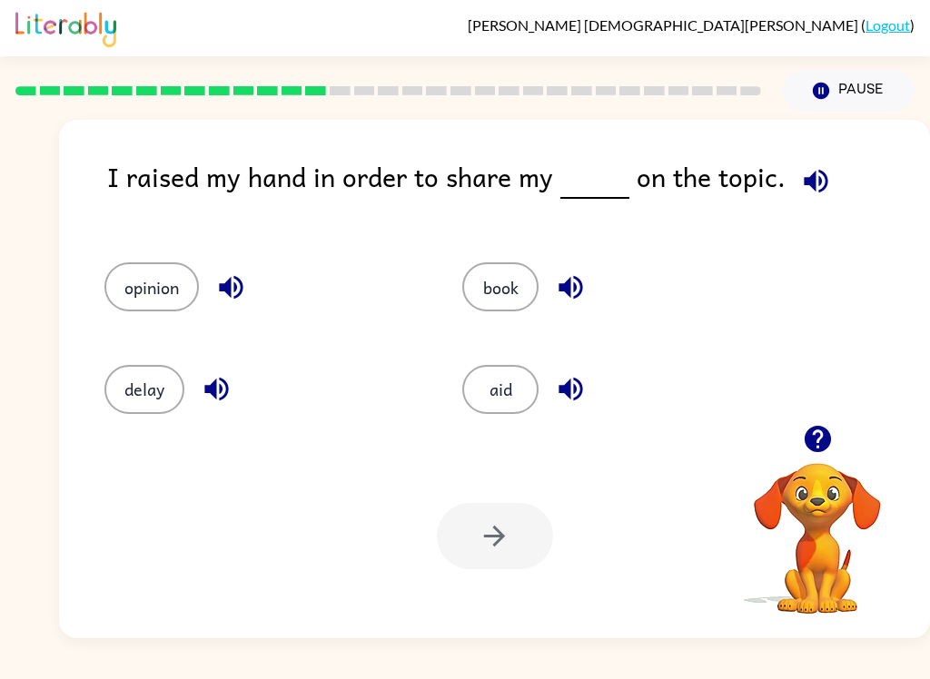
click at [815, 197] on icon "button" at bounding box center [816, 181] width 32 height 32
click at [133, 269] on button "opinion" at bounding box center [151, 286] width 94 height 49
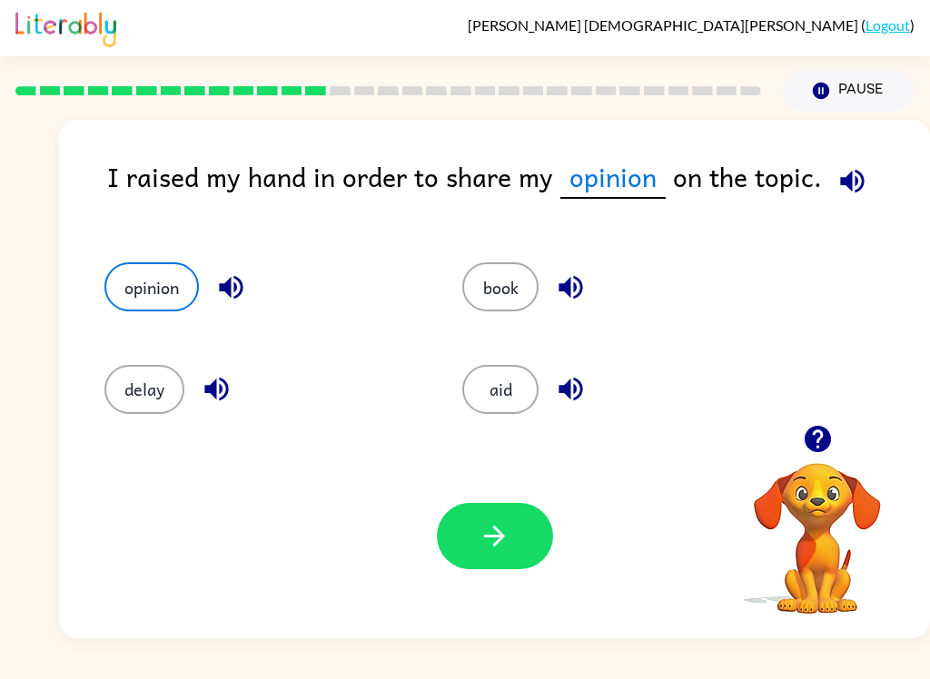
click at [133, 268] on button "opinion" at bounding box center [151, 286] width 94 height 49
click at [515, 544] on button "button" at bounding box center [495, 536] width 116 height 66
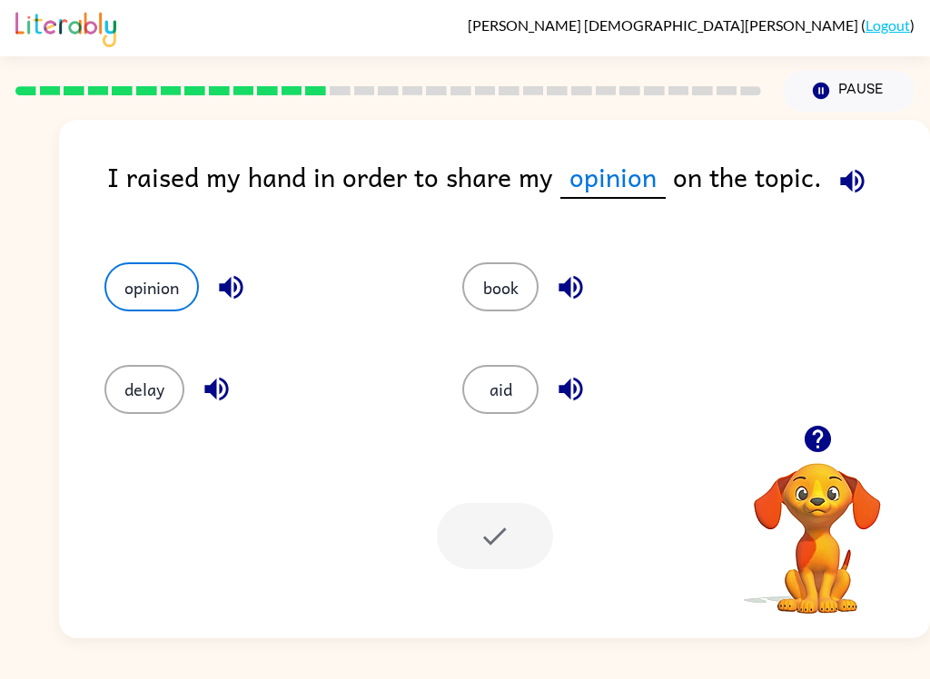
click at [515, 544] on div at bounding box center [495, 536] width 116 height 66
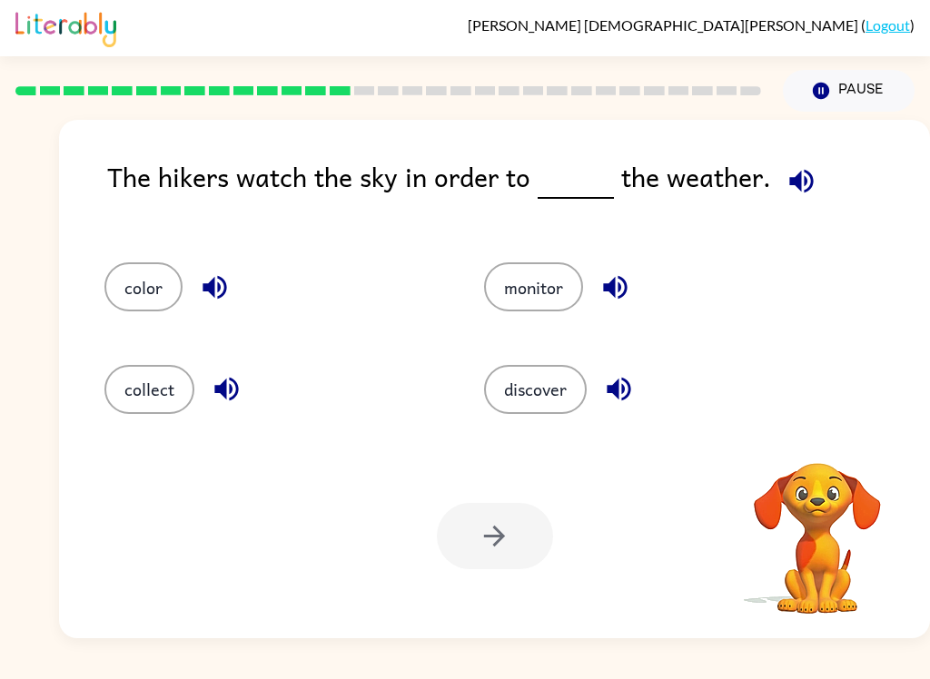
click at [864, 111] on button "Pause Pause" at bounding box center [849, 91] width 132 height 42
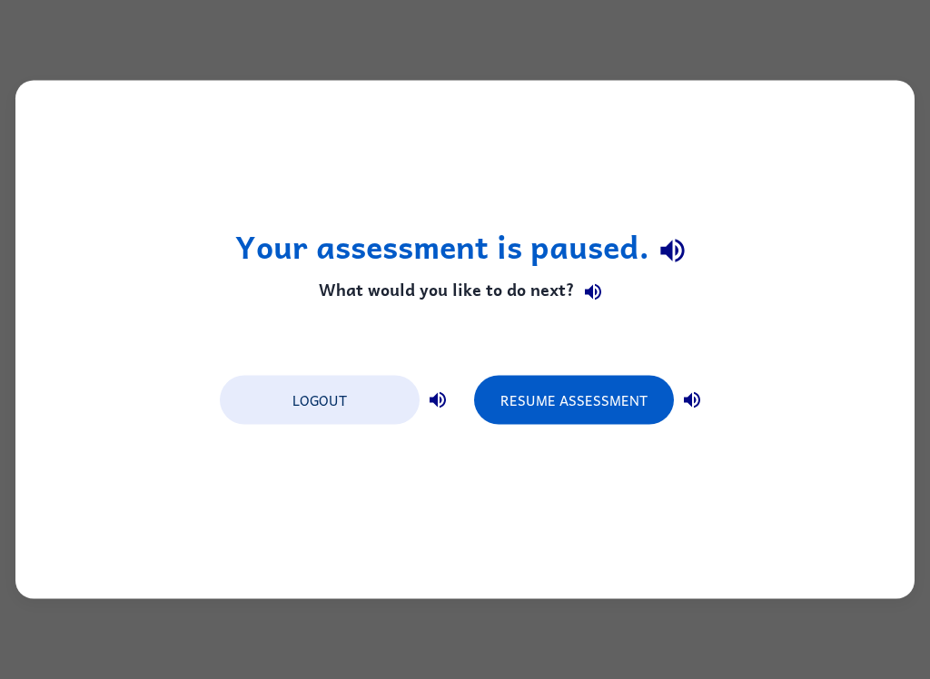
click at [615, 416] on button "Resume Assessment" at bounding box center [574, 400] width 200 height 49
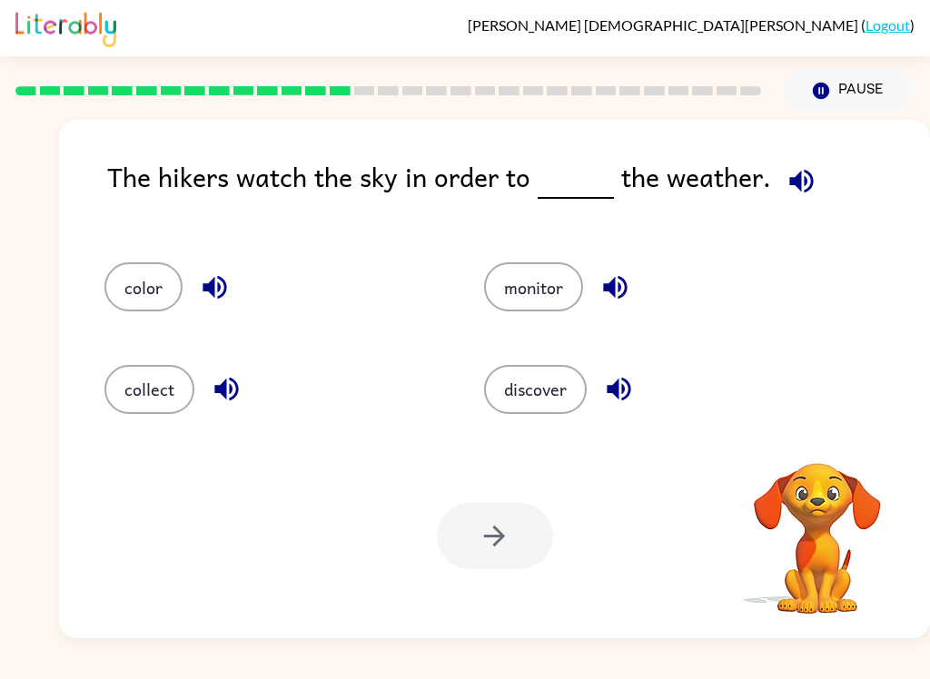
click at [792, 170] on icon "button" at bounding box center [801, 181] width 32 height 32
click at [572, 395] on button "discover" at bounding box center [535, 389] width 103 height 49
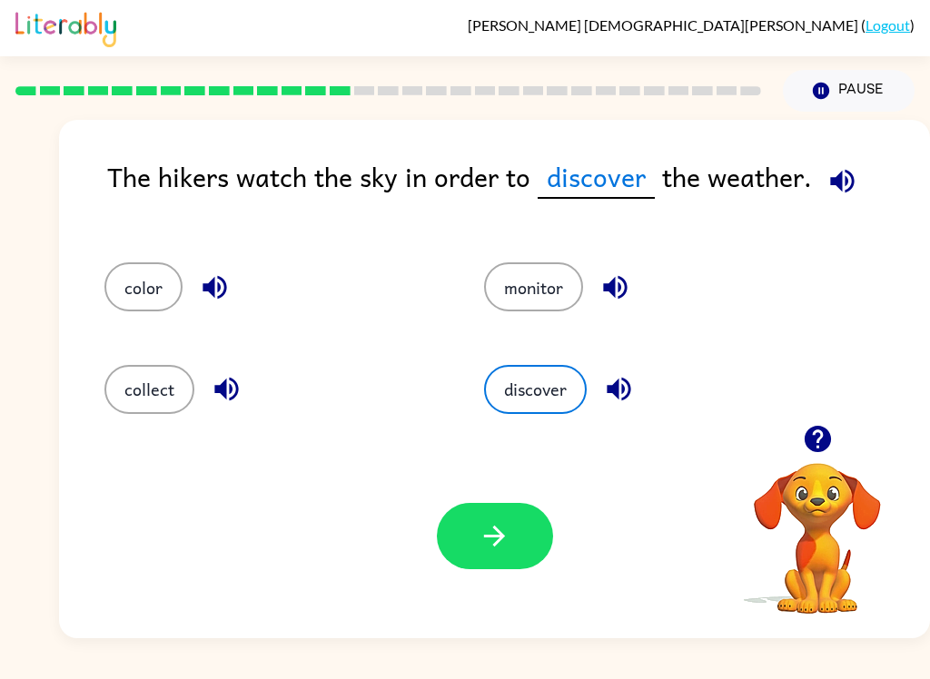
click at [500, 542] on icon "button" at bounding box center [494, 536] width 21 height 21
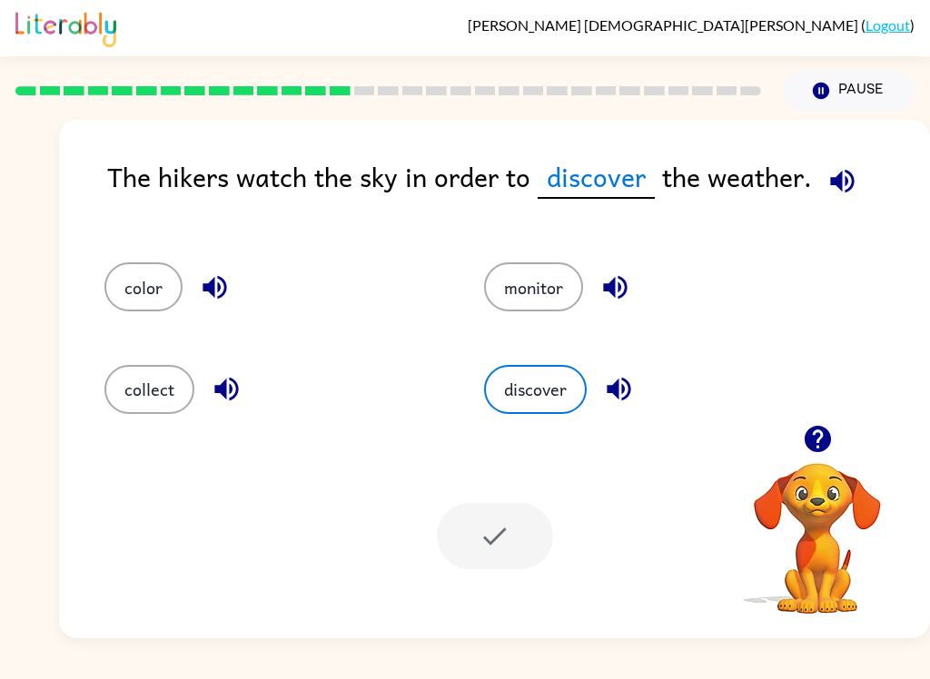
click at [500, 542] on div at bounding box center [495, 536] width 116 height 66
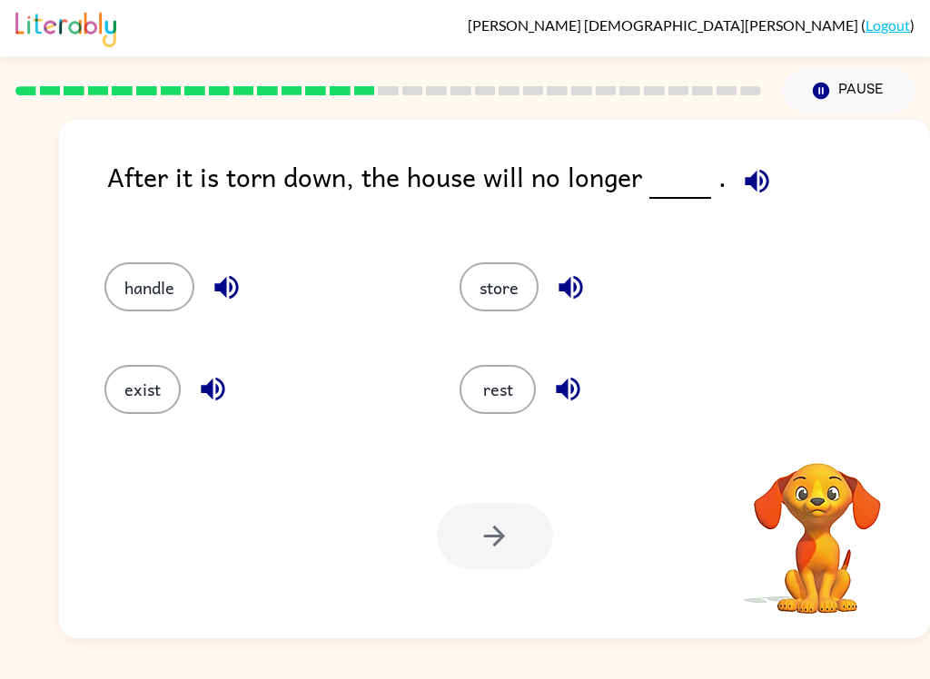
click at [526, 541] on div at bounding box center [495, 536] width 116 height 66
click at [732, 655] on div "Andrei Worwul-Mosqueda ( Logout ) Pause Pause After it is torn down, the house …" at bounding box center [465, 339] width 930 height 679
click at [137, 382] on button "exist" at bounding box center [142, 389] width 76 height 49
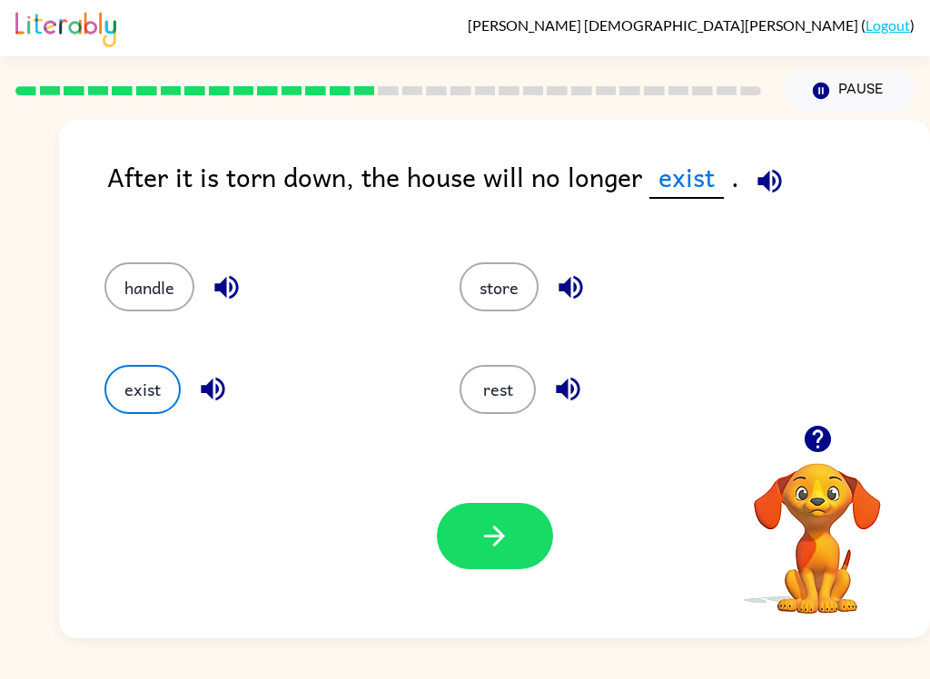
click at [504, 562] on button "button" at bounding box center [495, 536] width 116 height 66
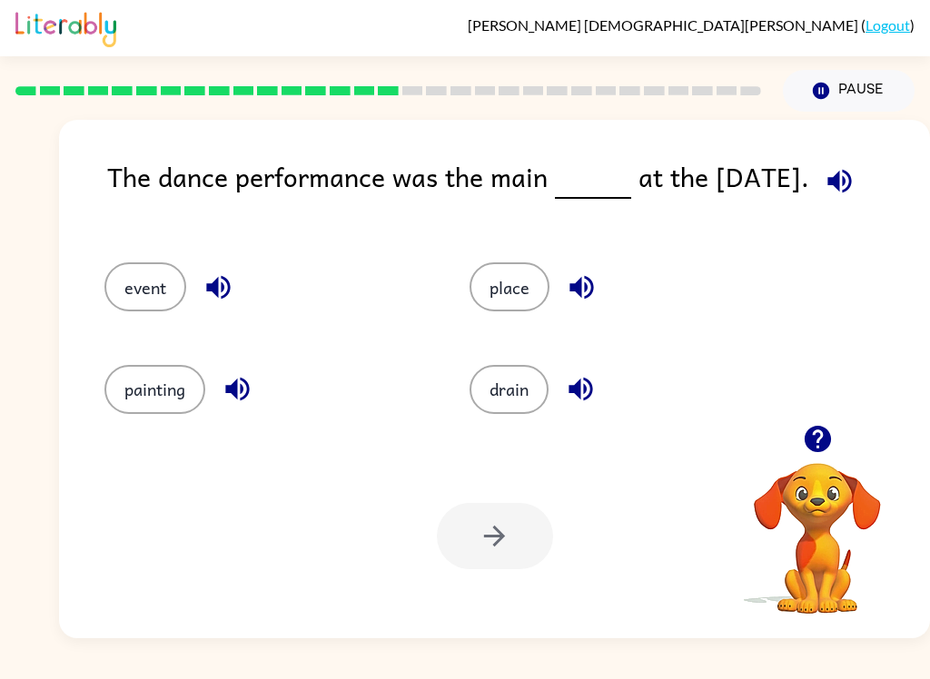
click at [578, 410] on button "button" at bounding box center [581, 389] width 46 height 46
click at [584, 417] on div "drain" at bounding box center [617, 382] width 365 height 102
click at [540, 352] on div "drain" at bounding box center [617, 382] width 365 height 102
click at [532, 299] on button "place" at bounding box center [509, 286] width 80 height 49
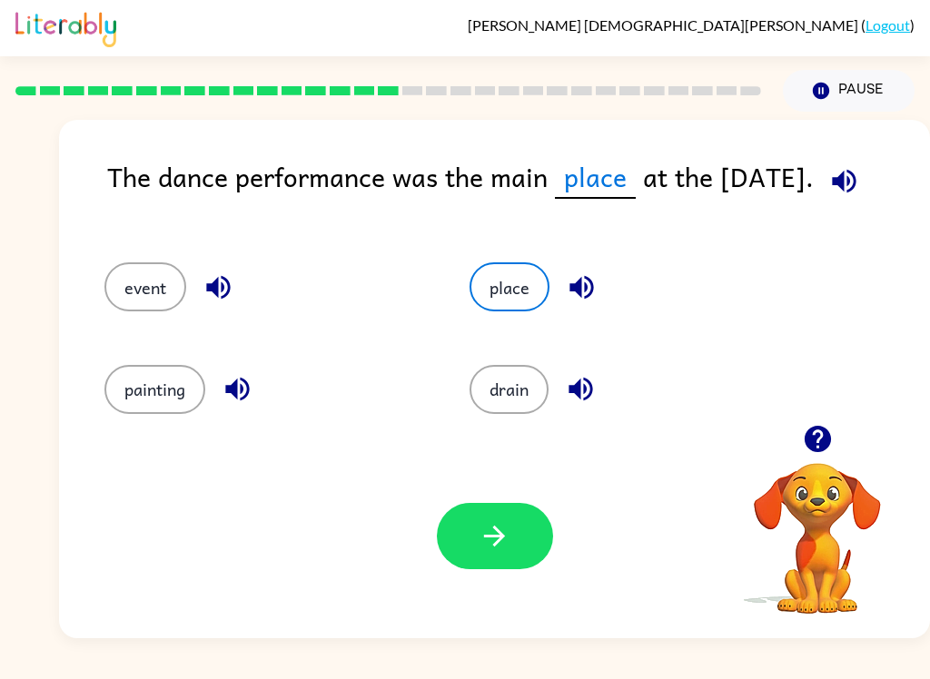
click at [460, 523] on button "button" at bounding box center [495, 536] width 116 height 66
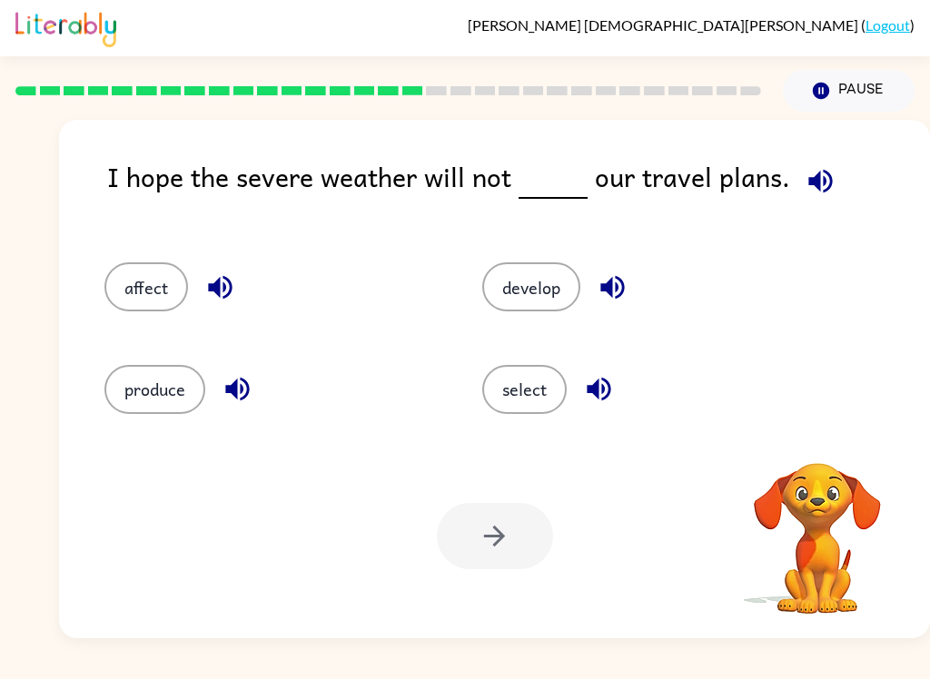
click at [250, 405] on icon "button" at bounding box center [238, 389] width 32 height 32
click at [220, 311] on button "button" at bounding box center [220, 287] width 46 height 46
click at [228, 321] on div "affect" at bounding box center [259, 279] width 378 height 102
click at [229, 290] on icon "button" at bounding box center [220, 288] width 32 height 32
click at [228, 290] on icon "button" at bounding box center [220, 288] width 32 height 32
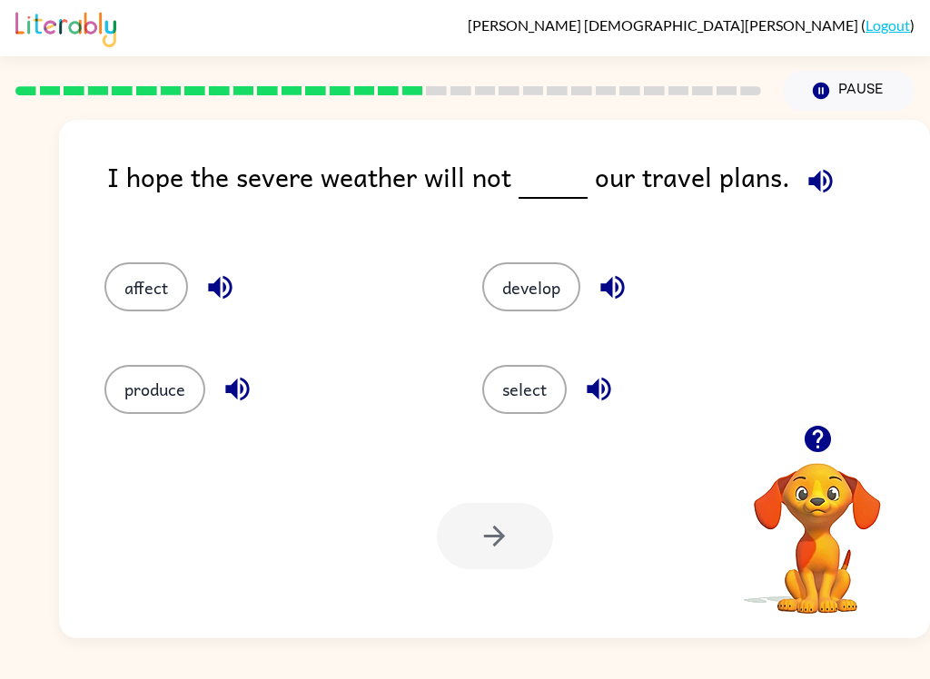
click at [213, 282] on icon "button" at bounding box center [220, 288] width 32 height 32
click at [216, 283] on icon "button" at bounding box center [220, 288] width 24 height 24
click at [216, 282] on icon "button" at bounding box center [220, 288] width 24 height 24
click at [240, 387] on icon "button" at bounding box center [238, 389] width 32 height 32
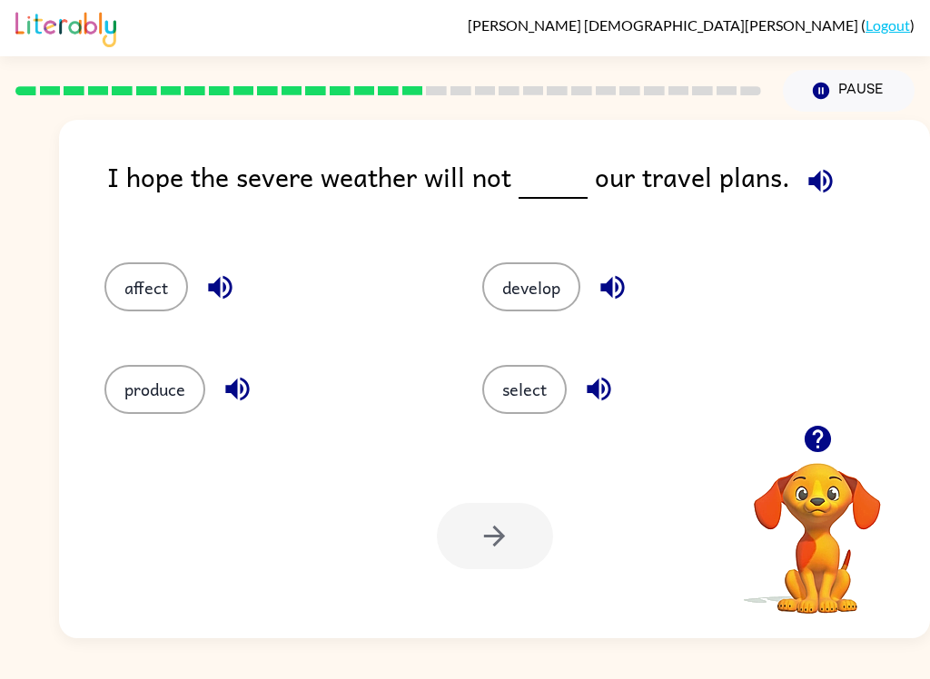
click at [239, 387] on icon "button" at bounding box center [238, 389] width 32 height 32
click at [232, 388] on icon "button" at bounding box center [237, 390] width 24 height 24
click at [255, 402] on button "button" at bounding box center [237, 389] width 46 height 46
click at [242, 387] on icon "button" at bounding box center [237, 390] width 24 height 24
click at [155, 385] on button "produce" at bounding box center [154, 389] width 101 height 49
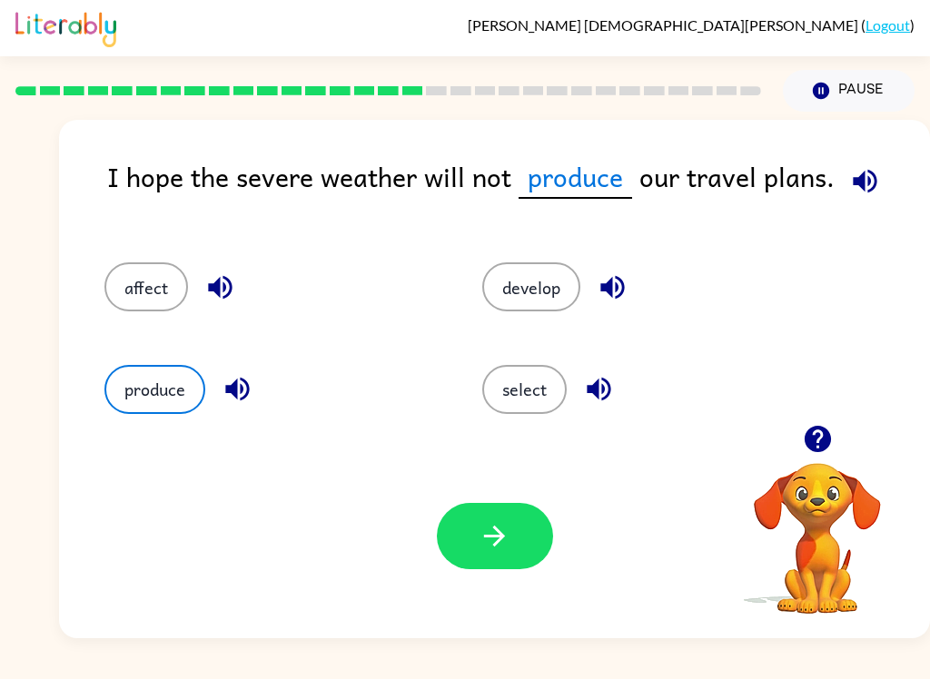
click at [548, 549] on button "button" at bounding box center [495, 536] width 116 height 66
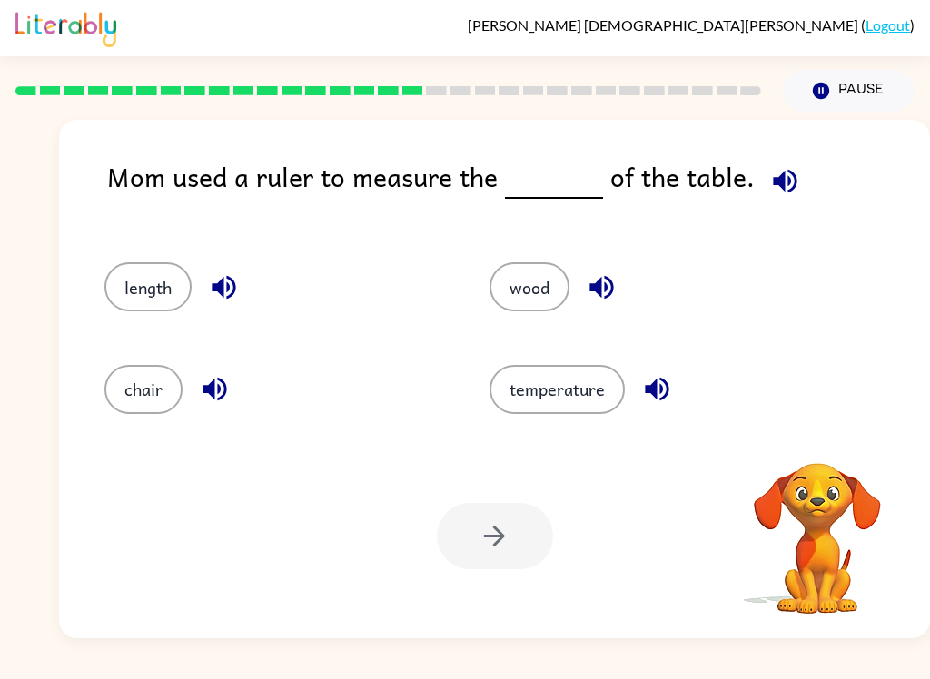
click at [504, 573] on div "Your browser must support playing .mp4 files to use Literably. Please try using…" at bounding box center [494, 536] width 871 height 204
click at [448, 576] on div "Your browser must support playing .mp4 files to use Literably. Please try using…" at bounding box center [494, 536] width 871 height 204
click at [119, 367] on button "chair" at bounding box center [143, 389] width 78 height 49
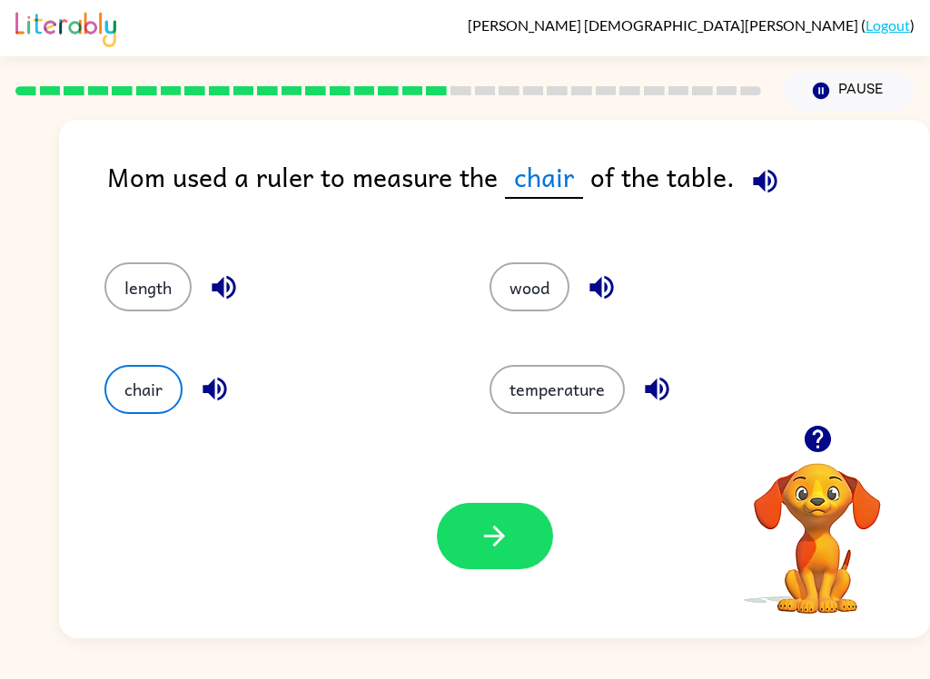
click at [499, 565] on button "button" at bounding box center [495, 536] width 116 height 66
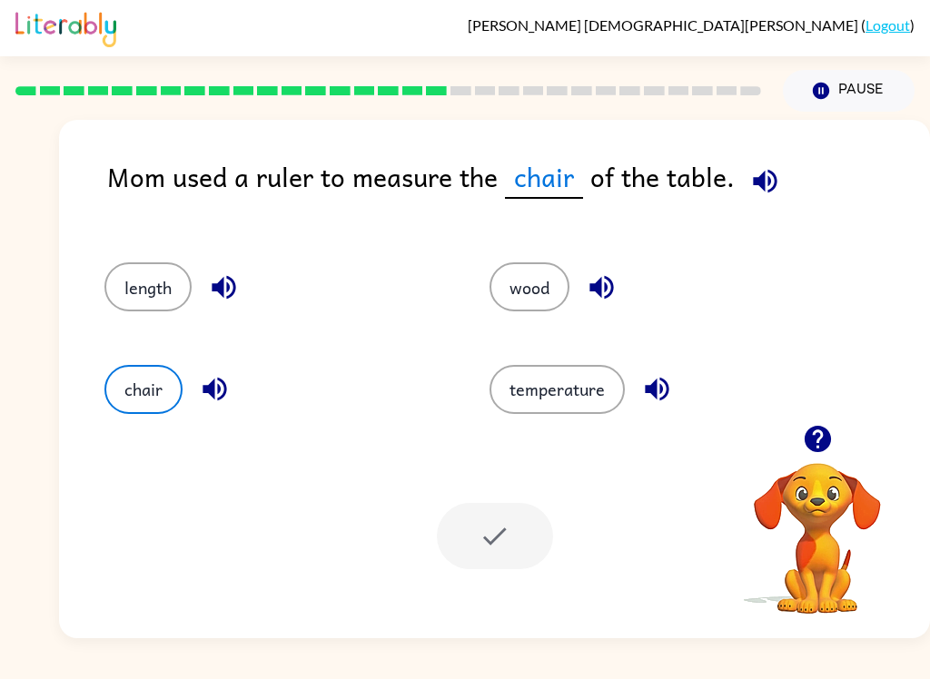
click at [505, 546] on div at bounding box center [495, 536] width 116 height 66
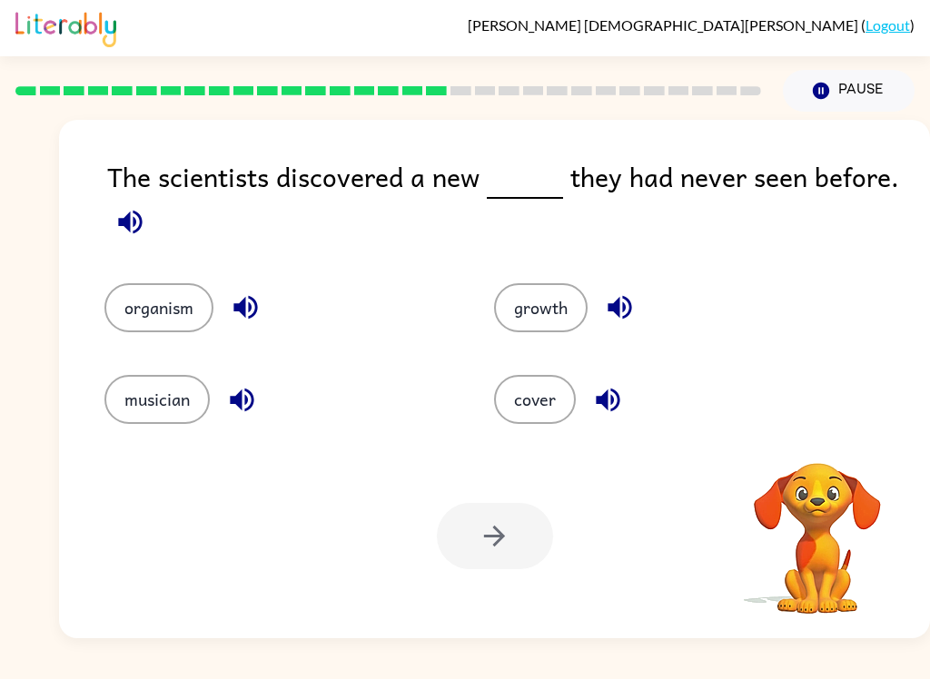
click at [507, 552] on div at bounding box center [495, 536] width 116 height 66
click at [519, 313] on button "growth" at bounding box center [541, 307] width 94 height 49
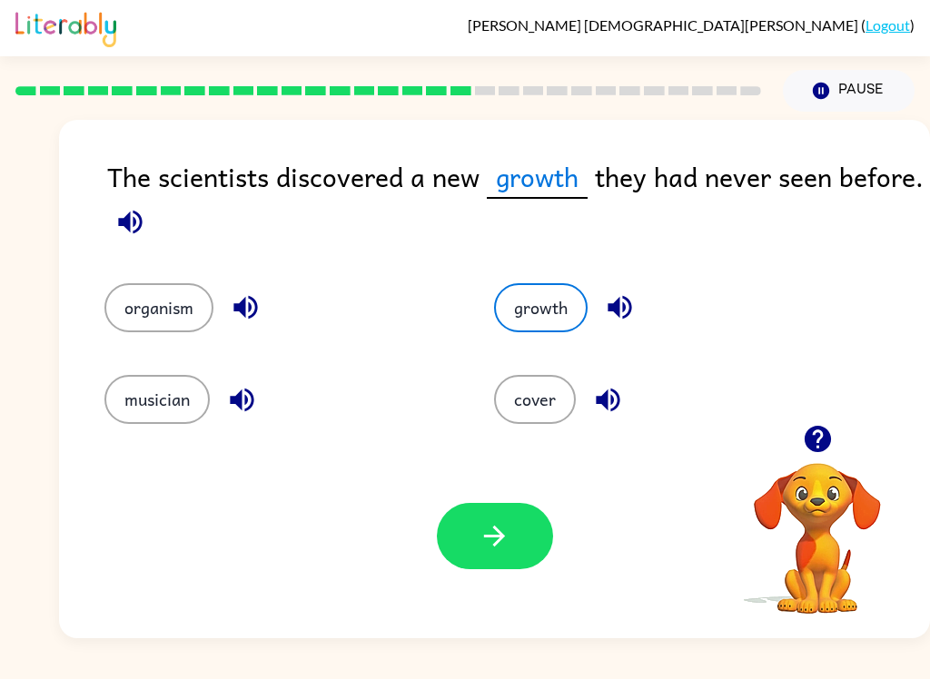
click at [486, 537] on icon "button" at bounding box center [494, 536] width 21 height 21
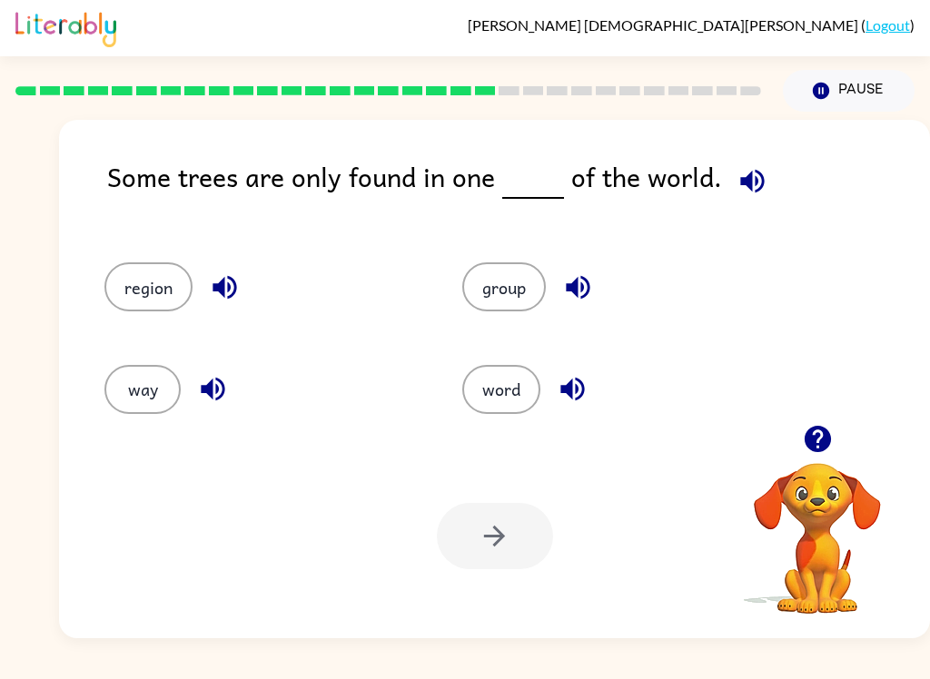
click at [443, 546] on div at bounding box center [495, 536] width 116 height 66
click at [115, 278] on button "region" at bounding box center [148, 286] width 88 height 49
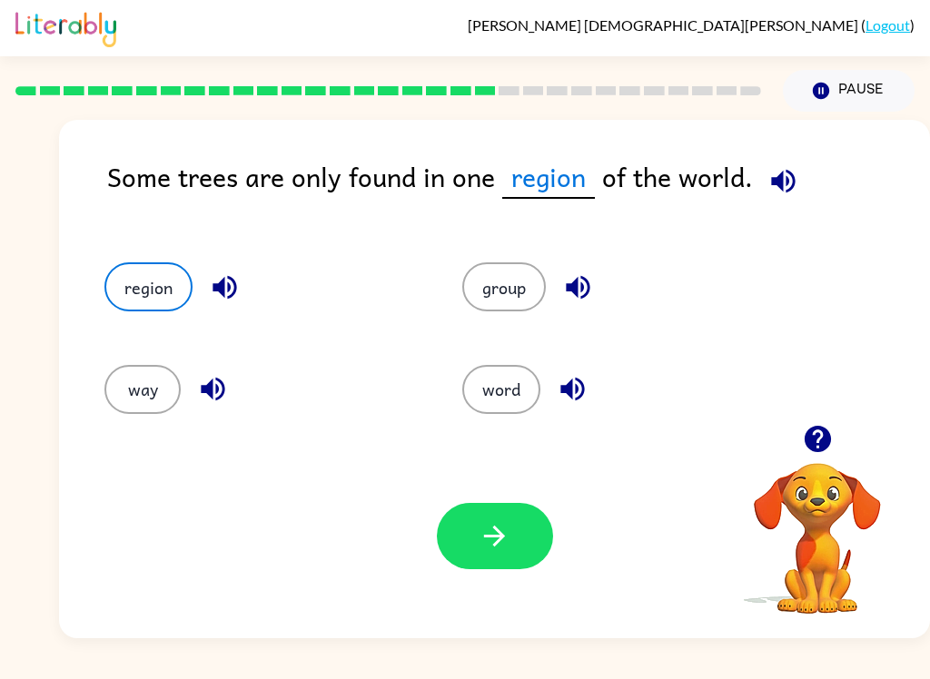
click at [446, 503] on div "Your browser must support playing .mp4 files to use Literably. Please try using…" at bounding box center [494, 536] width 871 height 204
click at [479, 540] on icon "button" at bounding box center [495, 536] width 32 height 32
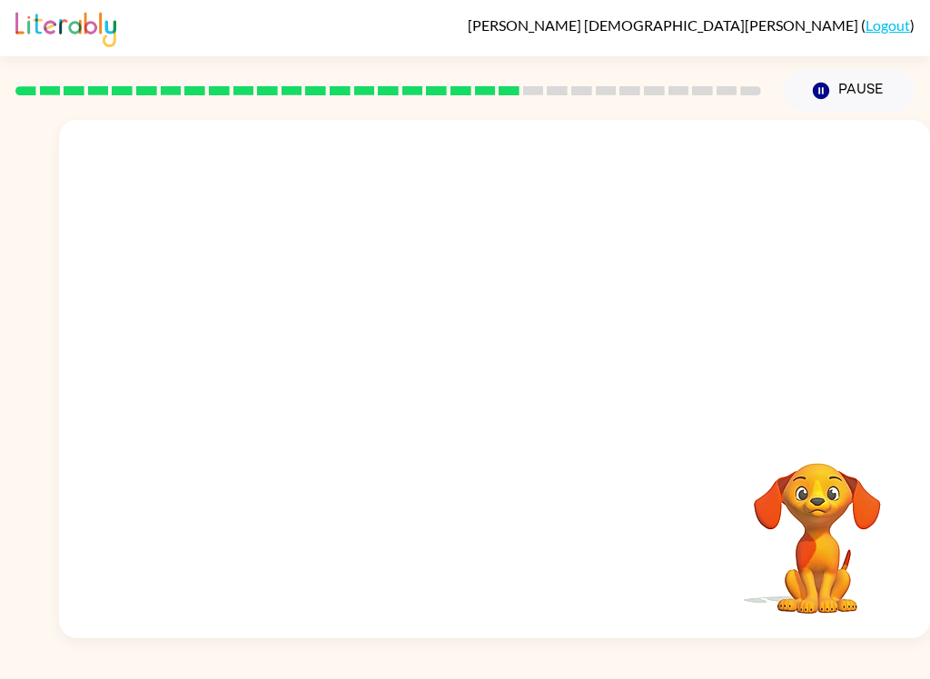
click at [601, 271] on video "Your browser must support playing .mp4 files to use Literably. Please try using…" at bounding box center [494, 272] width 871 height 305
click at [592, 298] on video "Your browser must support playing .mp4 files to use Literably. Please try using…" at bounding box center [494, 272] width 871 height 305
click at [553, 359] on div at bounding box center [494, 379] width 871 height 519
click at [553, 358] on div at bounding box center [494, 379] width 871 height 519
click at [516, 384] on button "button" at bounding box center [495, 388] width 116 height 66
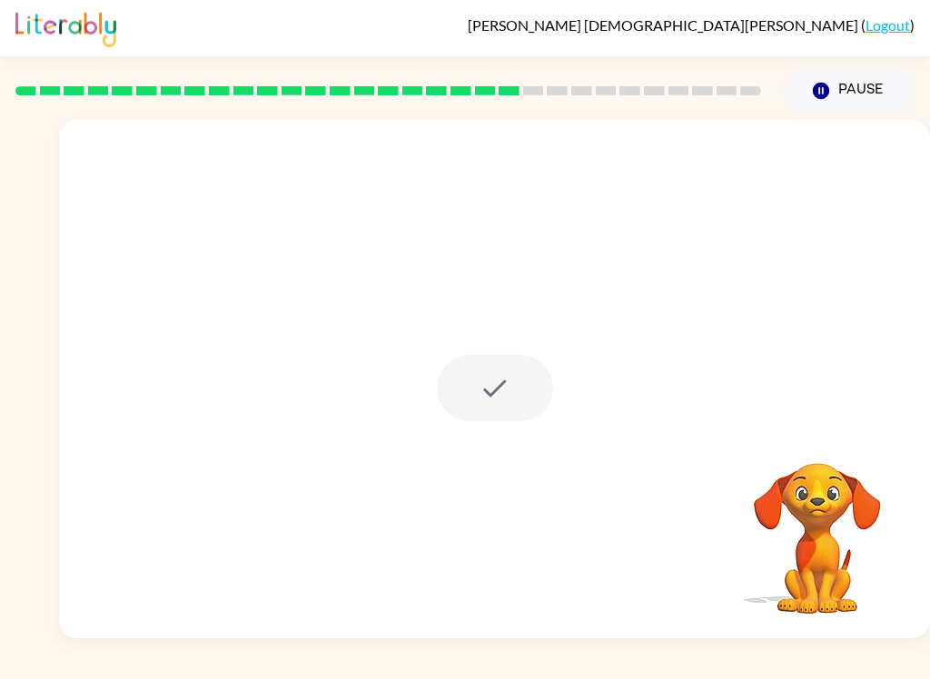
click at [515, 384] on div at bounding box center [495, 388] width 116 height 66
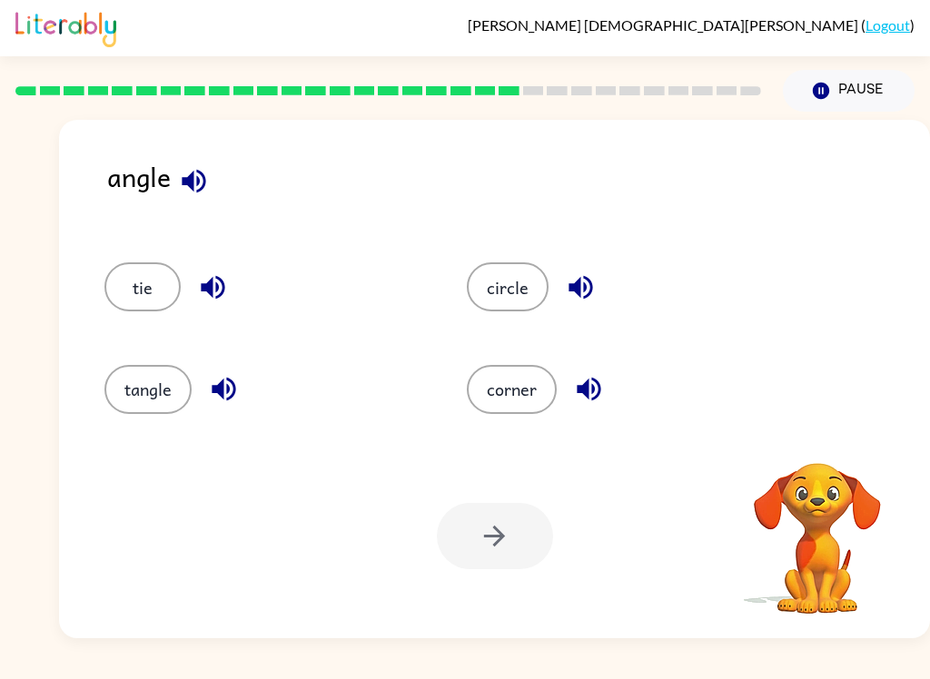
click at [156, 370] on button "tangle" at bounding box center [147, 389] width 87 height 49
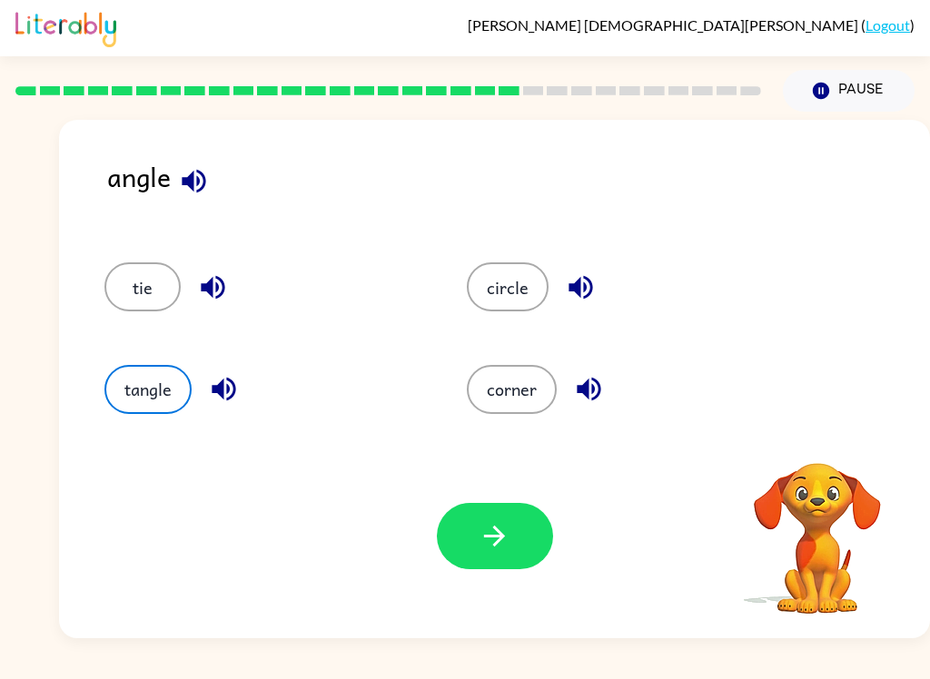
click at [509, 569] on button "button" at bounding box center [495, 536] width 116 height 66
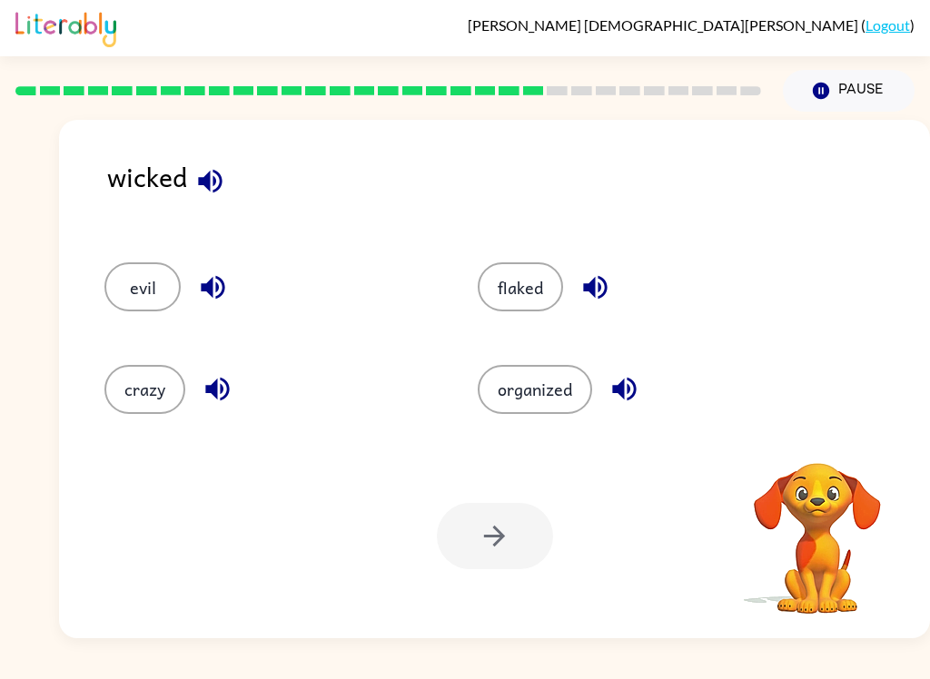
click at [485, 542] on div at bounding box center [495, 536] width 116 height 66
click at [525, 413] on button "organized" at bounding box center [535, 389] width 114 height 49
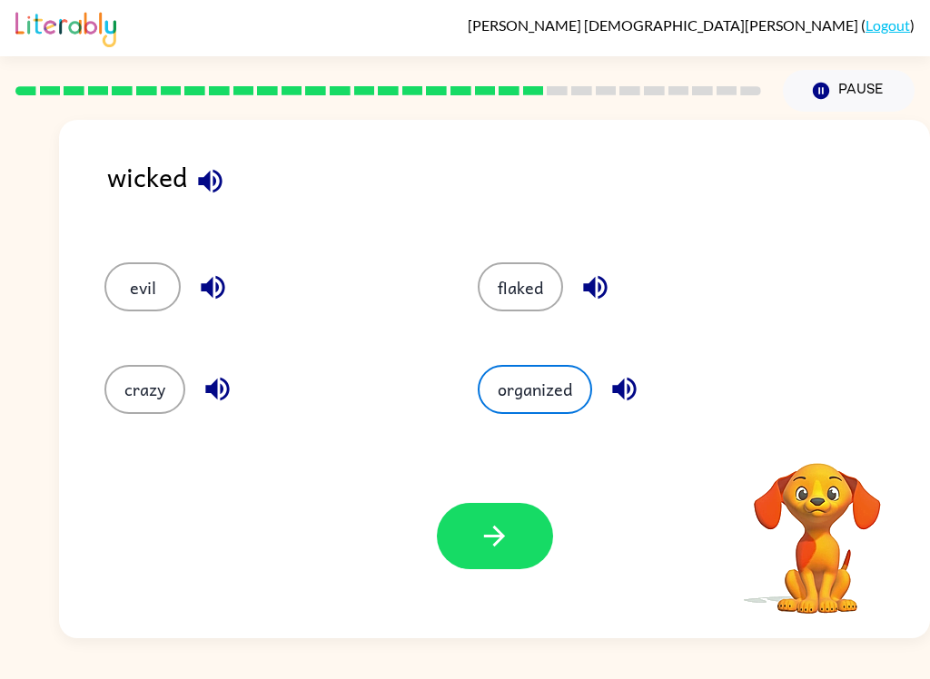
click at [525, 413] on button "organized" at bounding box center [535, 389] width 114 height 49
click at [502, 549] on icon "button" at bounding box center [495, 536] width 32 height 32
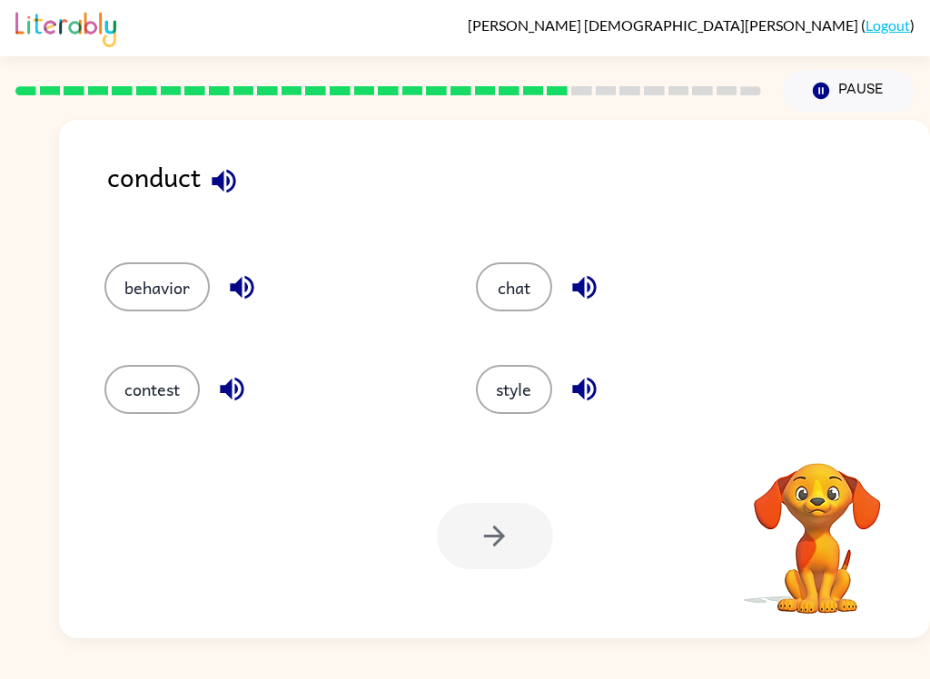
click at [169, 309] on button "behavior" at bounding box center [156, 286] width 105 height 49
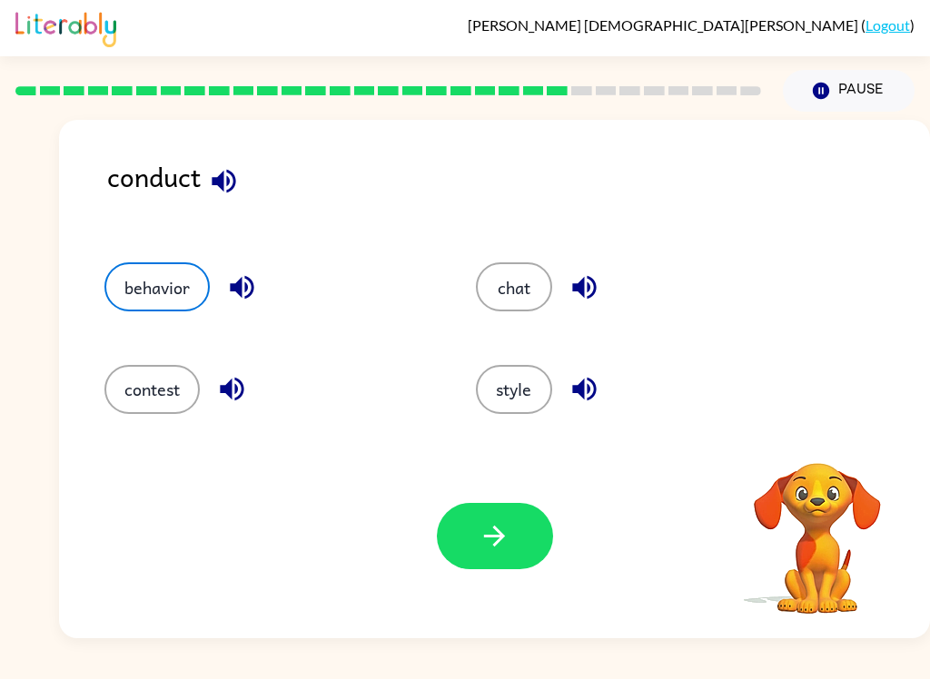
click at [176, 400] on button "contest" at bounding box center [151, 389] width 95 height 49
click at [456, 513] on button "button" at bounding box center [495, 536] width 116 height 66
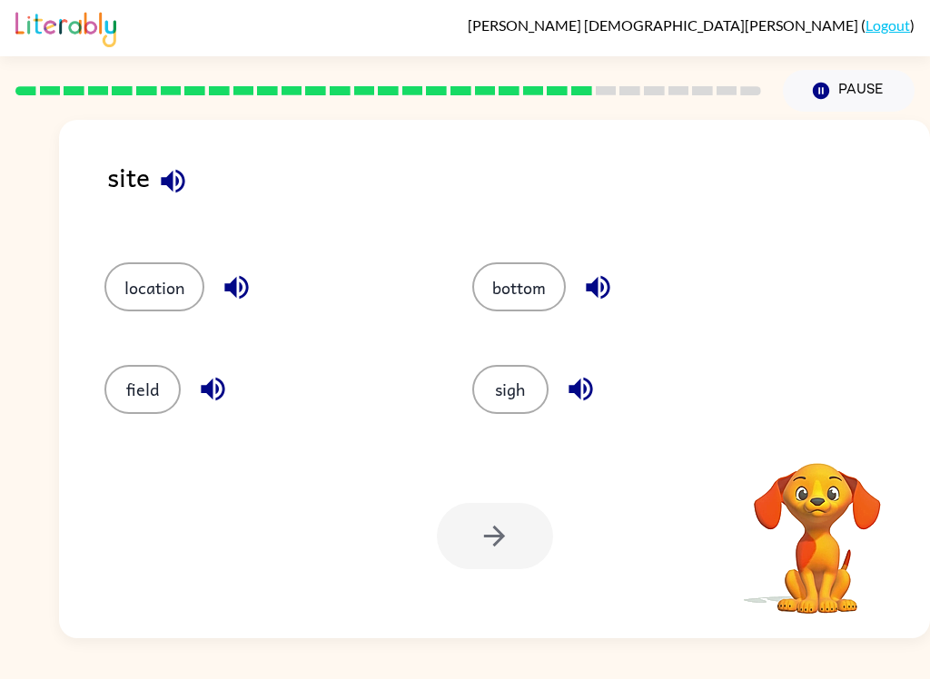
click at [531, 383] on button "sigh" at bounding box center [510, 389] width 76 height 49
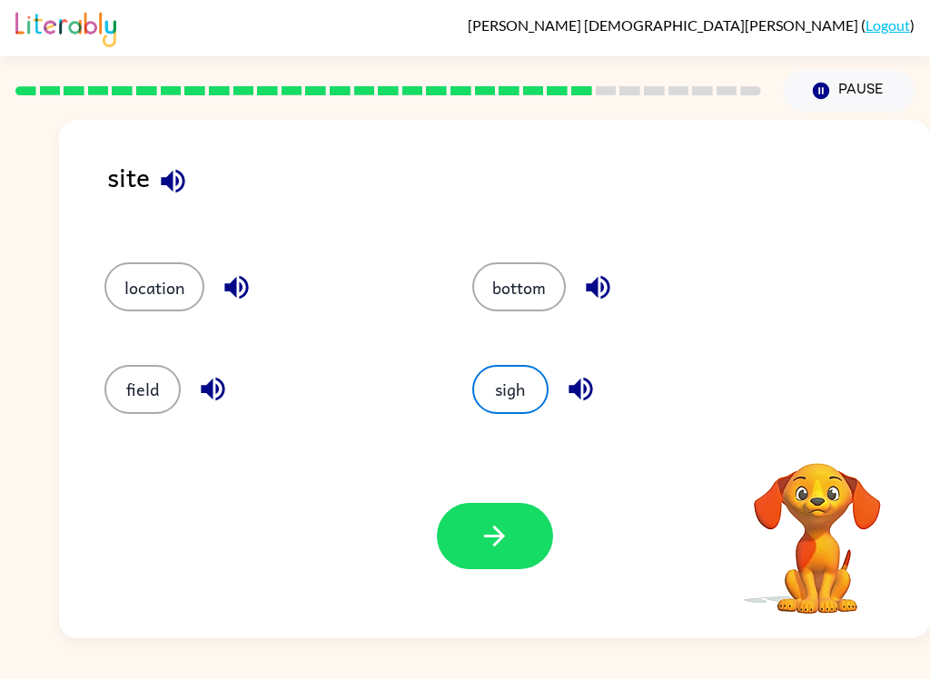
click at [481, 558] on button "button" at bounding box center [495, 536] width 116 height 66
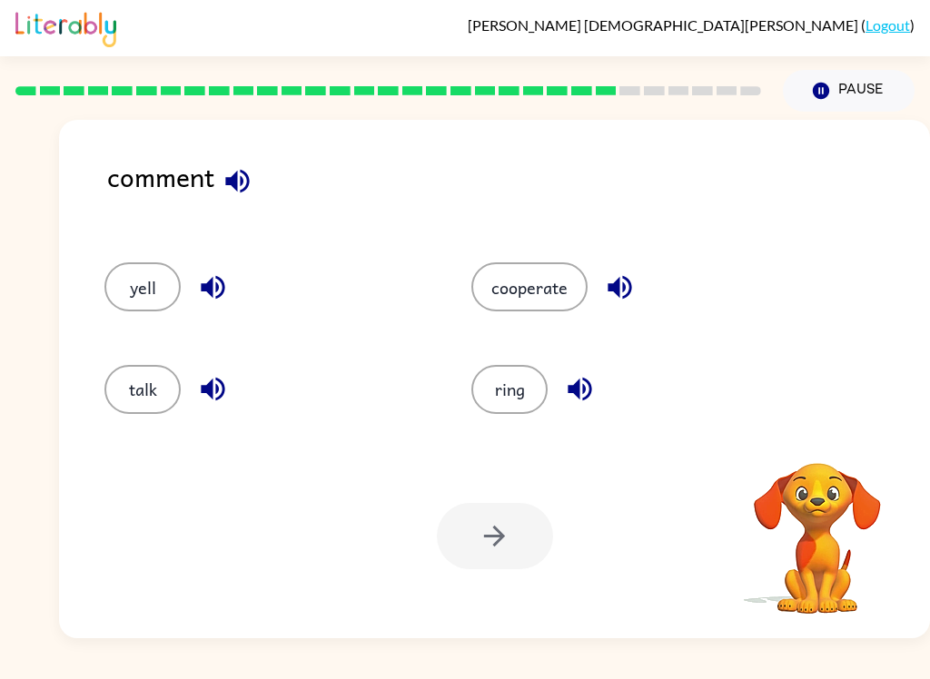
click at [557, 267] on button "cooperate" at bounding box center [529, 286] width 116 height 49
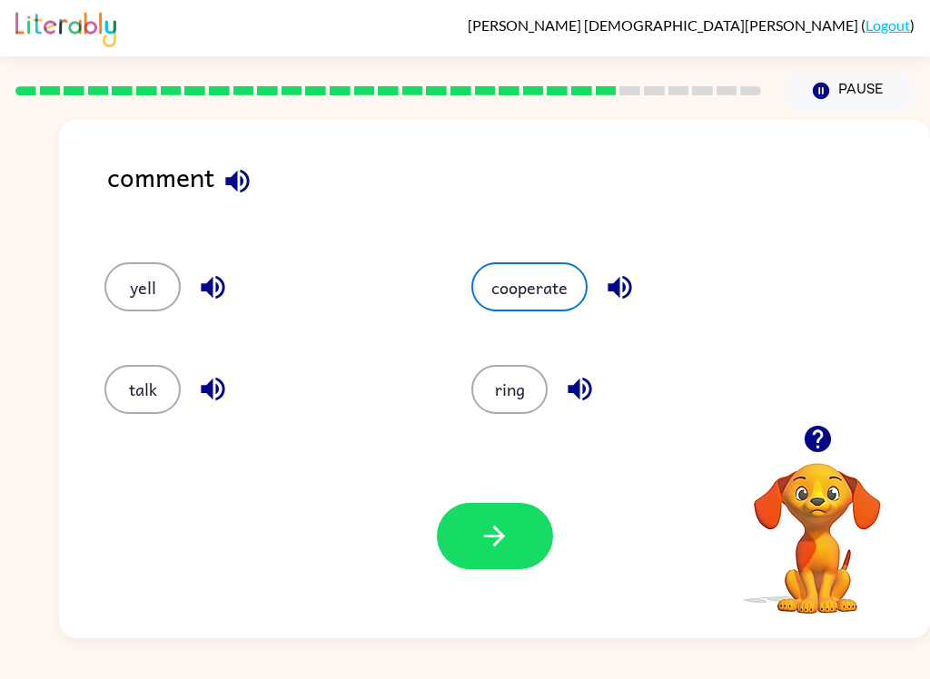
click at [527, 519] on button "button" at bounding box center [495, 536] width 116 height 66
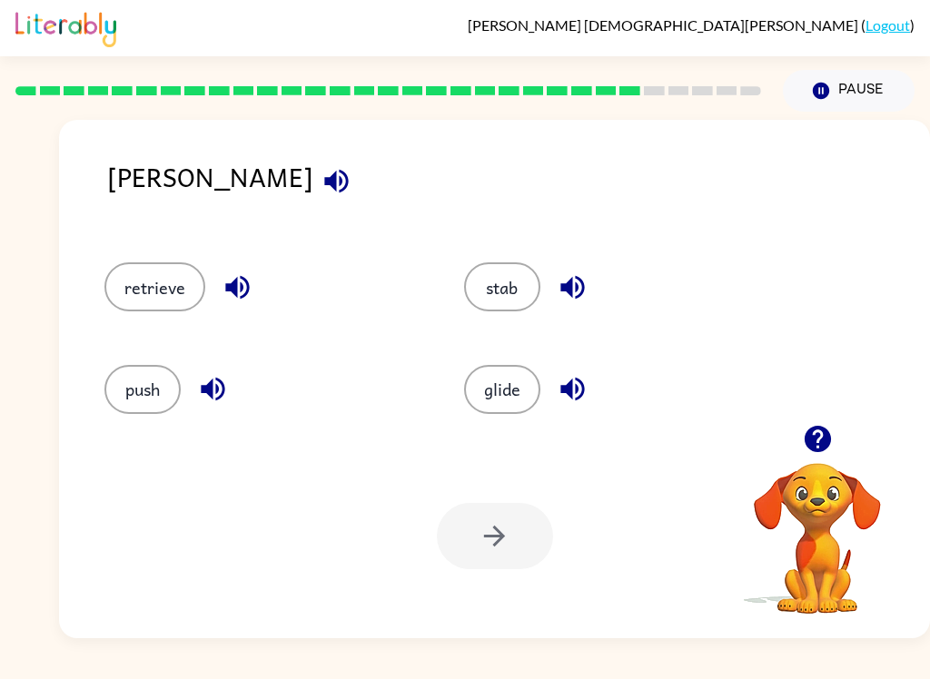
click at [438, 497] on div "Your browser must support playing .mp4 files to use Literably. Please try using…" at bounding box center [494, 536] width 871 height 204
click at [137, 297] on button "retrieve" at bounding box center [154, 286] width 101 height 49
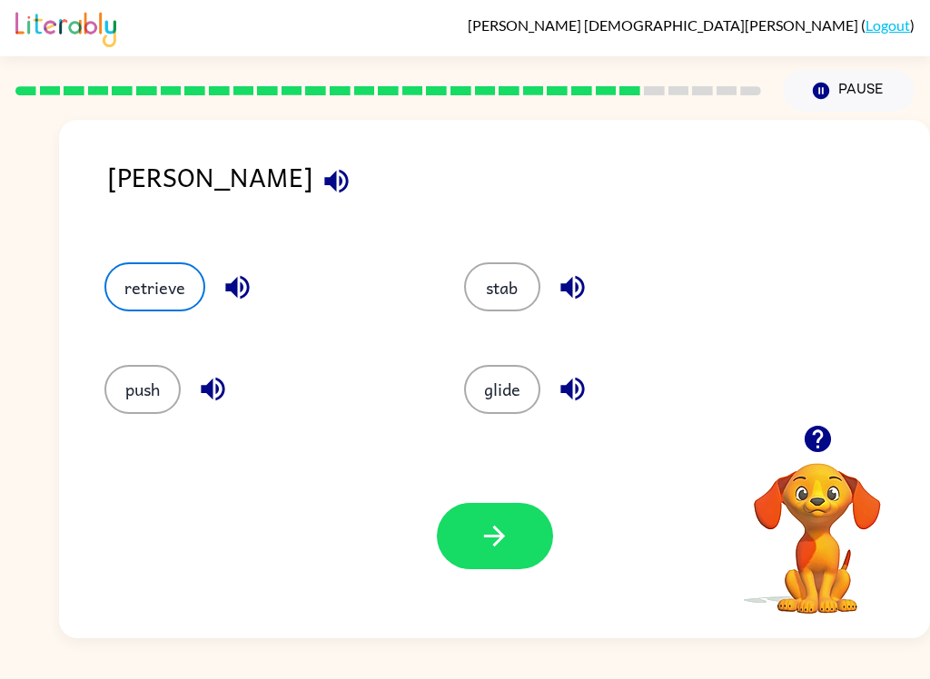
click at [136, 297] on button "retrieve" at bounding box center [154, 286] width 101 height 49
click at [467, 541] on button "button" at bounding box center [495, 536] width 116 height 66
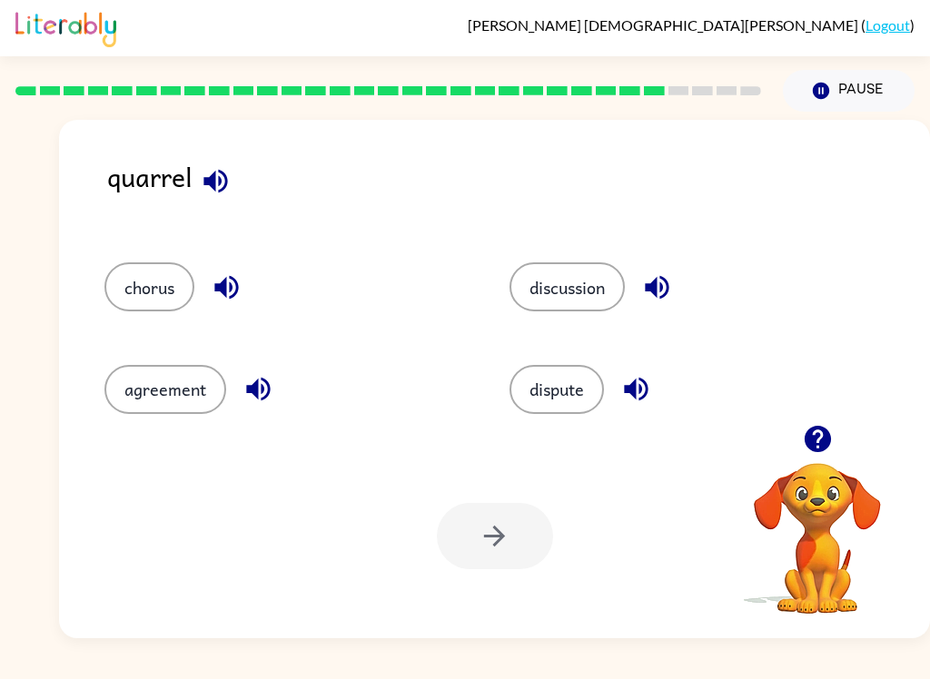
click at [163, 388] on button "agreement" at bounding box center [165, 389] width 122 height 49
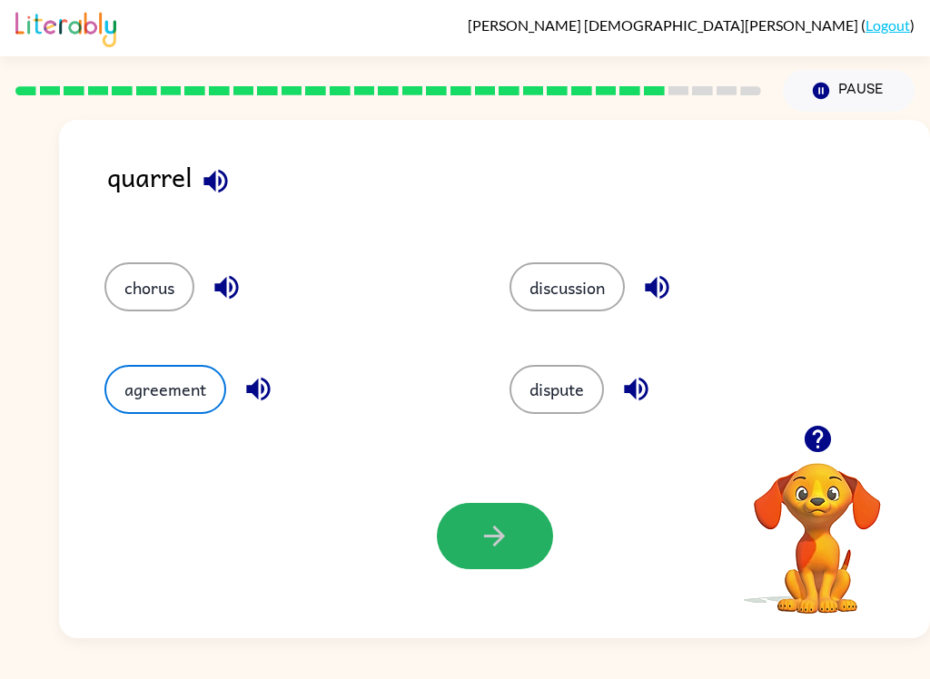
click at [516, 555] on button "button" at bounding box center [495, 536] width 116 height 66
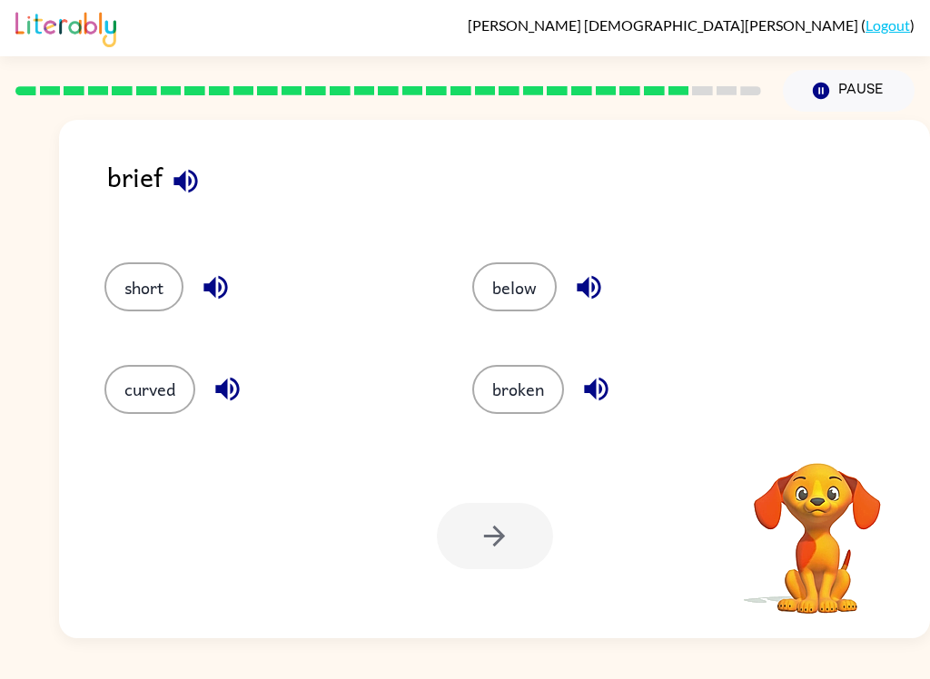
click at [563, 425] on div "broken" at bounding box center [622, 382] width 368 height 102
click at [605, 625] on div "Your browser must support playing .mp4 files to use Literably. Please try using…" at bounding box center [494, 536] width 871 height 204
click at [527, 268] on button "below" at bounding box center [514, 286] width 84 height 49
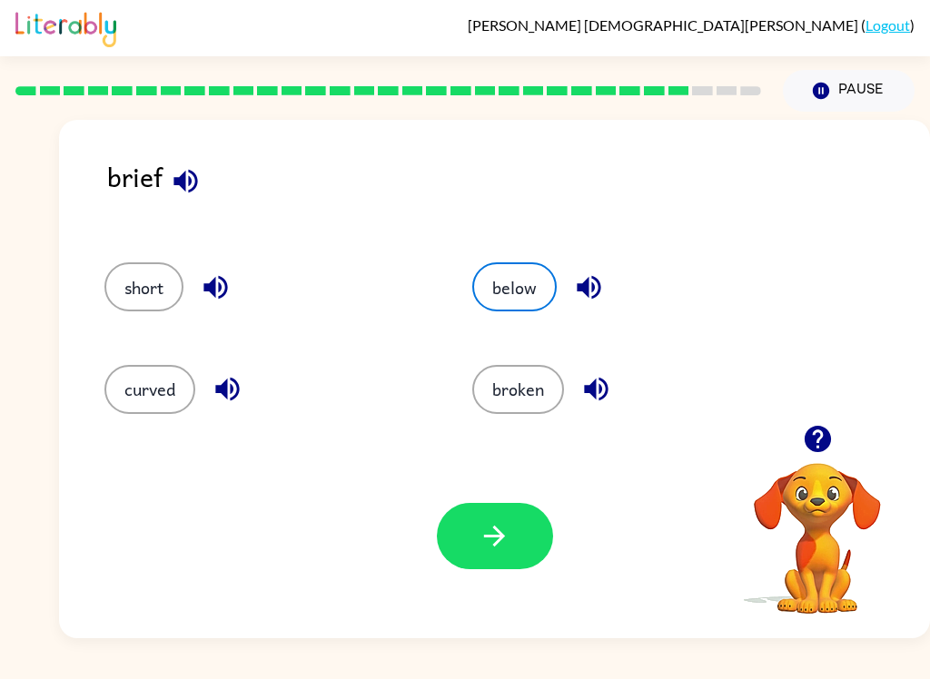
click at [526, 267] on button "below" at bounding box center [514, 286] width 84 height 49
click at [503, 568] on button "button" at bounding box center [495, 536] width 116 height 66
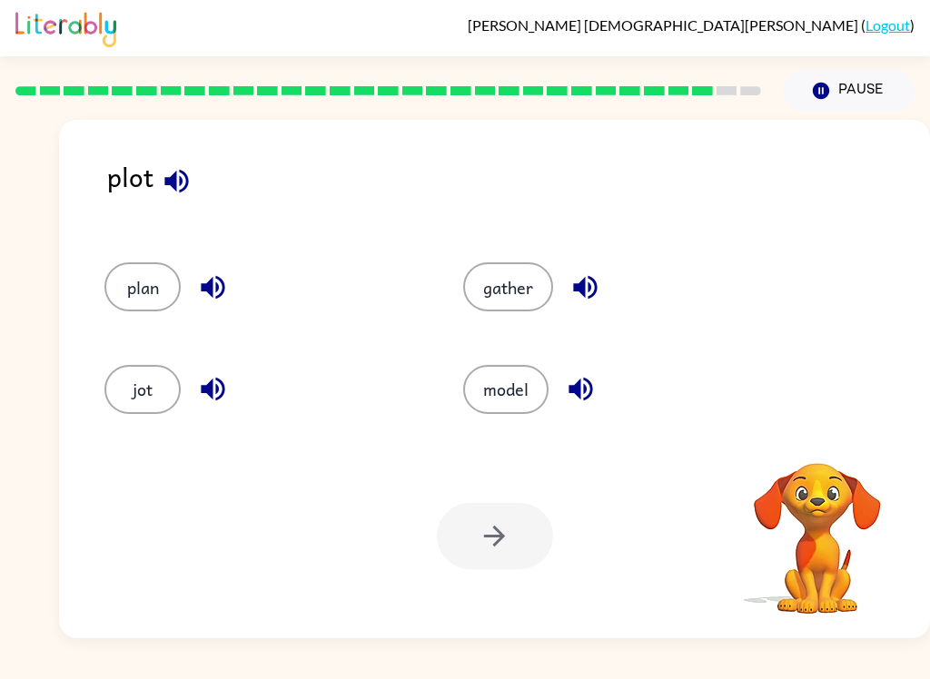
click at [127, 279] on button "plan" at bounding box center [142, 286] width 76 height 49
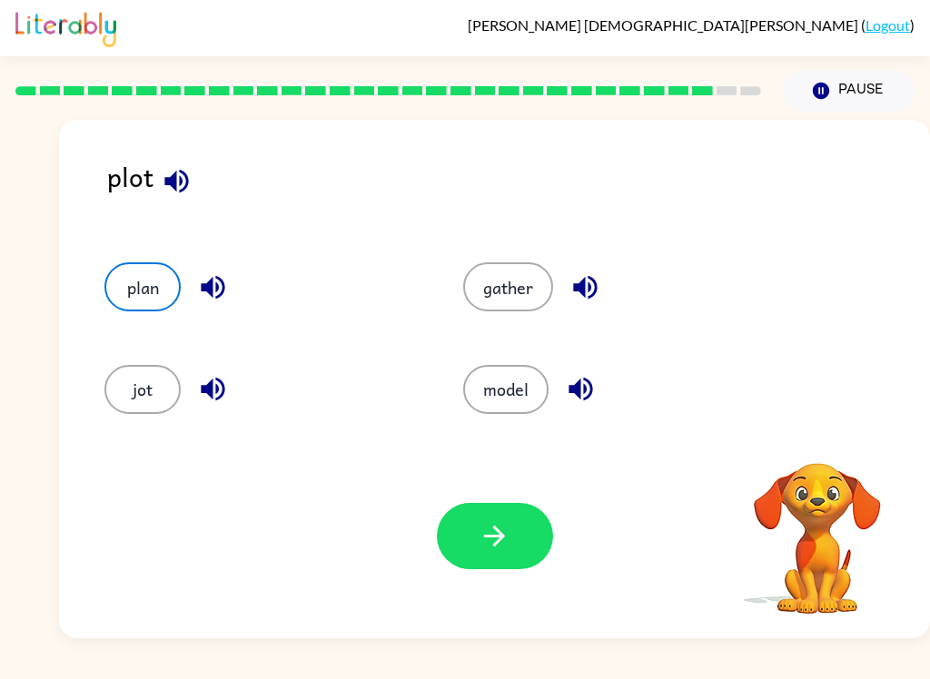
click at [479, 568] on button "button" at bounding box center [495, 536] width 116 height 66
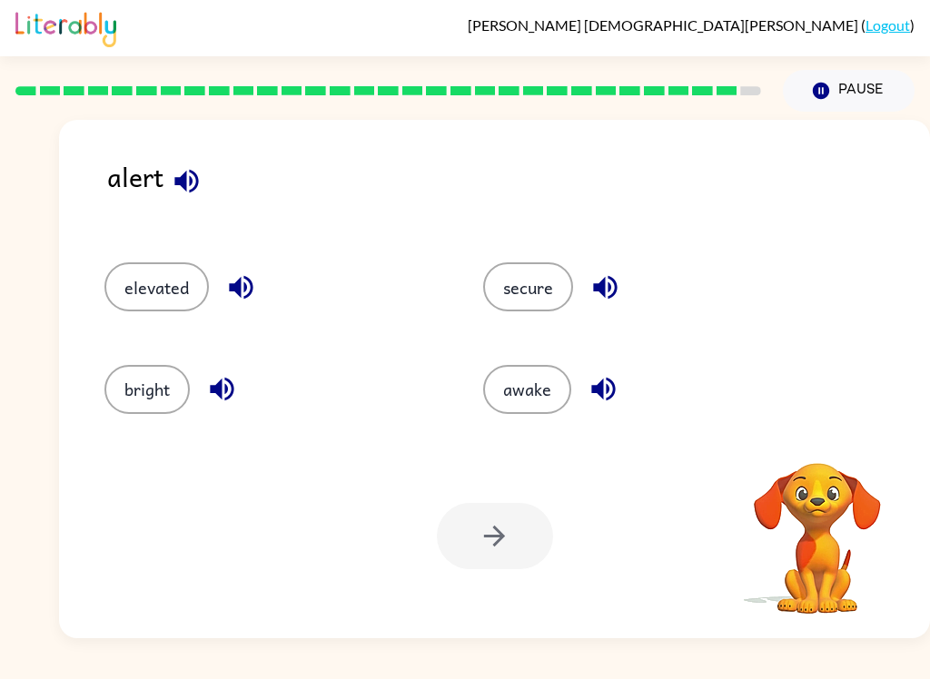
click at [511, 535] on div at bounding box center [495, 536] width 116 height 66
click at [548, 406] on button "awake" at bounding box center [527, 389] width 88 height 49
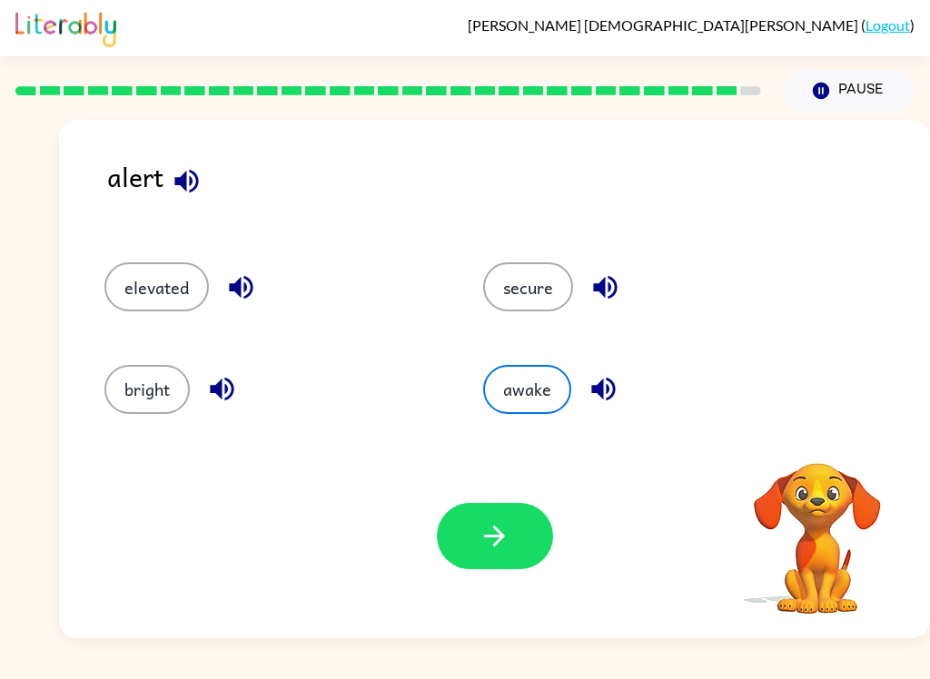
click at [487, 548] on icon "button" at bounding box center [495, 536] width 32 height 32
